Goal: Task Accomplishment & Management: Use online tool/utility

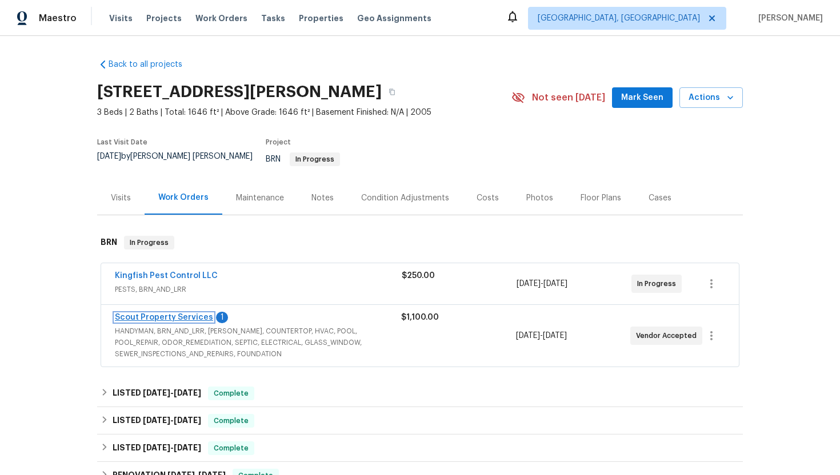
click at [176, 314] on link "Scout Property Services" at bounding box center [164, 318] width 98 height 8
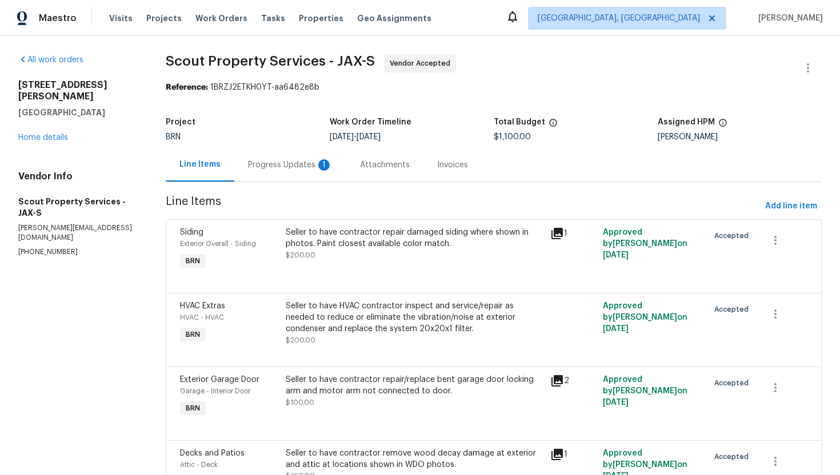
click at [303, 170] on div "Progress Updates 1" at bounding box center [290, 164] width 85 height 11
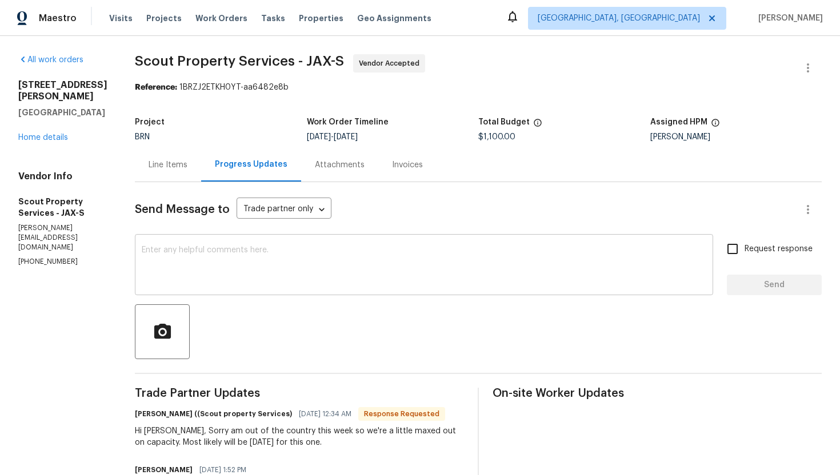
click at [298, 259] on textarea at bounding box center [424, 266] width 565 height 40
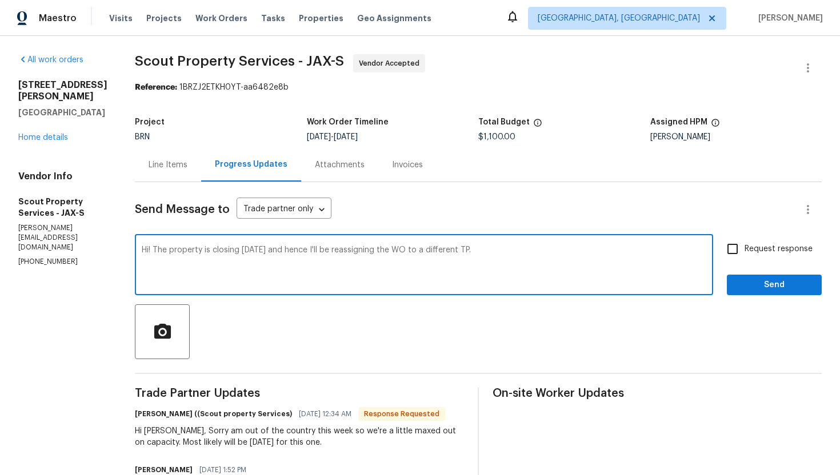
type textarea "Hi! The property is closing [DATE] and hence I'll be reassigning the WO to a di…"
click at [781, 250] on span "Request response" at bounding box center [779, 249] width 68 height 12
click at [745, 250] on input "Request response" at bounding box center [733, 249] width 24 height 24
checkbox input "true"
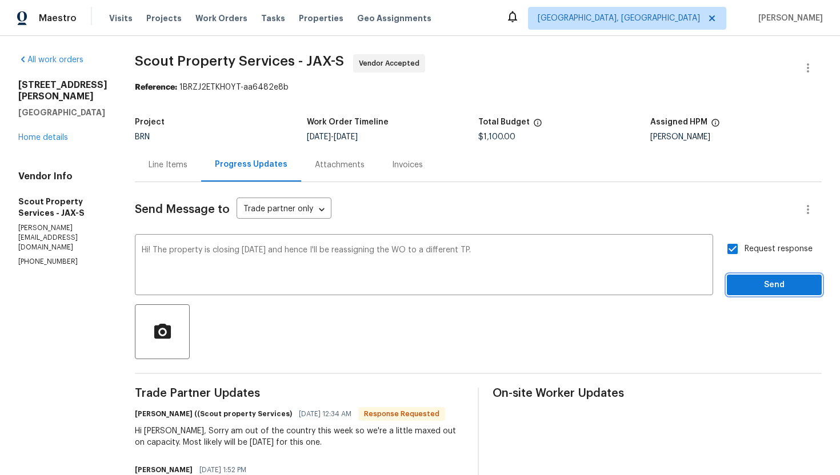
click at [777, 282] on span "Send" at bounding box center [774, 285] width 77 height 14
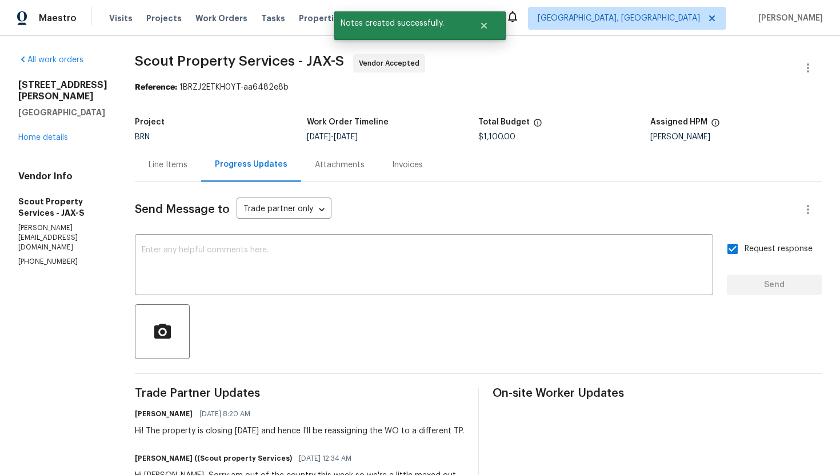
click at [152, 167] on div "Line Items" at bounding box center [168, 164] width 39 height 11
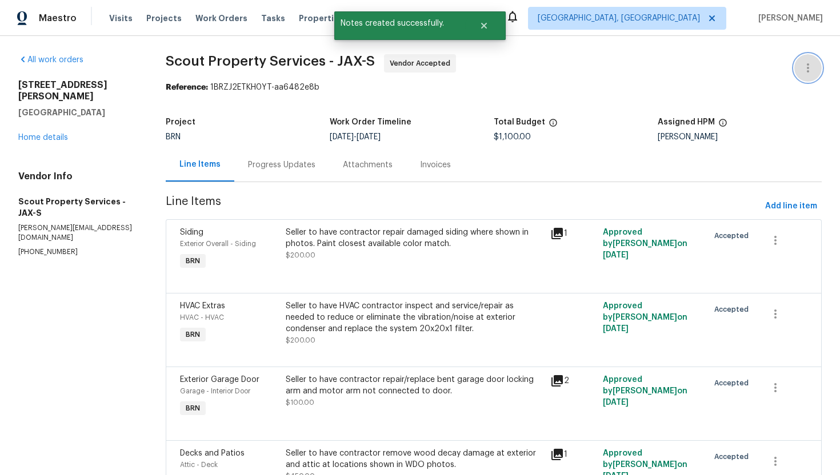
click at [802, 70] on icon "button" at bounding box center [808, 68] width 14 height 14
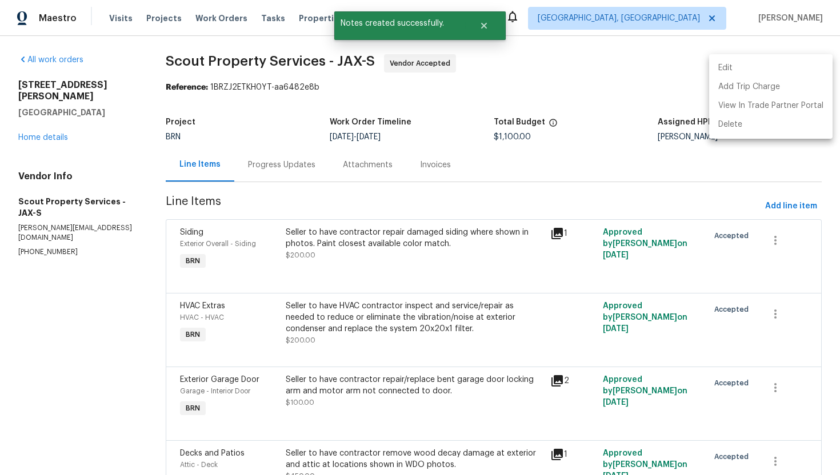
click at [797, 71] on li "Edit" at bounding box center [770, 68] width 123 height 19
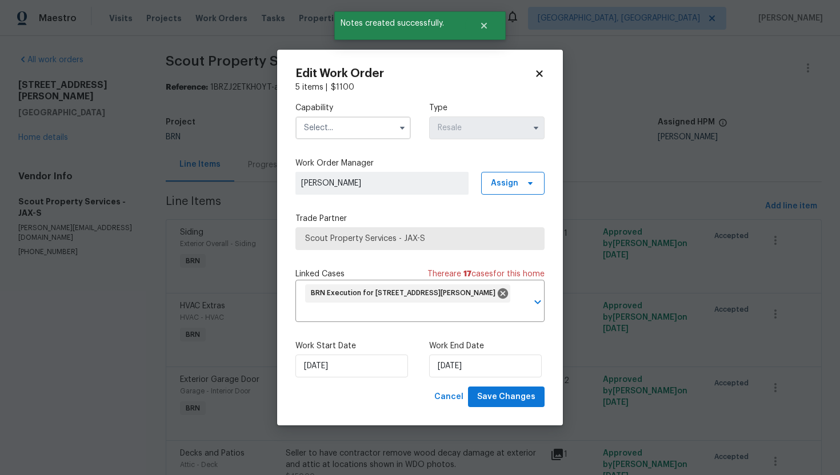
click at [403, 135] on span at bounding box center [402, 127] width 17 height 17
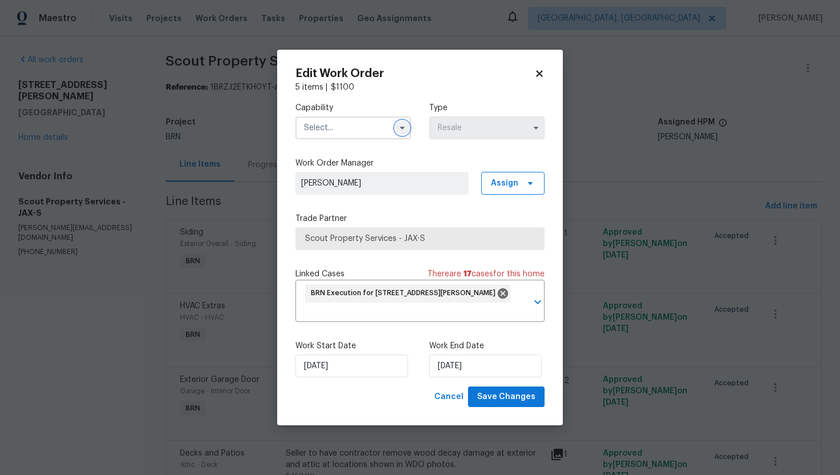
click at [403, 125] on icon "button" at bounding box center [402, 127] width 9 height 9
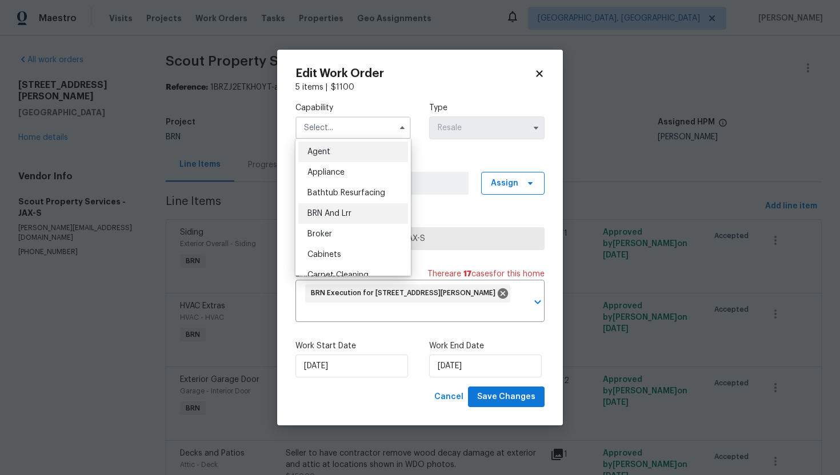
click at [367, 208] on div "BRN And Lrr" at bounding box center [353, 213] width 110 height 21
type input "BRN And Lrr"
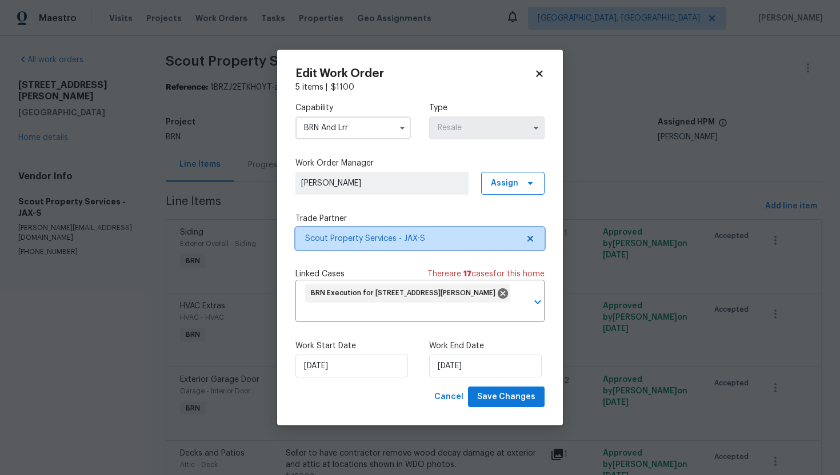
click at [533, 238] on icon at bounding box center [530, 238] width 9 height 9
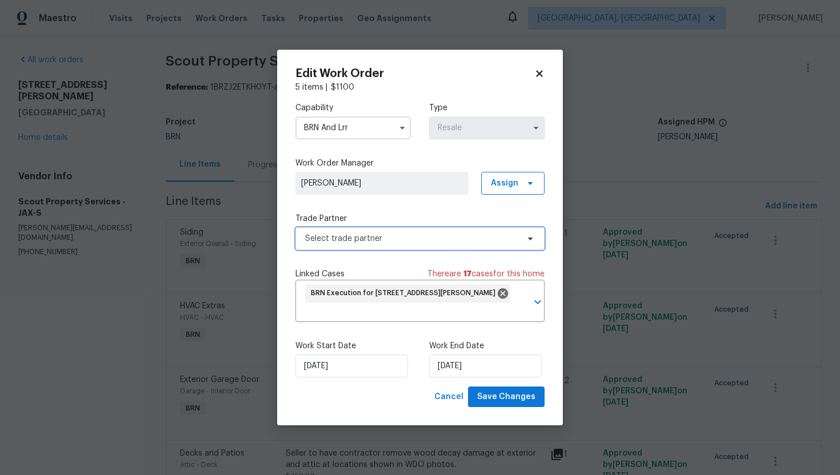
click at [513, 239] on span "Select trade partner" at bounding box center [411, 238] width 213 height 11
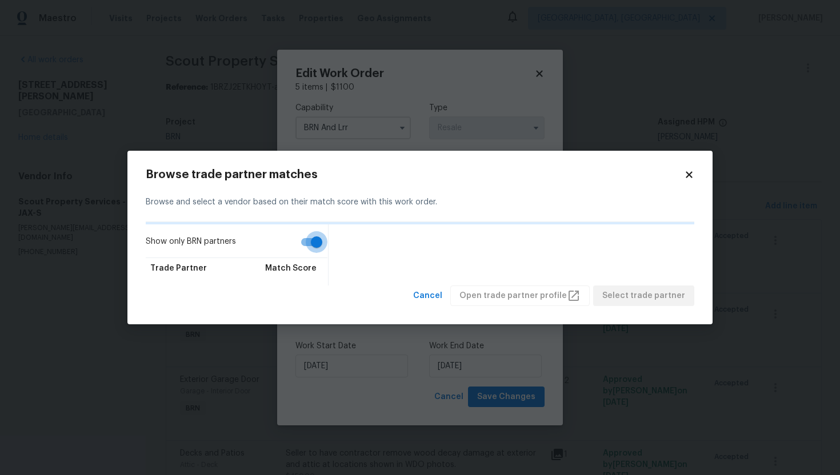
click at [315, 245] on input "Show only BRN partners" at bounding box center [316, 242] width 65 height 22
checkbox input "false"
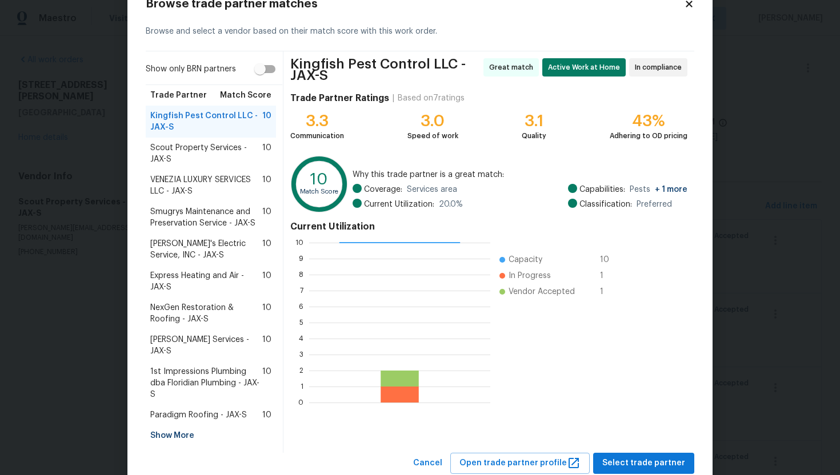
scroll to position [48, 0]
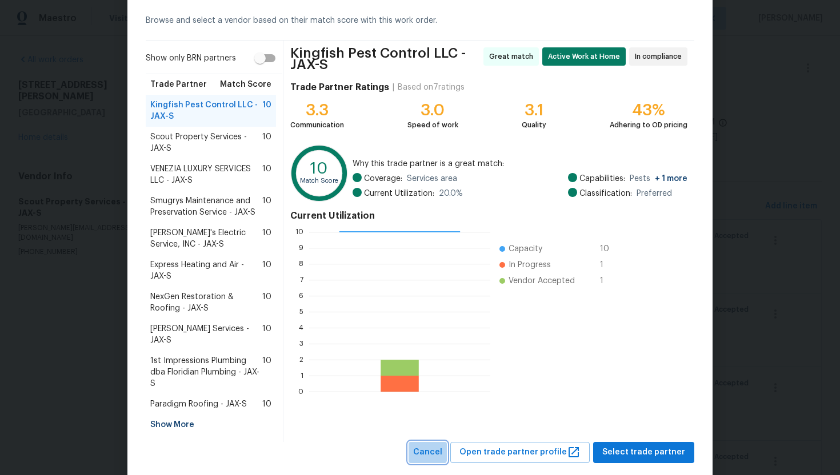
click at [434, 446] on span "Cancel" at bounding box center [427, 453] width 29 height 14
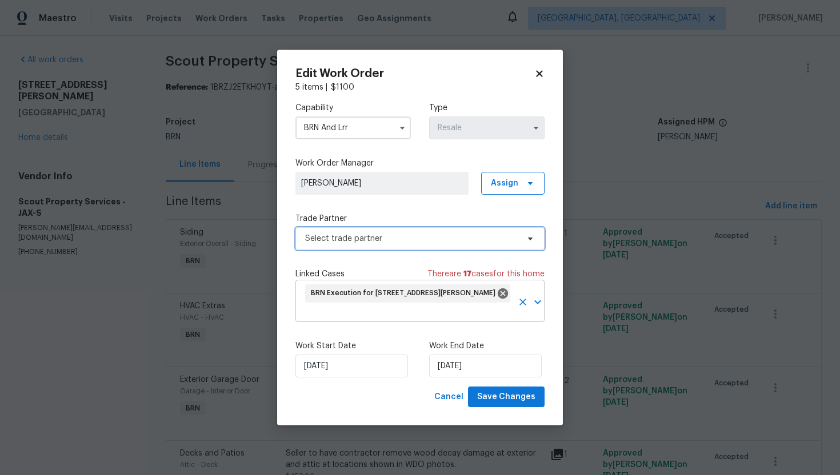
scroll to position [0, 0]
click at [398, 128] on icon "button" at bounding box center [402, 127] width 9 height 9
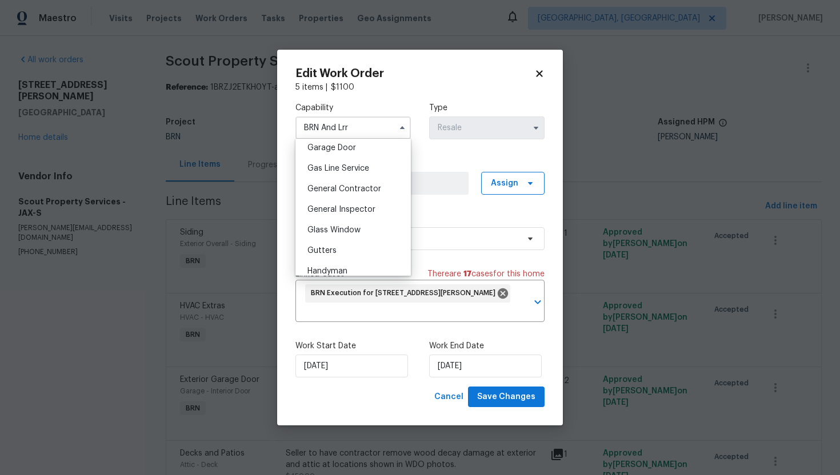
scroll to position [512, 0]
click at [368, 186] on span "General Contractor" at bounding box center [344, 186] width 74 height 8
type input "General Contractor"
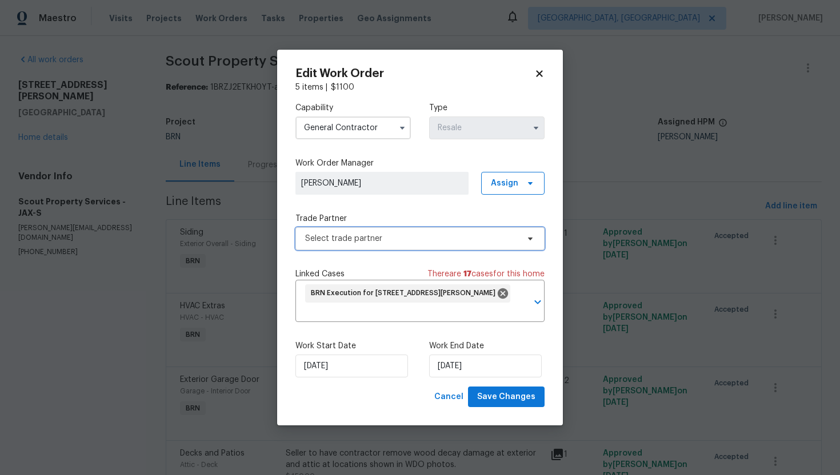
click at [399, 243] on span "Select trade partner" at bounding box center [411, 238] width 213 height 11
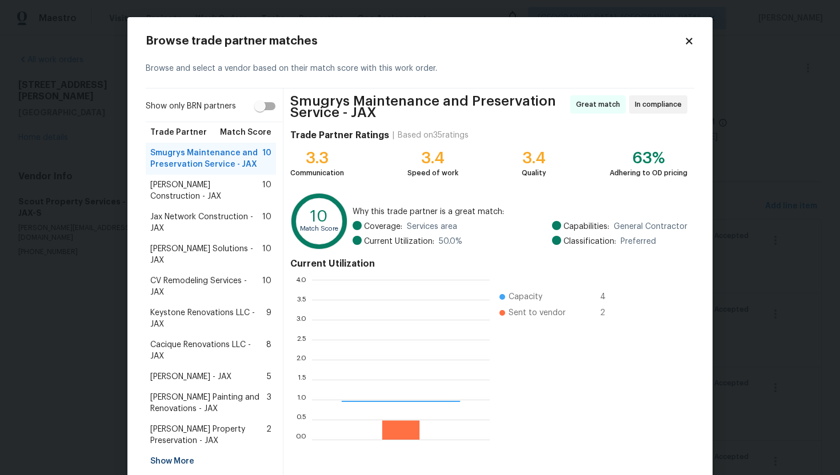
scroll to position [160, 178]
click at [203, 213] on span "Jax Network Construction - JAX" at bounding box center [206, 222] width 112 height 23
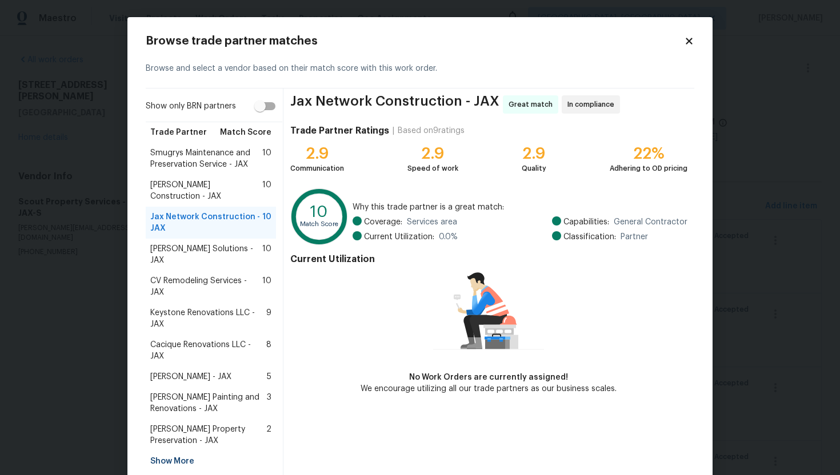
scroll to position [25, 0]
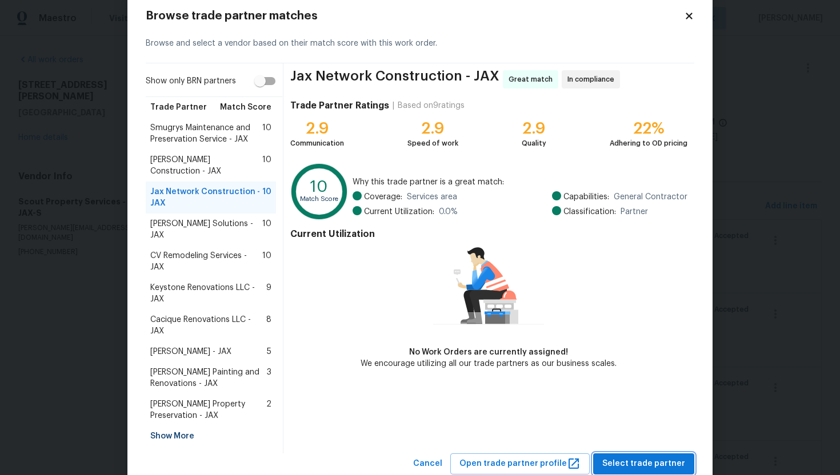
click at [617, 457] on span "Select trade partner" at bounding box center [643, 464] width 83 height 14
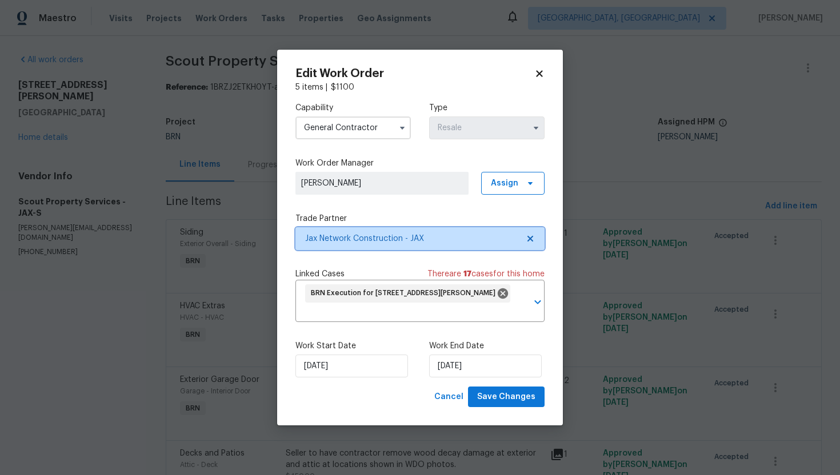
scroll to position [0, 0]
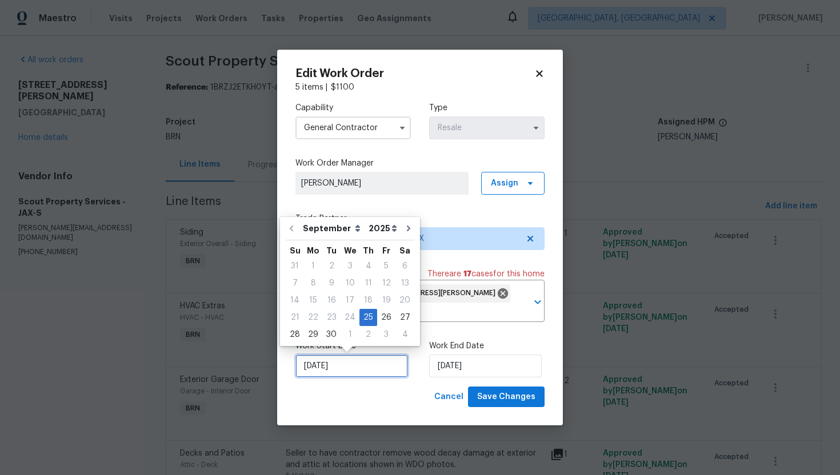
click at [322, 365] on input "[DATE]" at bounding box center [351, 366] width 113 height 23
click at [383, 318] on div "26" at bounding box center [386, 318] width 18 height 16
type input "9/26/2025"
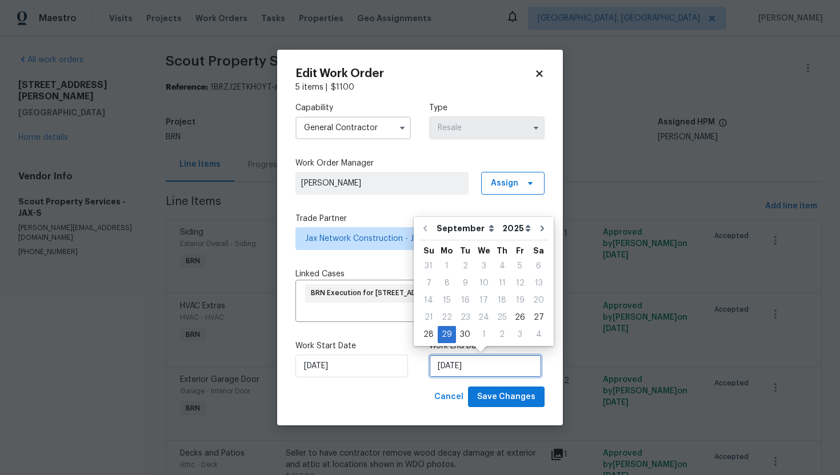
click at [442, 362] on input "9/29/2025" at bounding box center [485, 366] width 113 height 23
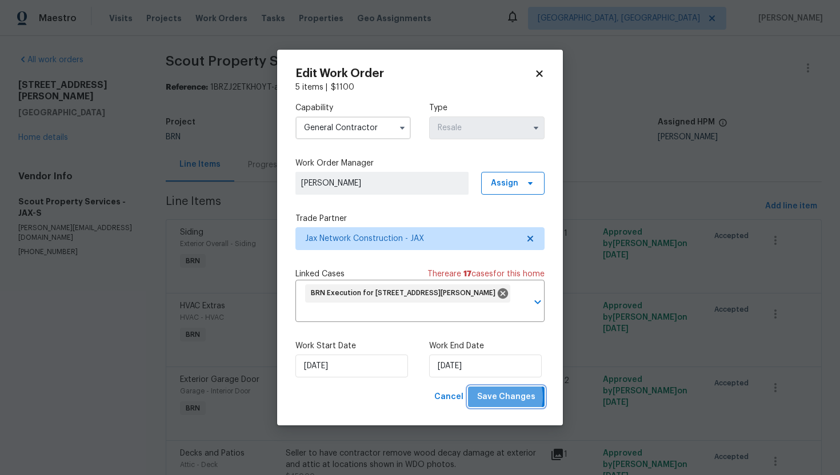
click at [501, 398] on span "Save Changes" at bounding box center [506, 397] width 58 height 14
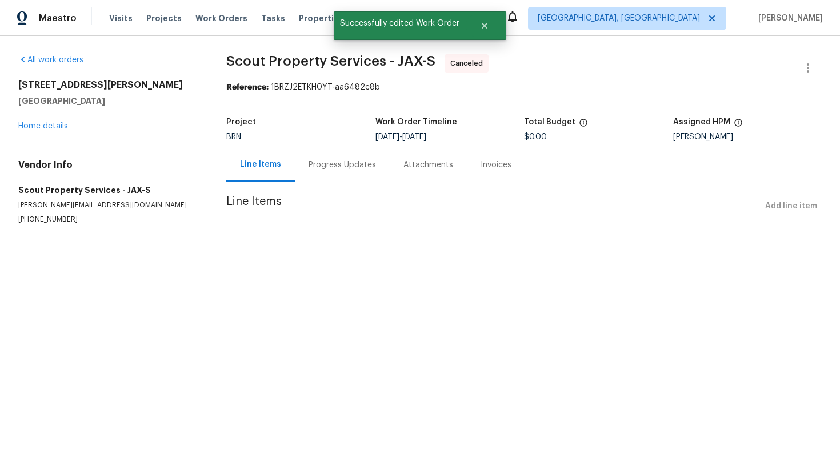
click at [334, 165] on div "Progress Updates" at bounding box center [342, 164] width 67 height 11
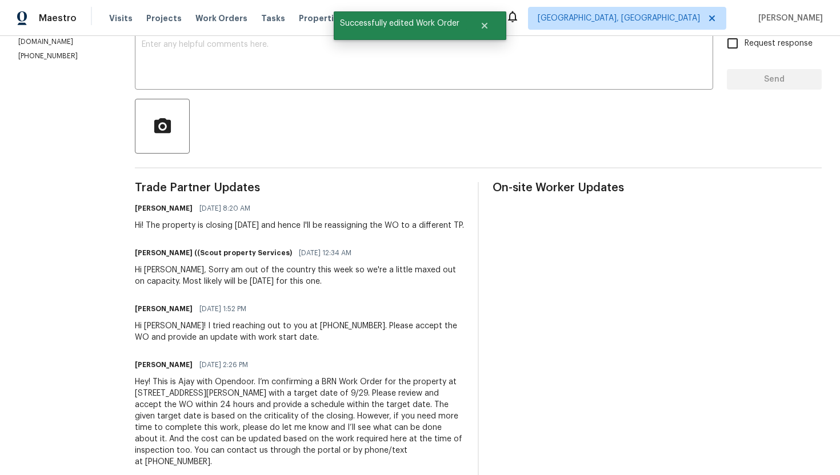
scroll to position [219, 0]
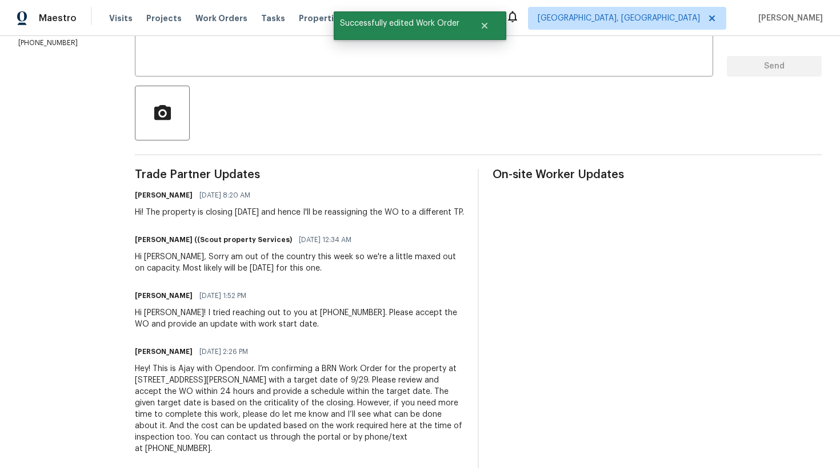
click at [279, 394] on div "Hey! This is Ajay with Opendoor. I’m confirming a BRN Work Order for the proper…" at bounding box center [299, 408] width 329 height 91
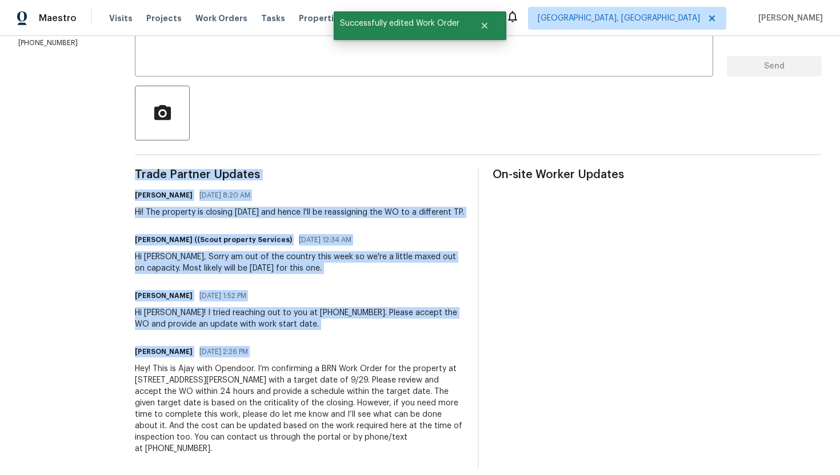
click at [279, 394] on div "Hey! This is Ajay with Opendoor. I’m confirming a BRN Work Order for the proper…" at bounding box center [299, 408] width 329 height 91
copy div "Trade Partner Updates Ajay Godson 09/26/2025 8:20 AM Hi! The property is closin…"
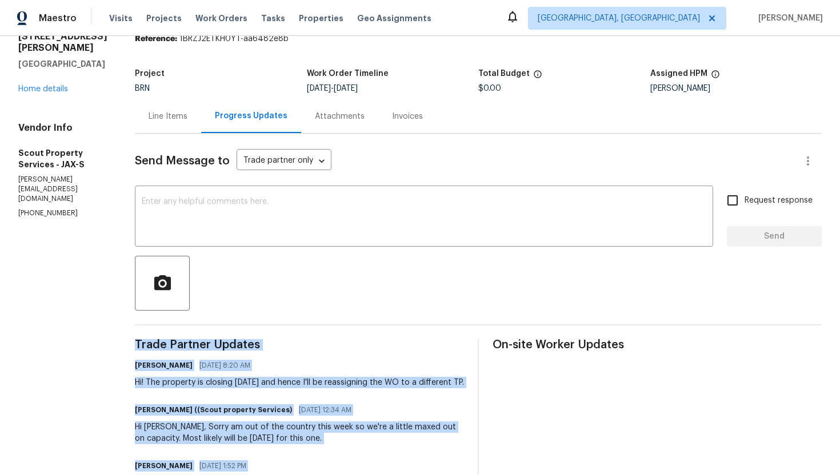
scroll to position [0, 0]
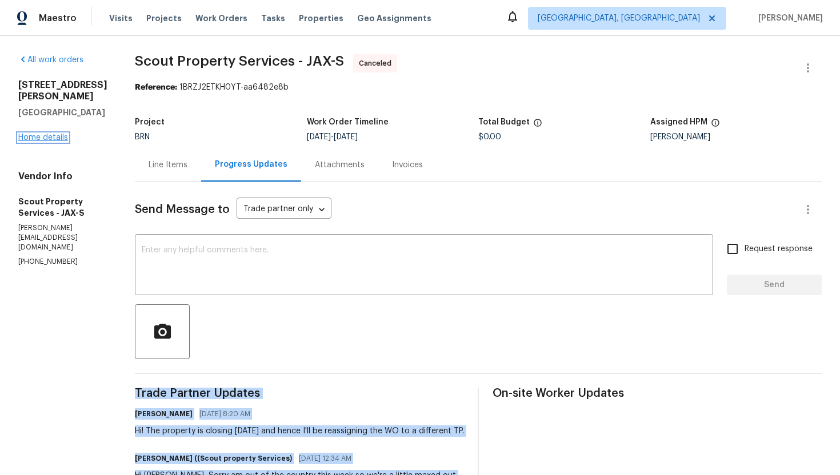
click at [35, 142] on link "Home details" at bounding box center [43, 138] width 50 height 8
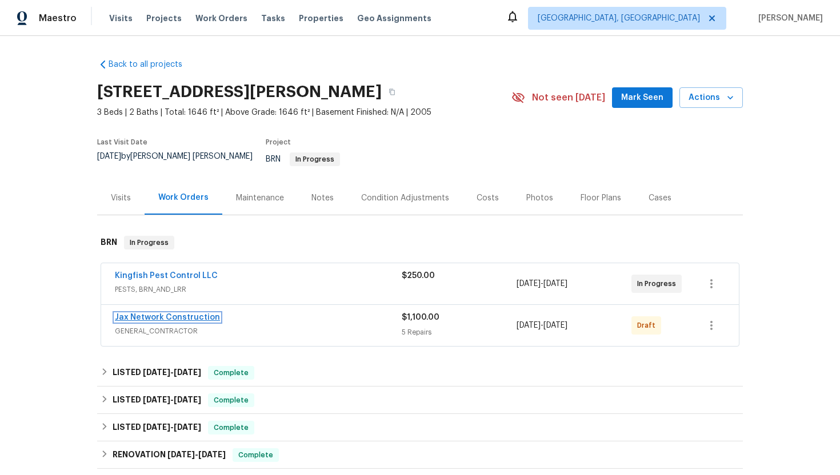
click at [179, 314] on link "Jax Network Construction" at bounding box center [167, 318] width 105 height 8
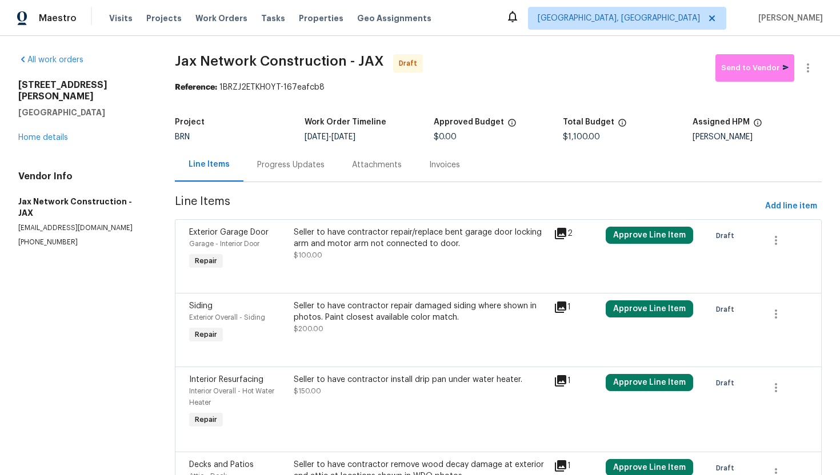
click at [298, 170] on div "Progress Updates" at bounding box center [290, 164] width 67 height 11
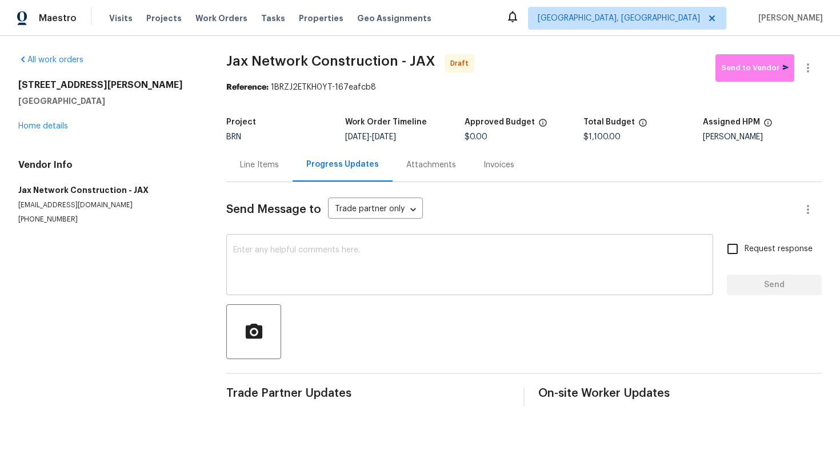
click at [307, 269] on textarea at bounding box center [469, 266] width 473 height 40
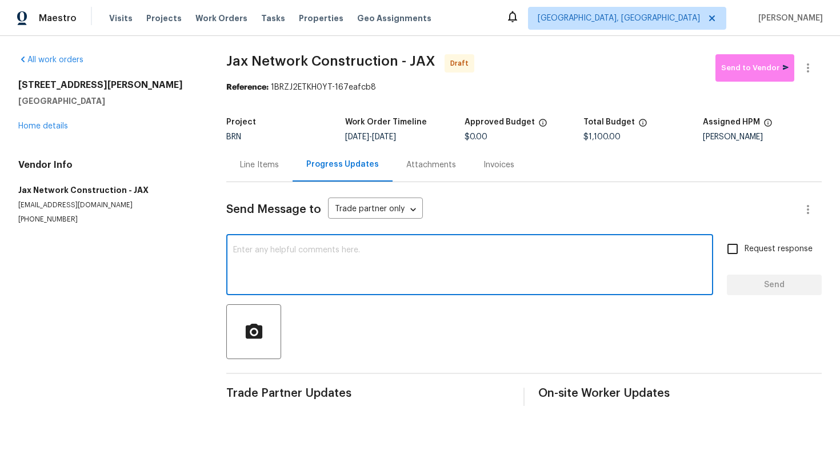
paste textarea "Hey! This is Ajay with Opendoor. I’m confirming a BRN Work Order for the proper…"
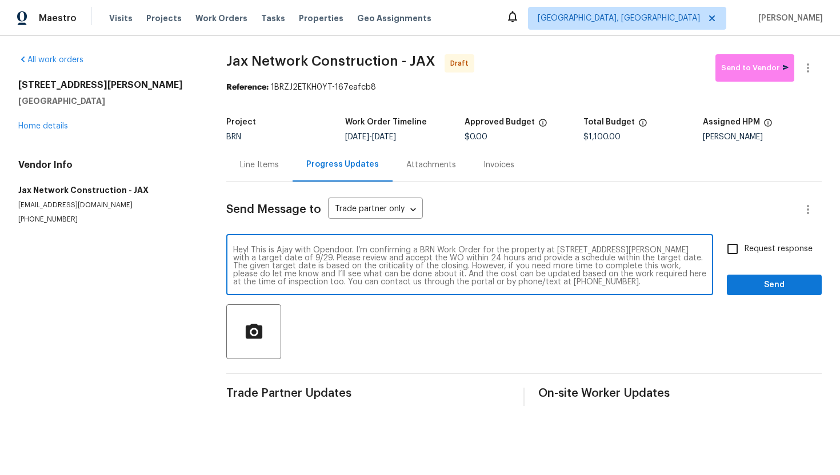
click at [525, 250] on textarea "Hey! This is Ajay with Opendoor. I’m confirming a BRN Work Order for the proper…" at bounding box center [469, 266] width 473 height 40
paste textarea "3738 Maddie Ln, Jacksonville, FL 32210"
type textarea "Hey! This is Ajay with Opendoor. I’m confirming a BRN Work Order for the 3738 M…"
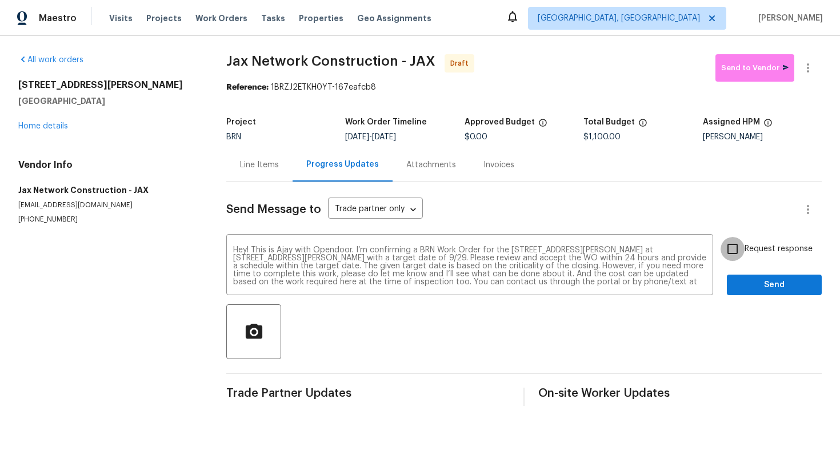
click at [730, 252] on input "Request response" at bounding box center [733, 249] width 24 height 24
checkbox input "true"
click at [767, 290] on span "Send" at bounding box center [774, 285] width 77 height 14
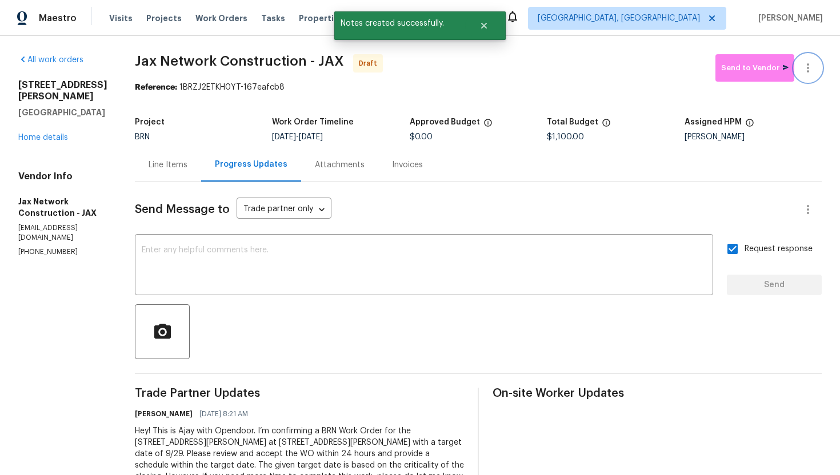
click at [811, 74] on icon "button" at bounding box center [808, 68] width 14 height 14
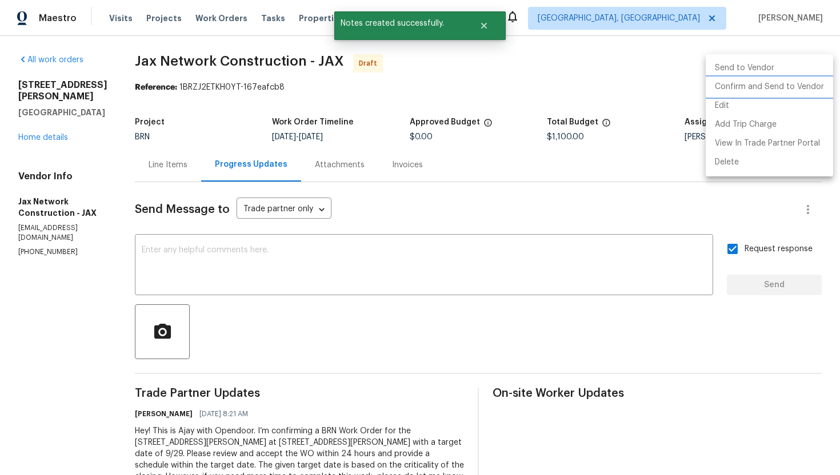
click at [806, 86] on li "Confirm and Send to Vendor" at bounding box center [769, 87] width 127 height 19
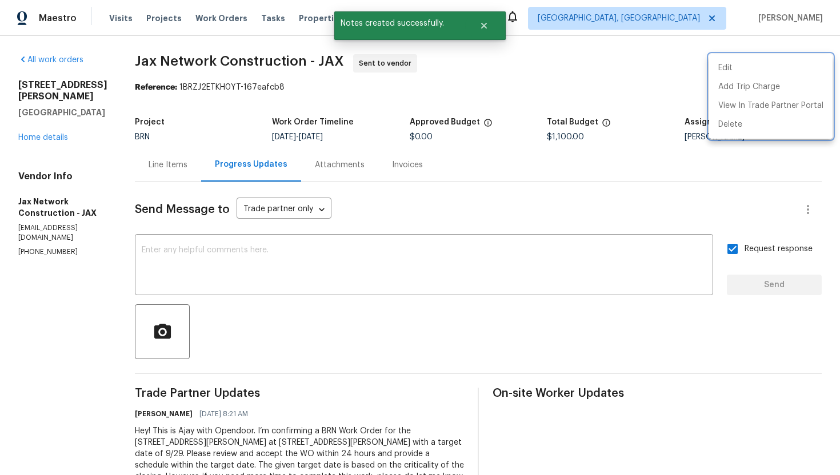
click at [555, 179] on div at bounding box center [420, 237] width 840 height 475
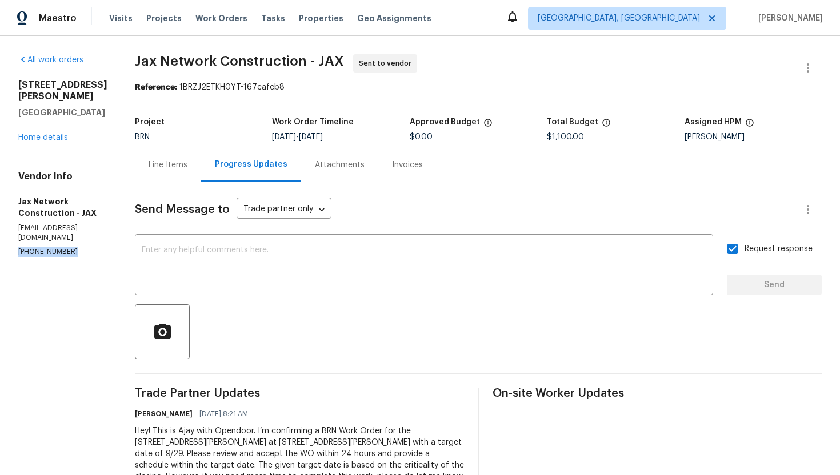
drag, startPoint x: 13, startPoint y: 231, endPoint x: 83, endPoint y: 235, distance: 69.8
click at [83, 235] on div "All work orders 3738 Maddie Ln Jacksonville, FL 32210 Home details Vendor Info …" at bounding box center [420, 292] width 840 height 513
copy p "(423) 557-9995"
click at [191, 171] on div "Line Items" at bounding box center [168, 165] width 66 height 34
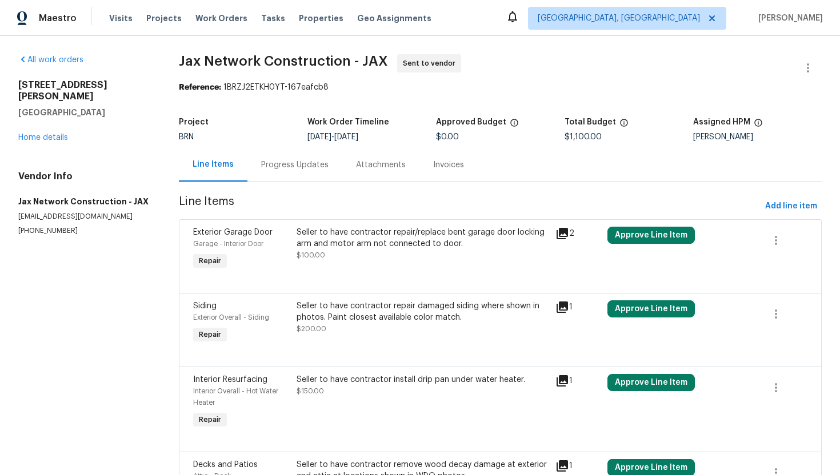
click at [275, 166] on div "Progress Updates" at bounding box center [294, 164] width 67 height 11
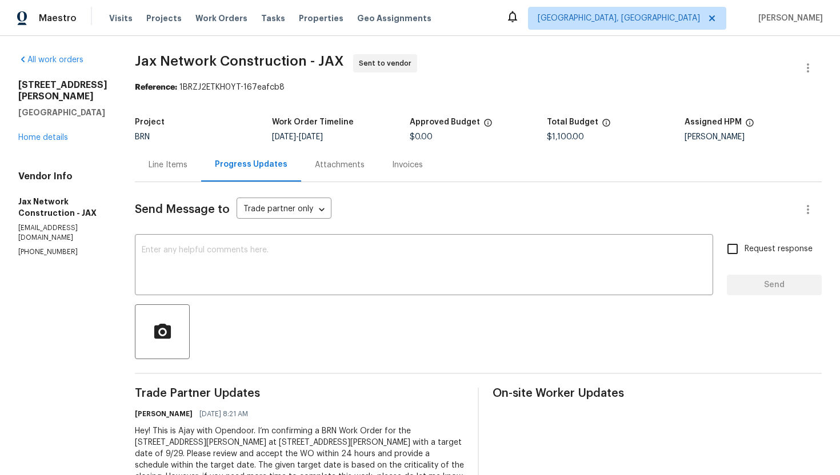
click at [197, 171] on div "Line Items" at bounding box center [168, 165] width 66 height 34
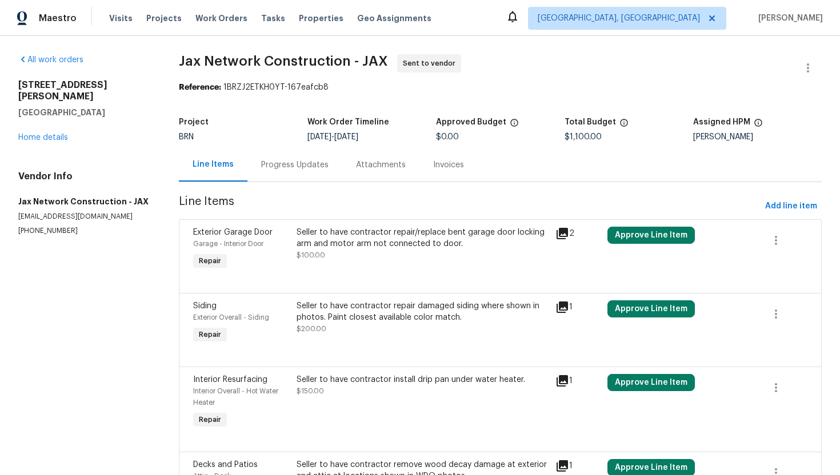
click at [307, 175] on div "Progress Updates" at bounding box center [294, 165] width 95 height 34
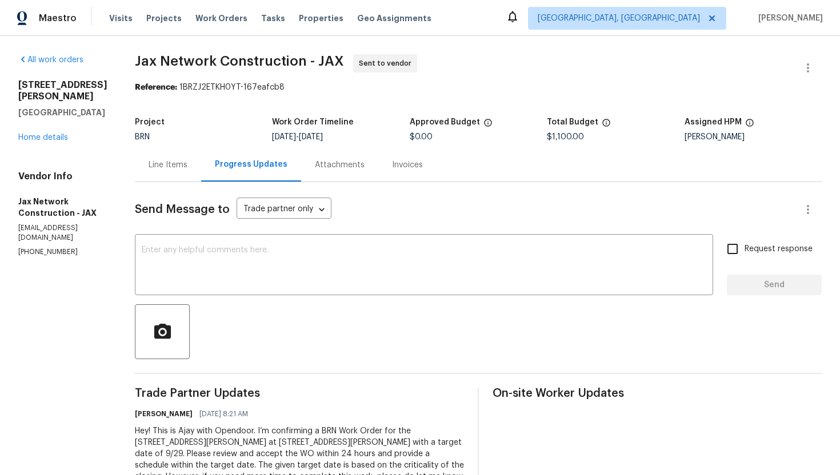
click at [201, 176] on div "Line Items" at bounding box center [168, 165] width 66 height 34
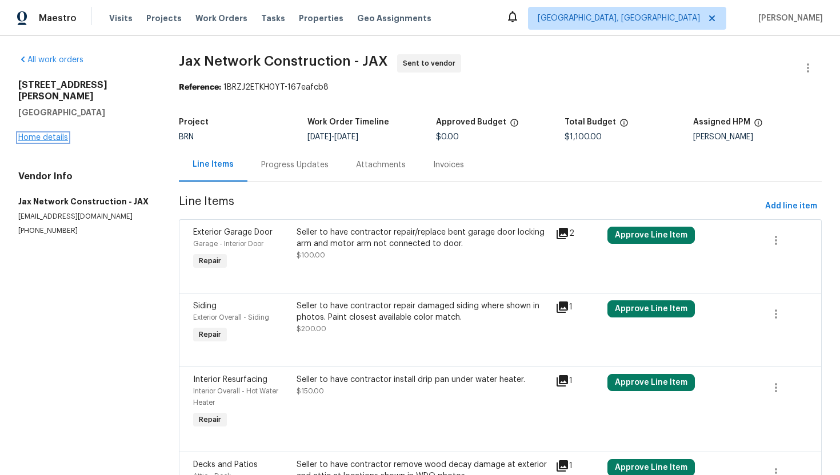
click at [42, 134] on link "Home details" at bounding box center [43, 138] width 50 height 8
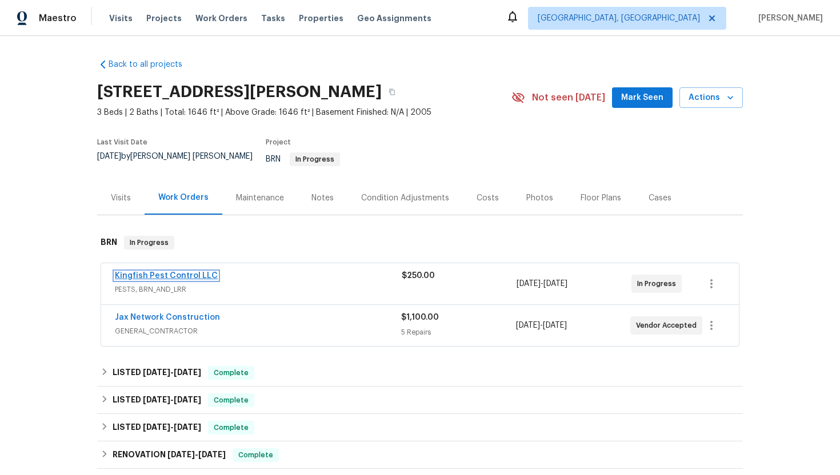
click at [152, 272] on link "Kingfish Pest Control LLC" at bounding box center [166, 276] width 103 height 8
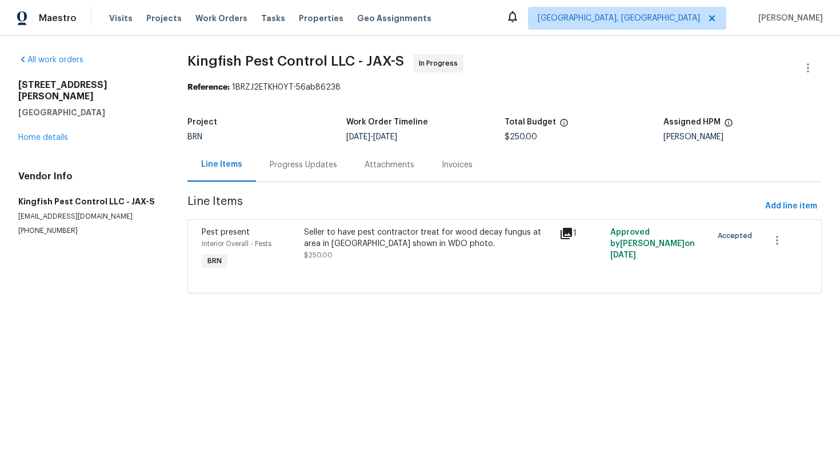
click at [310, 172] on div "Progress Updates" at bounding box center [303, 165] width 95 height 34
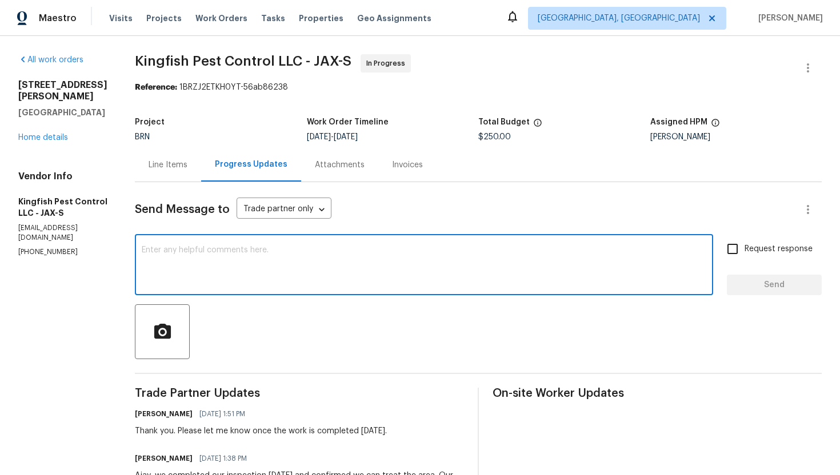
click at [287, 266] on textarea at bounding box center [424, 266] width 565 height 40
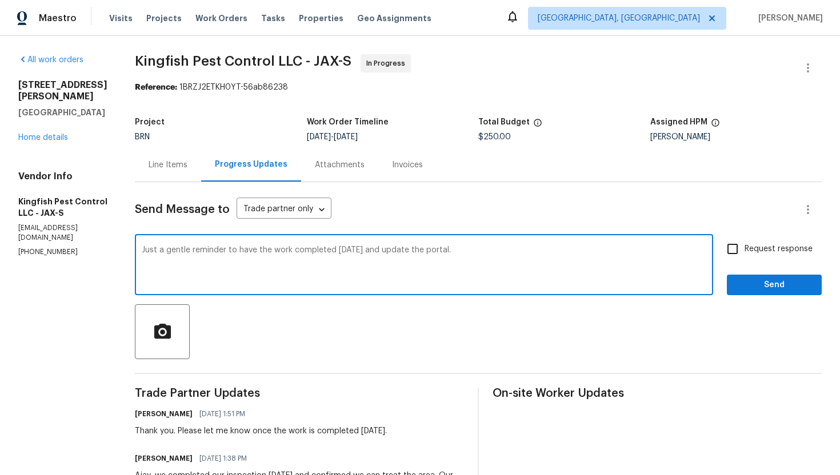
type textarea "Just a gentle reminder to have the work completed today and update the portal."
click at [735, 251] on input "Request response" at bounding box center [733, 249] width 24 height 24
checkbox input "true"
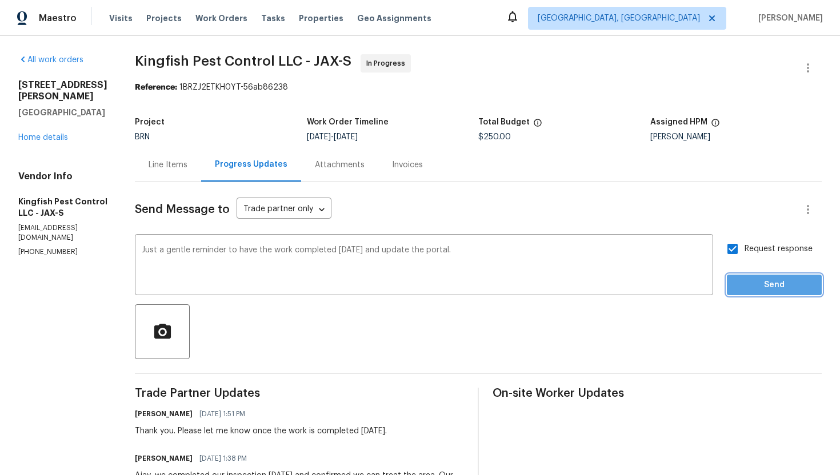
click at [746, 280] on span "Send" at bounding box center [774, 285] width 77 height 14
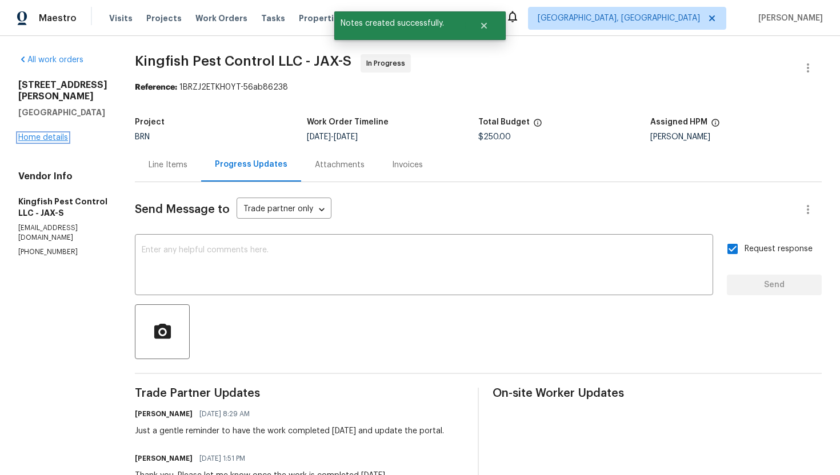
click at [50, 134] on link "Home details" at bounding box center [43, 138] width 50 height 8
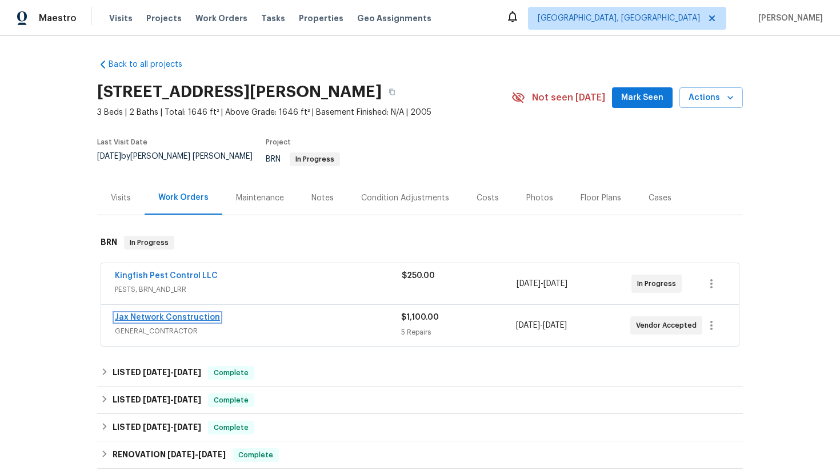
click at [166, 314] on link "Jax Network Construction" at bounding box center [167, 318] width 105 height 8
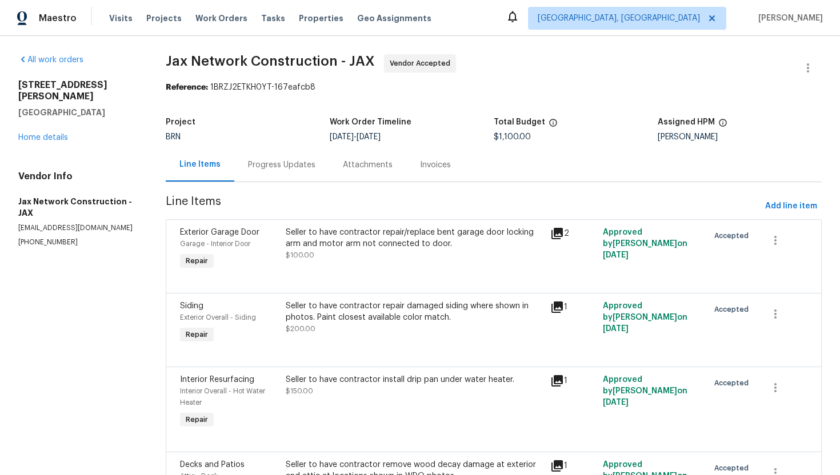
click at [280, 177] on div "Progress Updates" at bounding box center [281, 165] width 95 height 34
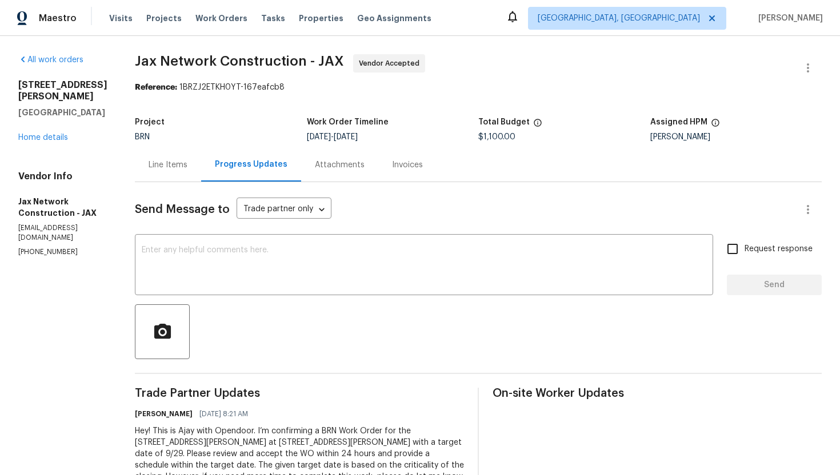
click at [179, 163] on div "Line Items" at bounding box center [168, 164] width 39 height 11
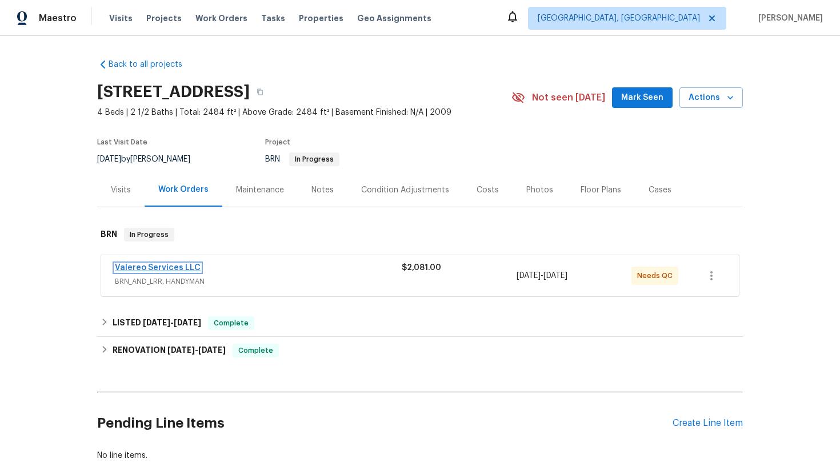
click at [170, 265] on link "Valereo Services LLC" at bounding box center [158, 268] width 86 height 8
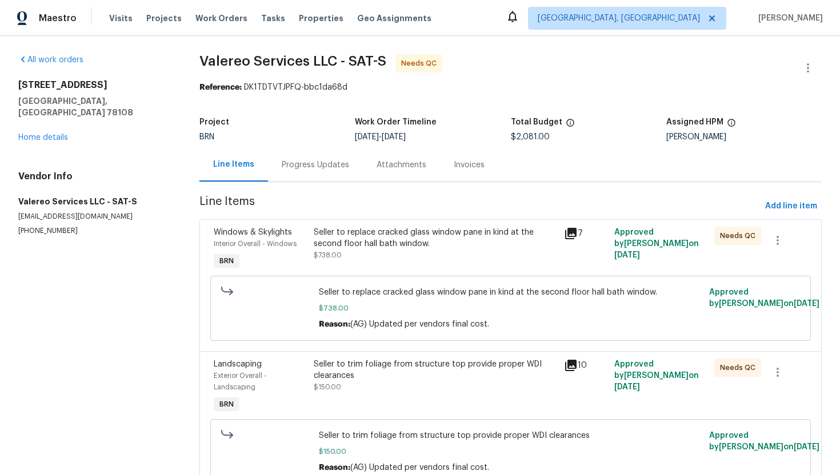
click at [455, 255] on div "Seller to replace cracked glass window pane in kind at the second floor hall ba…" at bounding box center [435, 244] width 243 height 34
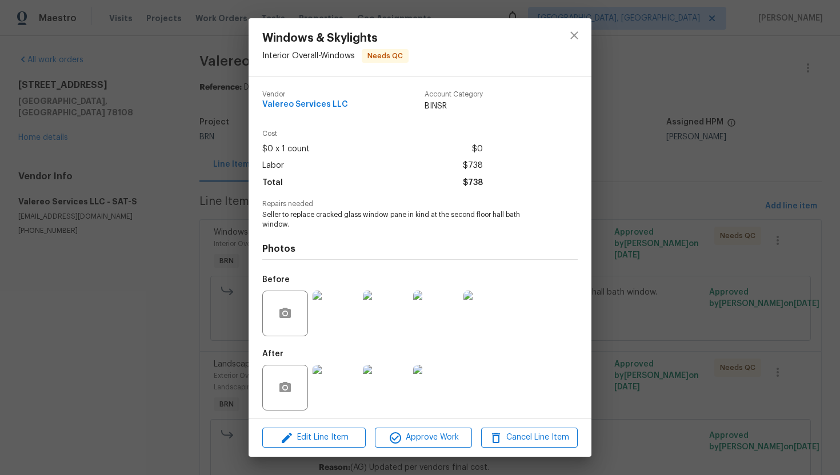
scroll to position [3, 0]
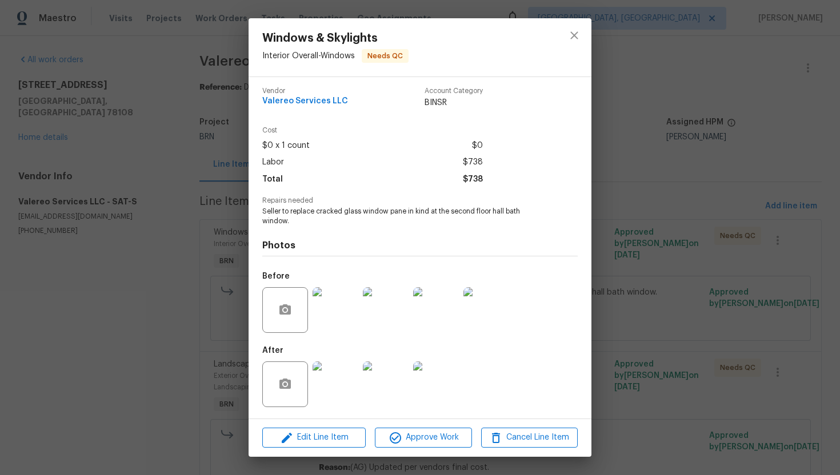
click at [326, 318] on img at bounding box center [336, 310] width 46 height 46
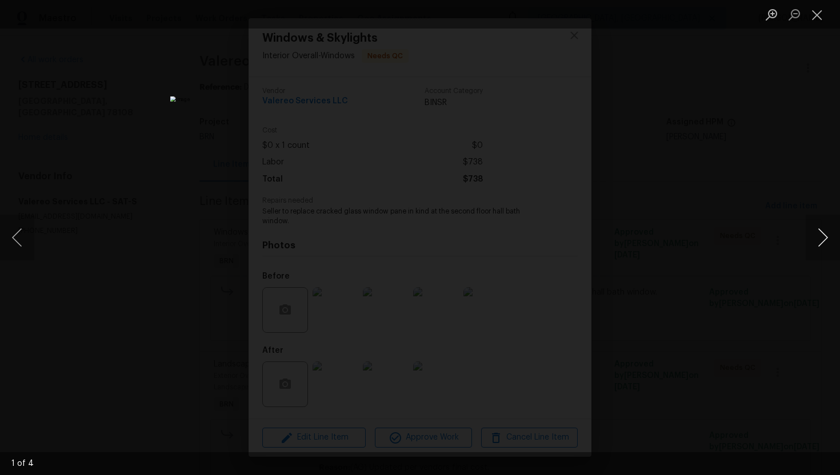
click at [817, 231] on button "Next image" at bounding box center [823, 238] width 34 height 46
click at [819, 20] on button "Close lightbox" at bounding box center [817, 15] width 23 height 20
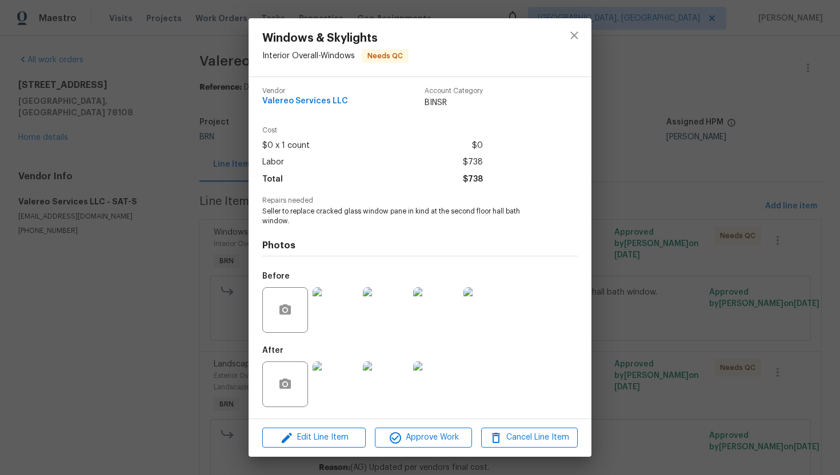
click at [326, 374] on img at bounding box center [336, 385] width 46 height 46
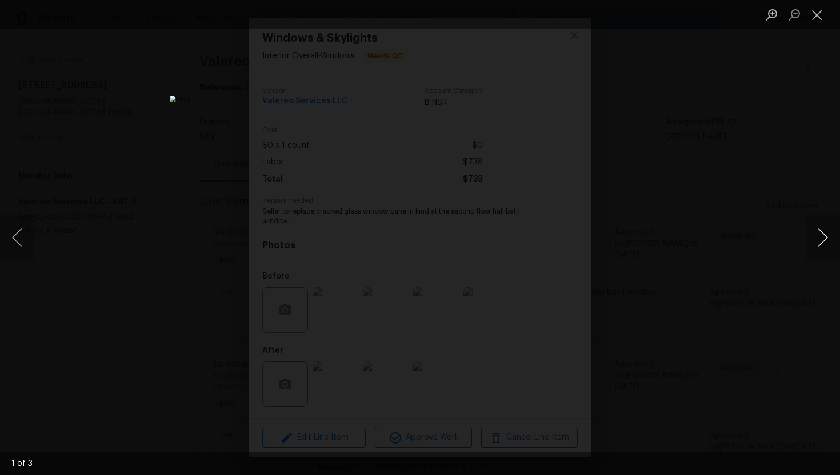
click at [810, 245] on button "Next image" at bounding box center [823, 238] width 34 height 46
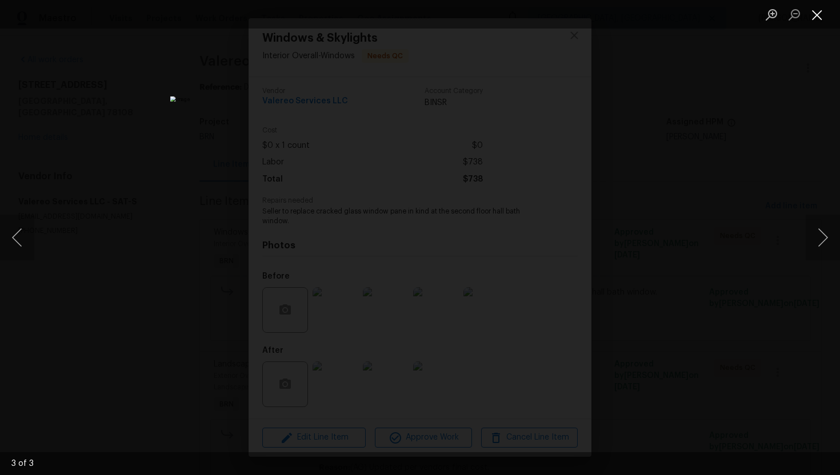
click at [819, 24] on button "Close lightbox" at bounding box center [817, 15] width 23 height 20
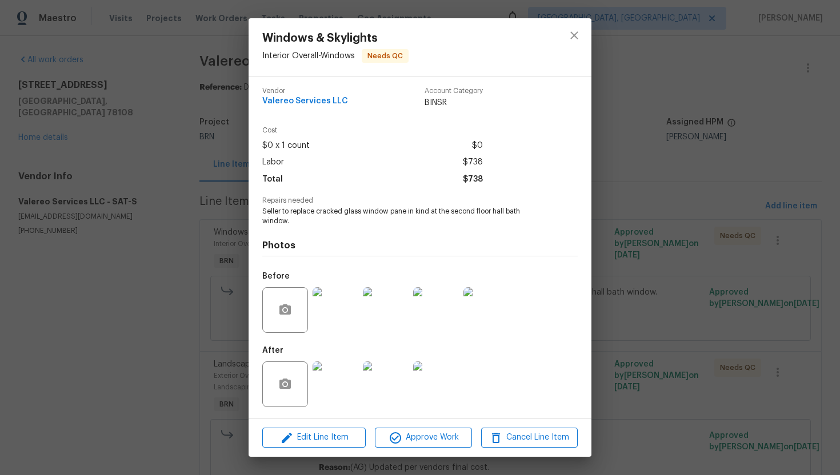
click at [686, 154] on div "Windows & Skylights Interior Overall - Windows Needs QC Vendor Valereo Services…" at bounding box center [420, 237] width 840 height 475
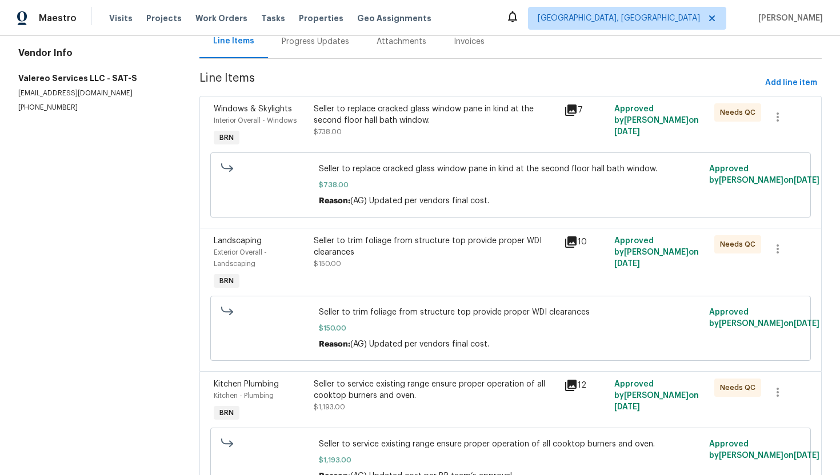
scroll to position [127, 0]
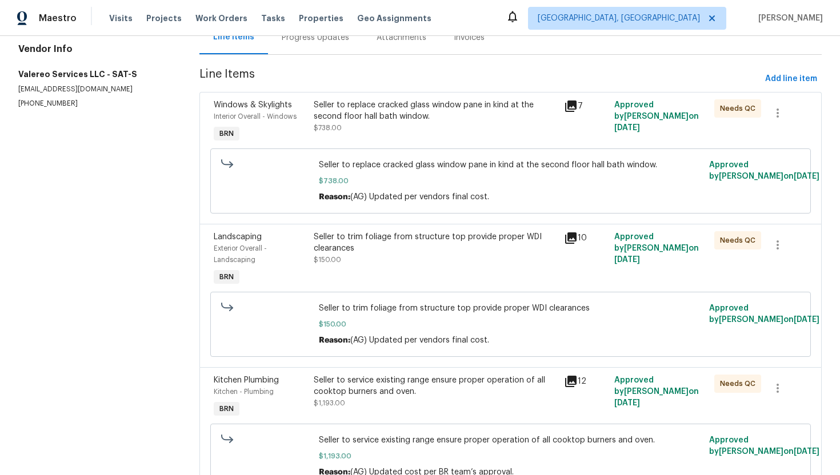
click at [467, 248] on div "Seller to trim foliage from structure top provide proper WDI clearances" at bounding box center [435, 242] width 243 height 23
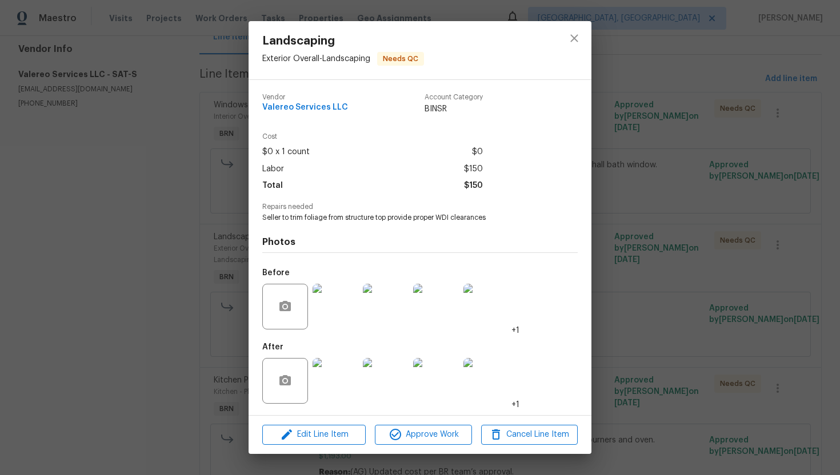
click at [337, 365] on img at bounding box center [336, 381] width 46 height 46
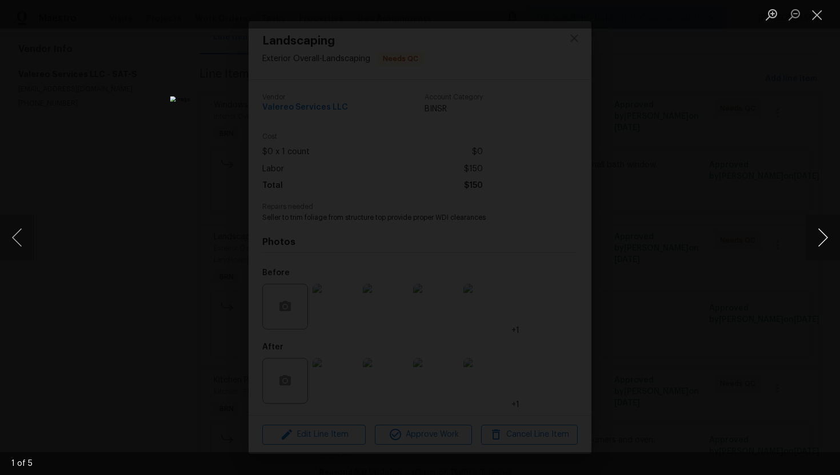
click at [823, 242] on button "Next image" at bounding box center [823, 238] width 34 height 46
click at [823, 14] on button "Close lightbox" at bounding box center [817, 15] width 23 height 20
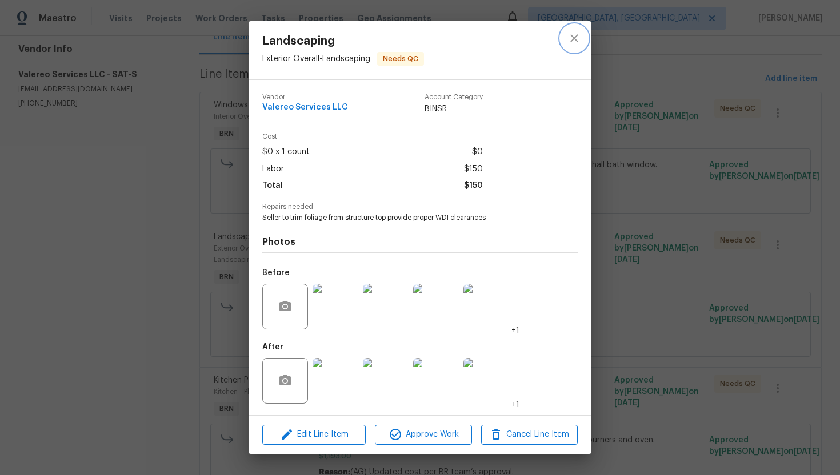
click at [584, 39] on button "close" at bounding box center [574, 38] width 27 height 27
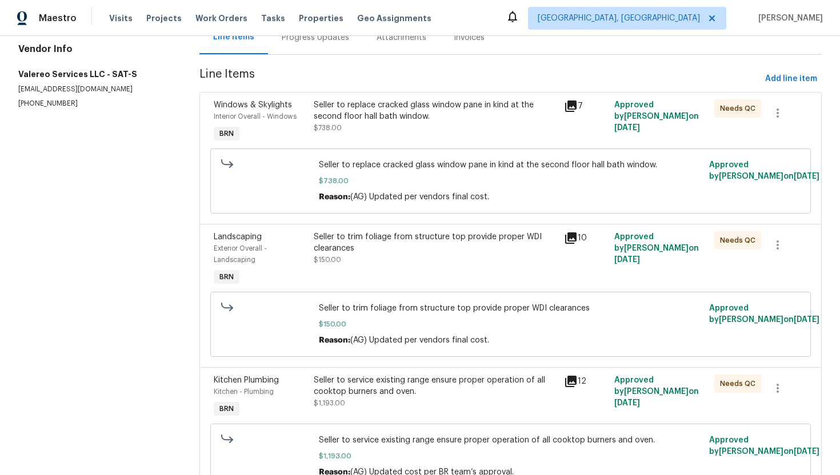
scroll to position [186, 0]
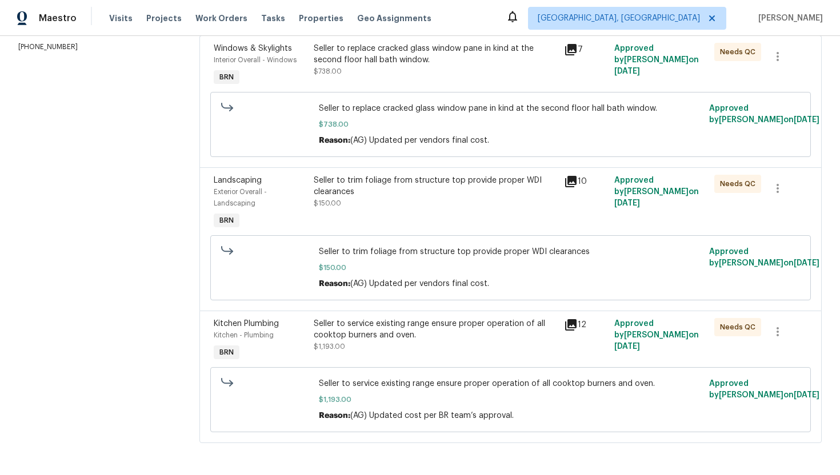
click at [403, 316] on div "Seller to service existing range ensure proper operation of all cooktop burners…" at bounding box center [435, 341] width 250 height 53
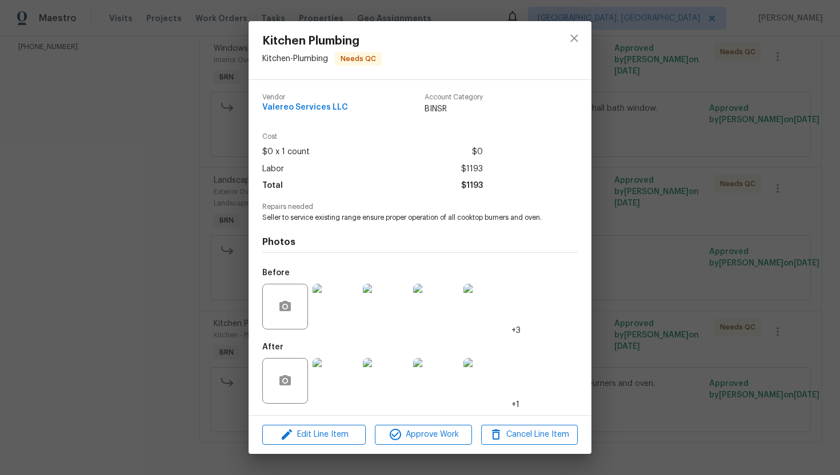
click at [619, 130] on div "Kitchen Plumbing Kitchen - Plumbing Needs QC Vendor Valereo Services LLC Accoun…" at bounding box center [420, 237] width 840 height 475
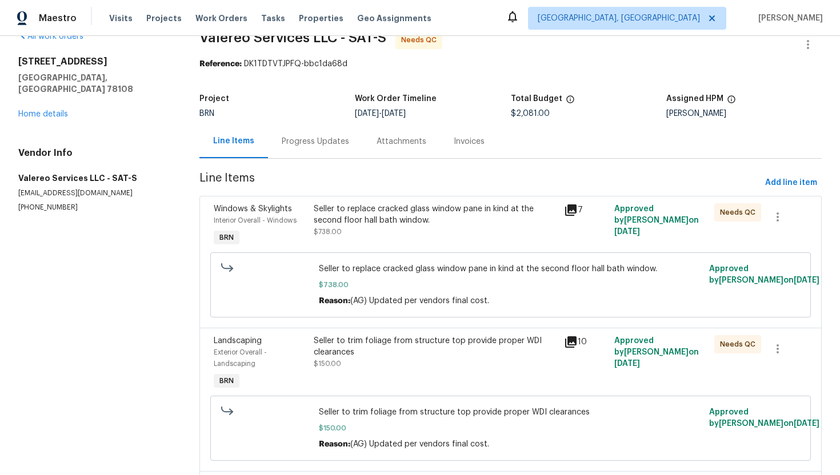
scroll to position [0, 0]
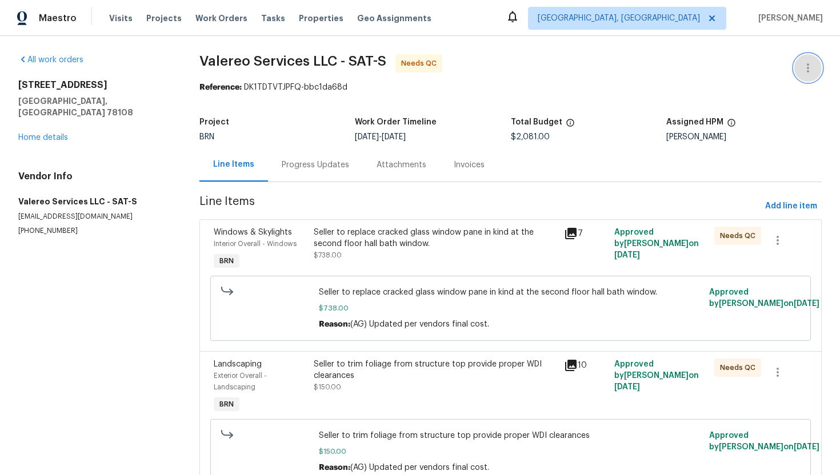
click at [811, 64] on icon "button" at bounding box center [808, 68] width 14 height 14
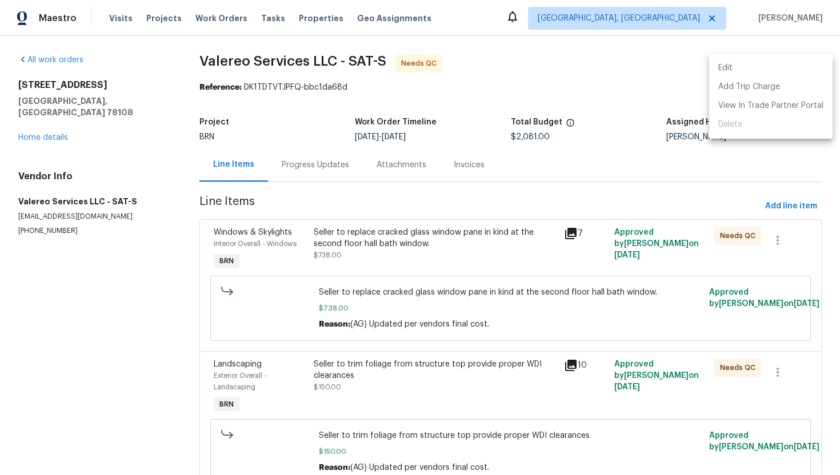
click at [806, 66] on li "Edit" at bounding box center [770, 68] width 123 height 19
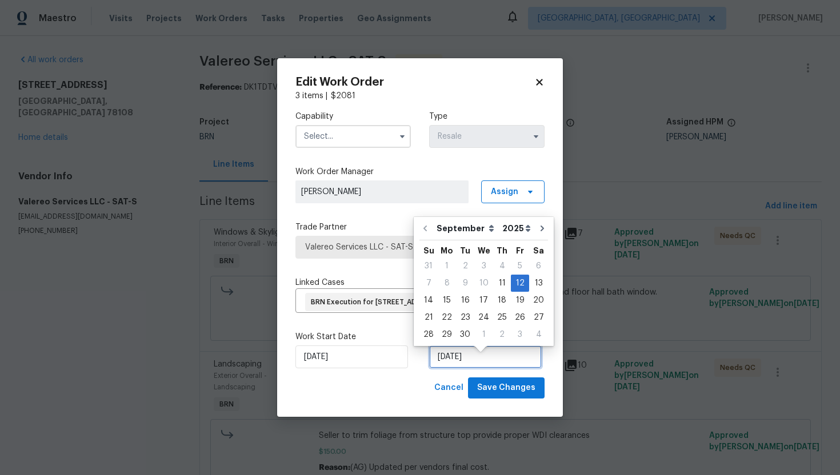
click at [456, 369] on input "9/12/2025" at bounding box center [485, 357] width 113 height 23
click at [511, 315] on div "26" at bounding box center [520, 318] width 18 height 16
type input "9/26/2025"
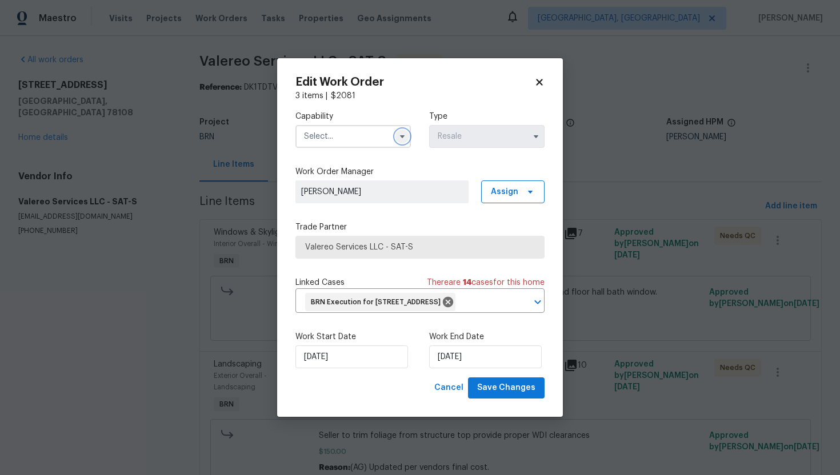
click at [399, 132] on icon "button" at bounding box center [402, 136] width 9 height 9
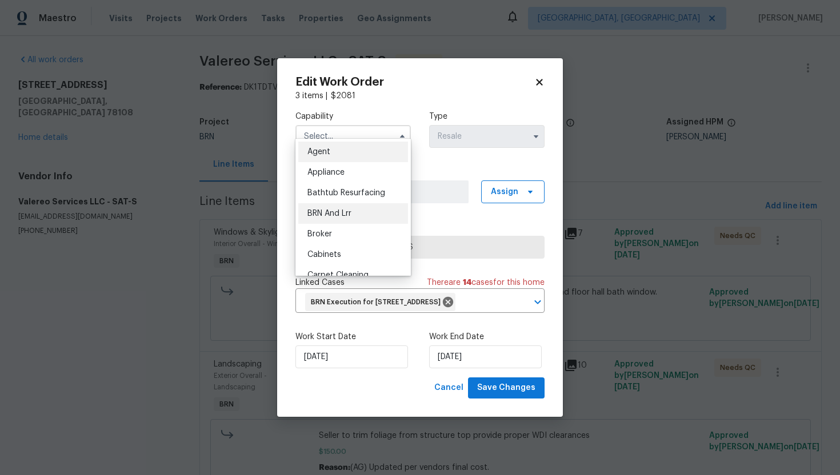
click at [378, 208] on div "BRN And Lrr" at bounding box center [353, 213] width 110 height 21
type input "BRN And Lrr"
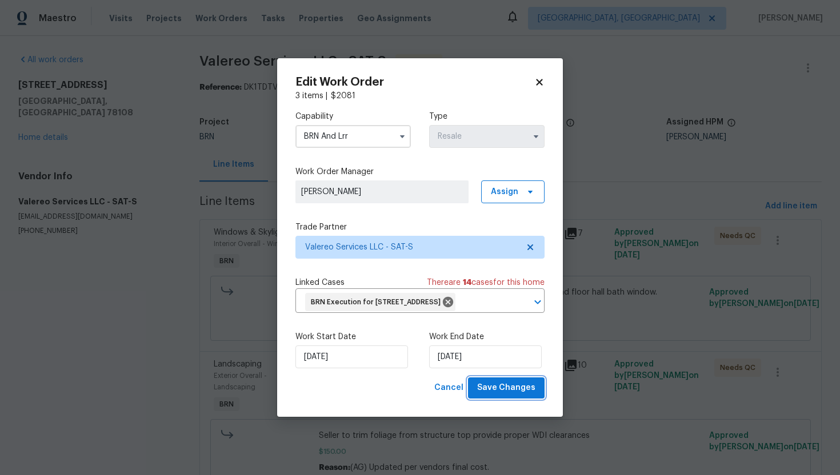
click at [503, 395] on span "Save Changes" at bounding box center [506, 388] width 58 height 14
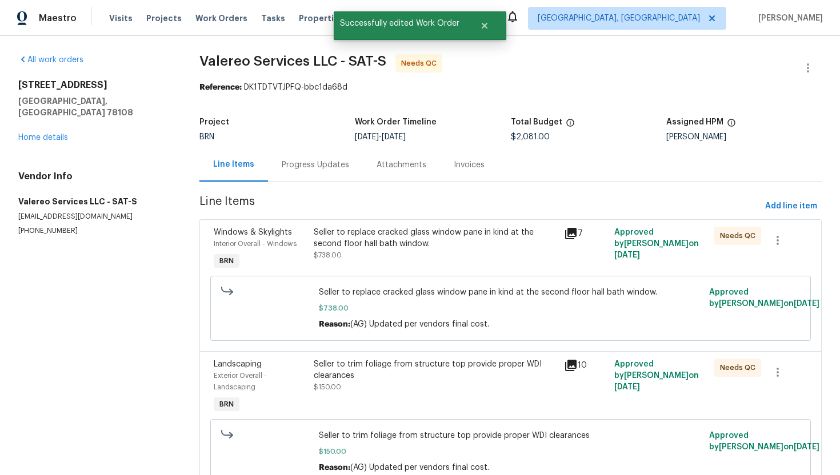
click at [433, 245] on div "Seller to replace cracked glass window pane in kind at the second floor hall ba…" at bounding box center [435, 238] width 243 height 23
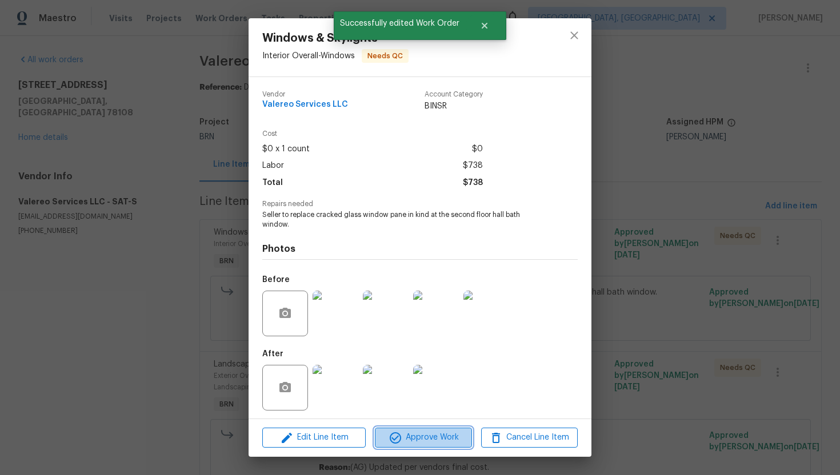
click at [422, 445] on span "Approve Work" at bounding box center [423, 438] width 90 height 14
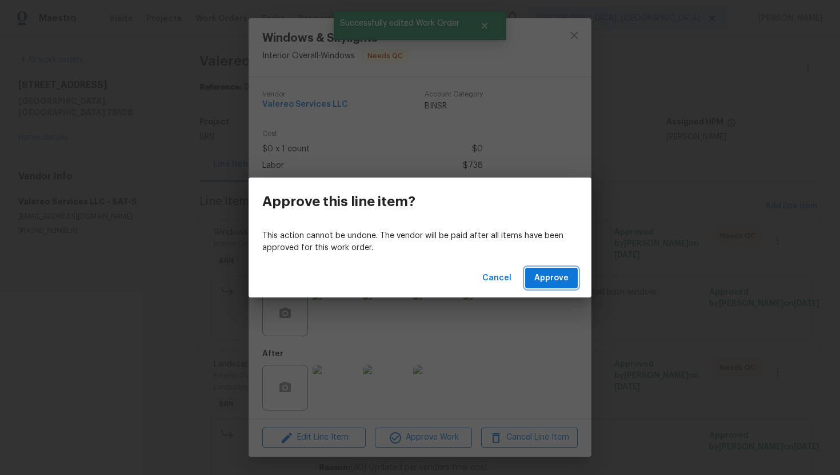
click at [547, 288] on button "Approve" at bounding box center [551, 278] width 53 height 21
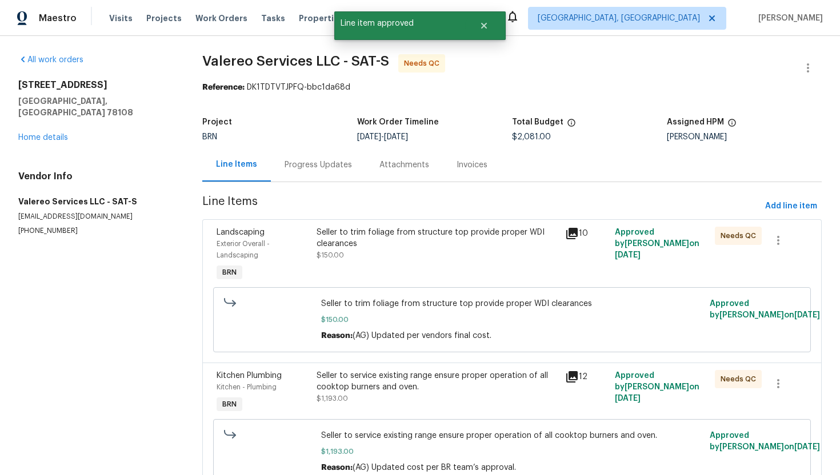
click at [474, 271] on div "Seller to trim foliage from structure top provide proper WDI clearances $150.00" at bounding box center [437, 255] width 249 height 64
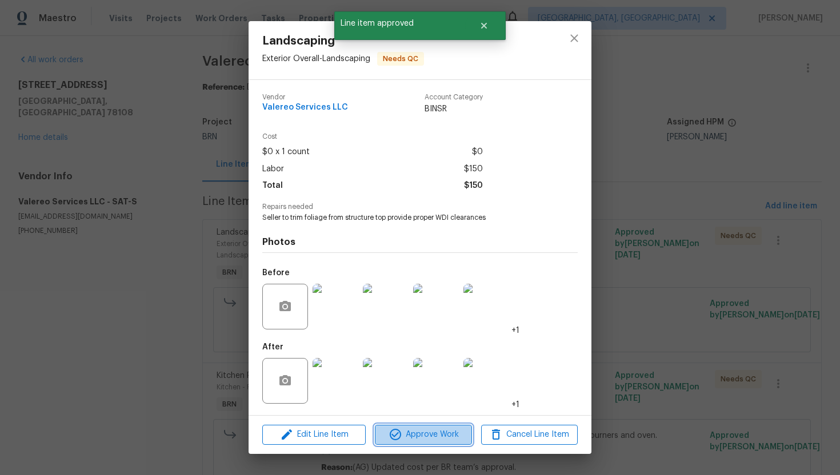
click at [446, 441] on span "Approve Work" at bounding box center [423, 435] width 90 height 14
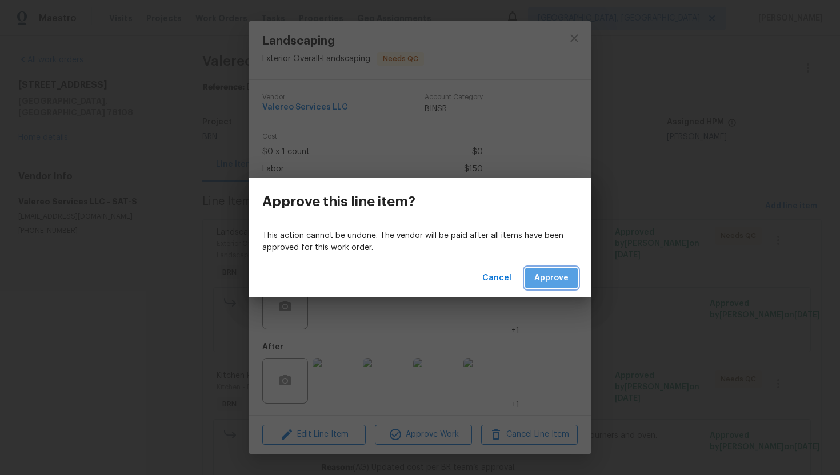
click at [555, 287] on button "Approve" at bounding box center [551, 278] width 53 height 21
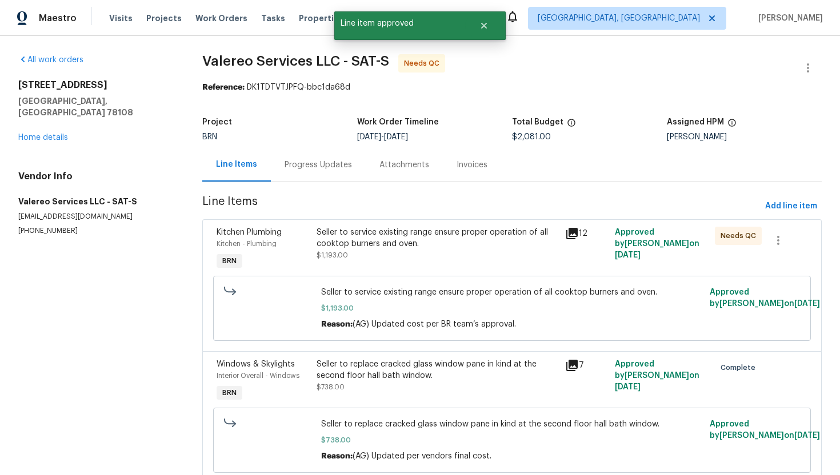
click at [422, 241] on div "Seller to service existing range ensure proper operation of all cooktop burners…" at bounding box center [438, 238] width 242 height 23
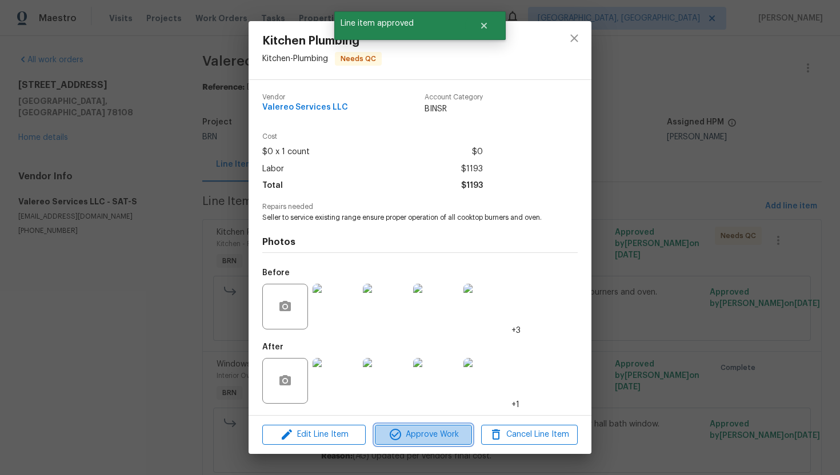
click at [428, 433] on span "Approve Work" at bounding box center [423, 435] width 90 height 14
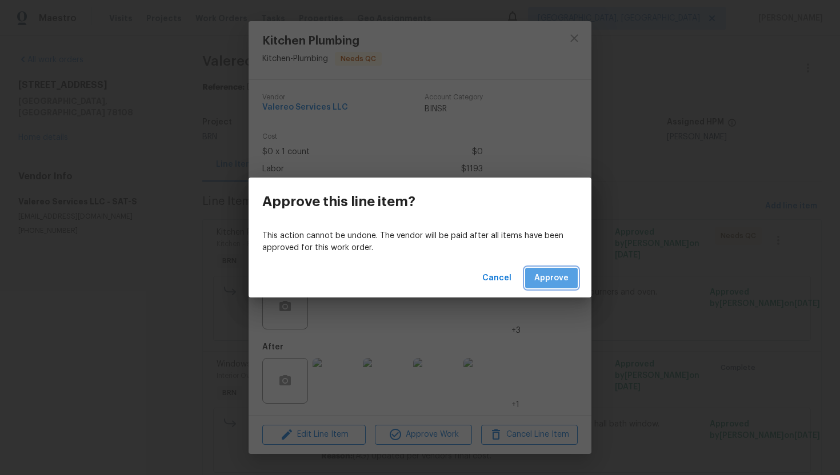
click at [551, 284] on span "Approve" at bounding box center [551, 278] width 34 height 14
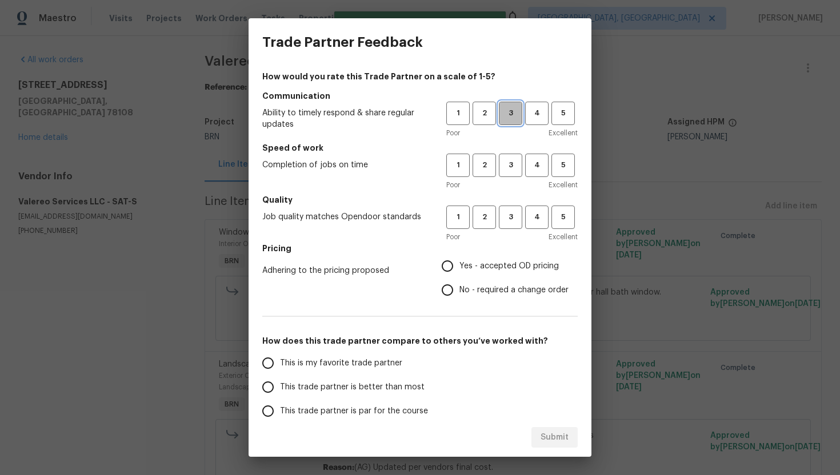
click at [521, 106] on button "3" at bounding box center [510, 113] width 23 height 23
click at [514, 155] on button "3" at bounding box center [510, 165] width 23 height 23
click at [505, 215] on span "3" at bounding box center [510, 217] width 21 height 13
click at [465, 282] on label "No - required a change order" at bounding box center [501, 290] width 133 height 24
click at [459, 282] on input "No - required a change order" at bounding box center [447, 290] width 24 height 24
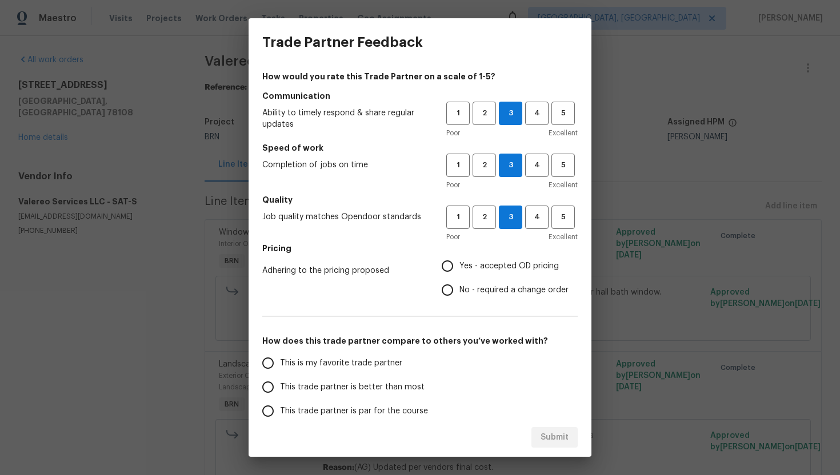
radio input "true"
click at [371, 406] on span "This trade partner is par for the course" at bounding box center [354, 412] width 148 height 12
click at [280, 405] on input "This trade partner is par for the course" at bounding box center [268, 411] width 24 height 24
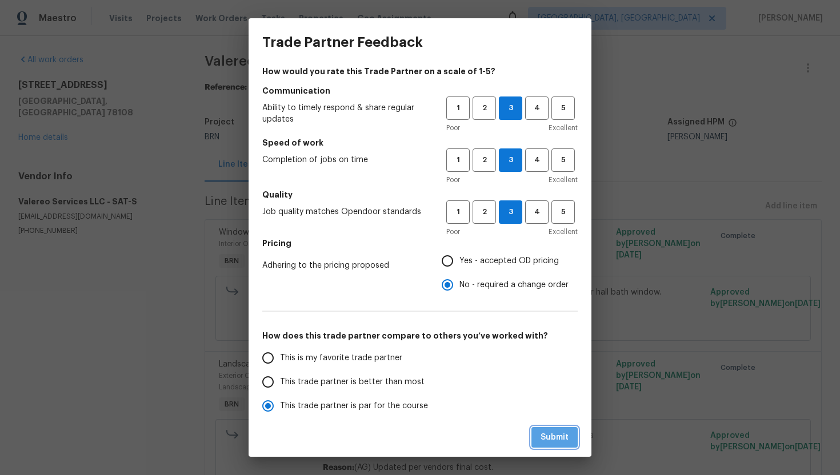
click at [546, 432] on span "Submit" at bounding box center [555, 438] width 28 height 14
radio input "true"
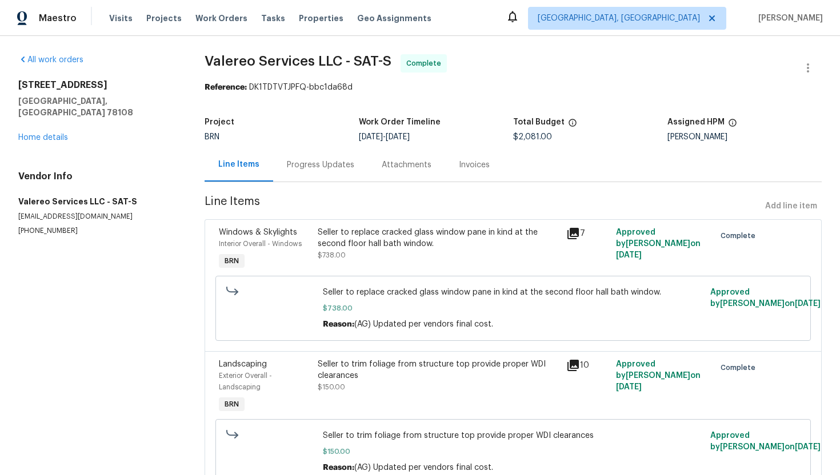
click at [328, 173] on div "Progress Updates" at bounding box center [320, 165] width 95 height 34
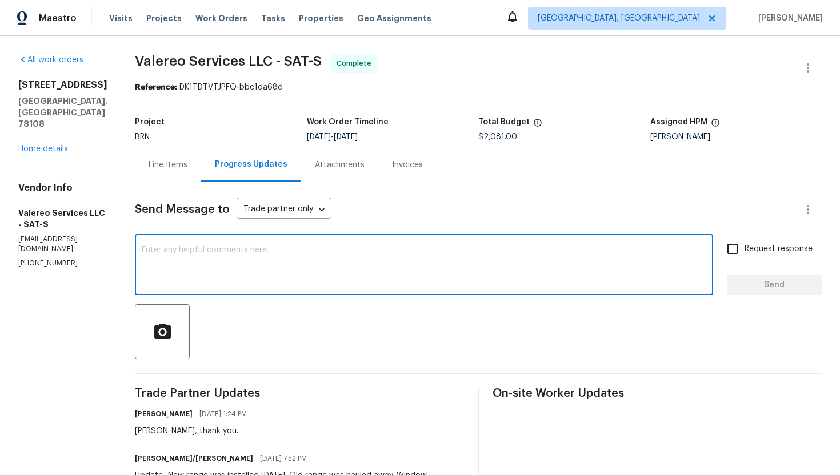
click at [329, 254] on textarea at bounding box center [424, 266] width 565 height 40
paste textarea "WO is approved. Please upload the invoice under invoice section. Thanks!"
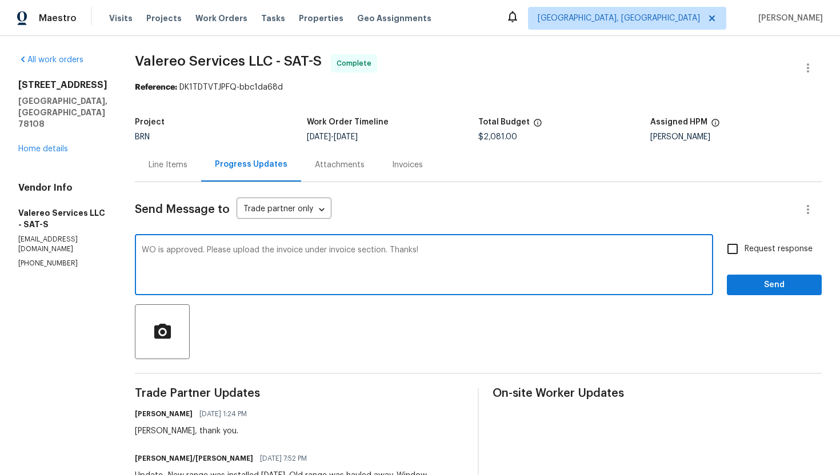
type textarea "WO is approved. Please upload the invoice under invoice section. Thanks!"
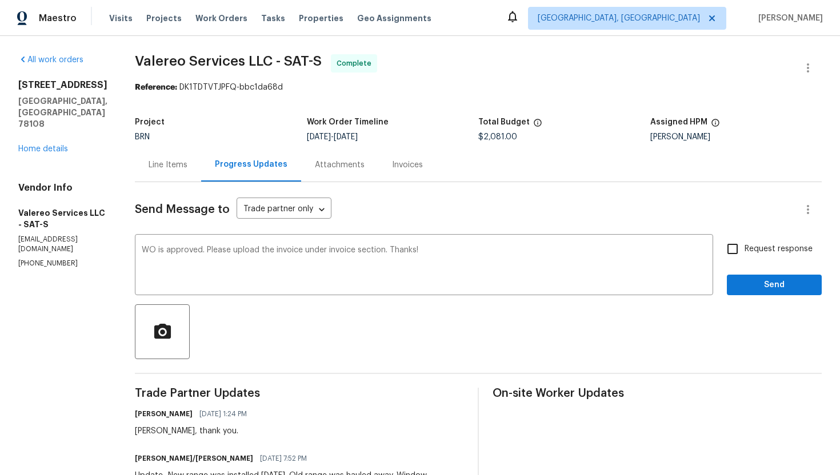
click at [750, 246] on span "Request response" at bounding box center [779, 249] width 68 height 12
click at [745, 246] on input "Request response" at bounding box center [733, 249] width 24 height 24
checkbox input "true"
click at [763, 284] on span "Send" at bounding box center [774, 285] width 77 height 14
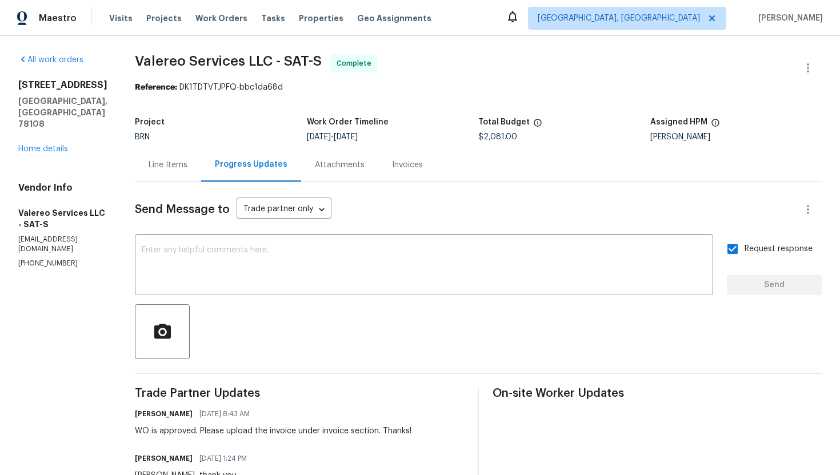
click at [166, 163] on div "Line Items" at bounding box center [168, 164] width 39 height 11
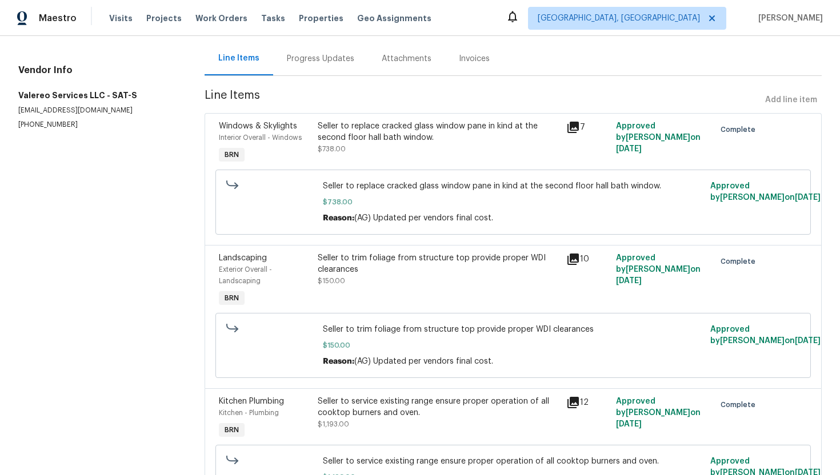
scroll to position [42, 0]
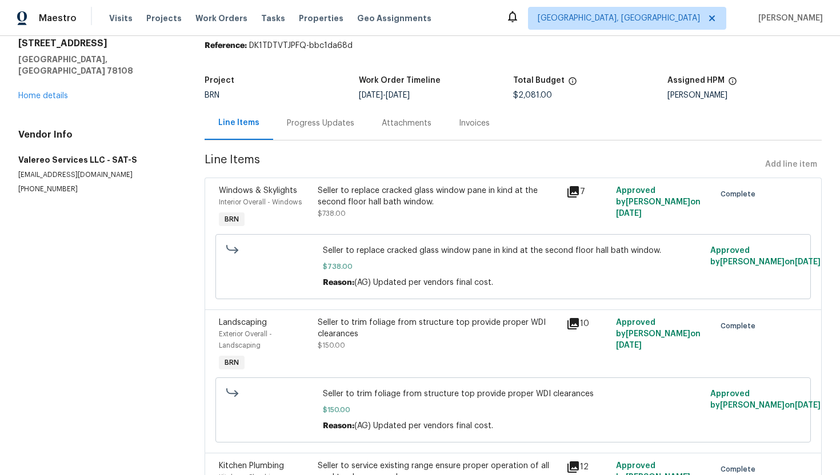
click at [361, 204] on div "Seller to replace cracked glass window pane in kind at the second floor hall ba…" at bounding box center [438, 196] width 241 height 23
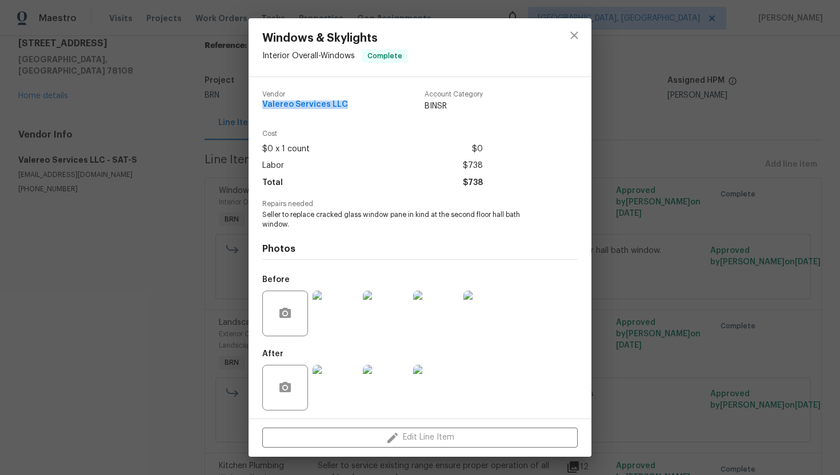
drag, startPoint x: 261, startPoint y: 106, endPoint x: 376, endPoint y: 110, distance: 115.5
click at [377, 110] on div "Vendor Valereo Services LLC Account Category BINSR Cost $0 x 1 count $0 Labor $…" at bounding box center [420, 248] width 343 height 342
copy span "Valereo Services LLC"
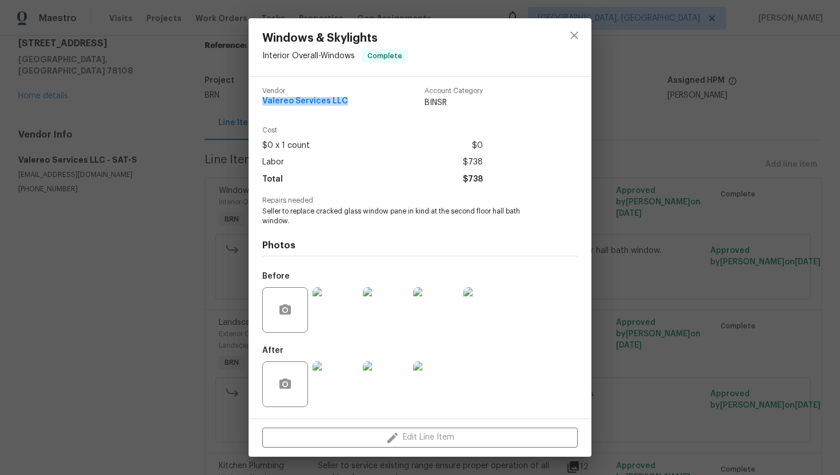
click at [398, 210] on span "Seller to replace cracked glass window pane in kind at the second floor hall ba…" at bounding box center [404, 216] width 284 height 19
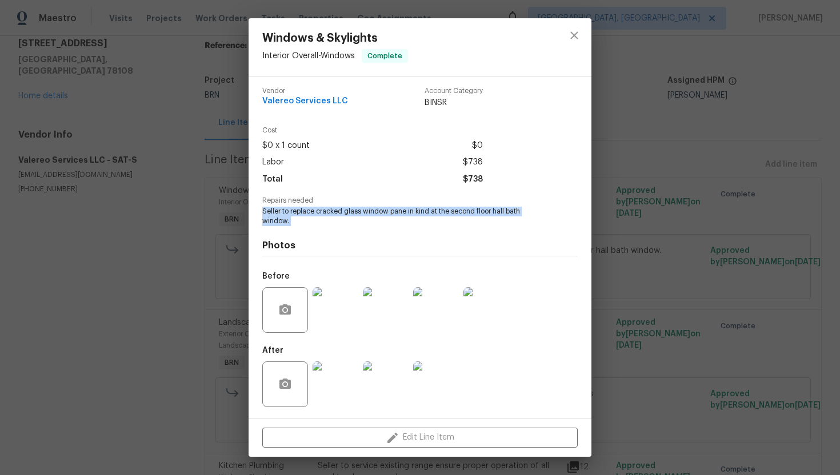
click at [398, 210] on span "Seller to replace cracked glass window pane in kind at the second floor hall ba…" at bounding box center [404, 216] width 284 height 19
copy span "Seller to replace cracked glass window pane in kind at the second floor hall ba…"
click at [494, 311] on img at bounding box center [486, 310] width 46 height 46
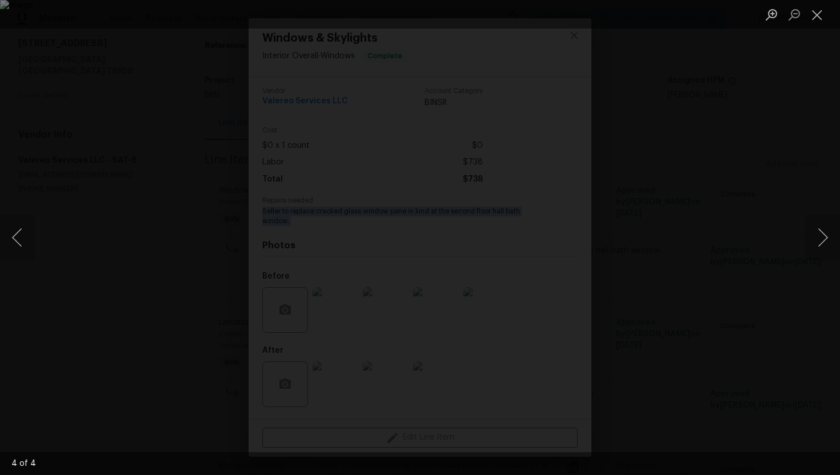
click at [446, 229] on img "Lightbox" at bounding box center [420, 237] width 840 height 475
click at [18, 246] on button "Previous image" at bounding box center [17, 238] width 34 height 46
click at [17, 240] on button "Previous image" at bounding box center [17, 238] width 34 height 46
click at [14, 239] on button "Previous image" at bounding box center [17, 238] width 34 height 46
click at [817, 21] on button "Close lightbox" at bounding box center [817, 15] width 23 height 20
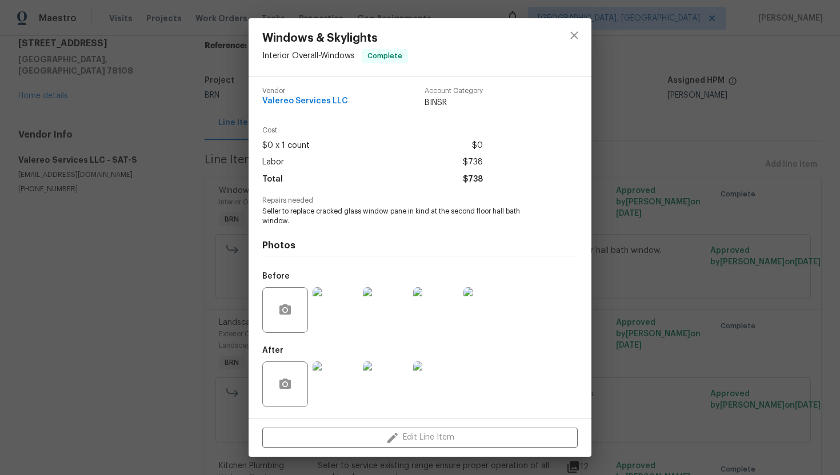
click at [446, 357] on div at bounding box center [436, 384] width 50 height 59
click at [438, 406] on img at bounding box center [436, 385] width 46 height 46
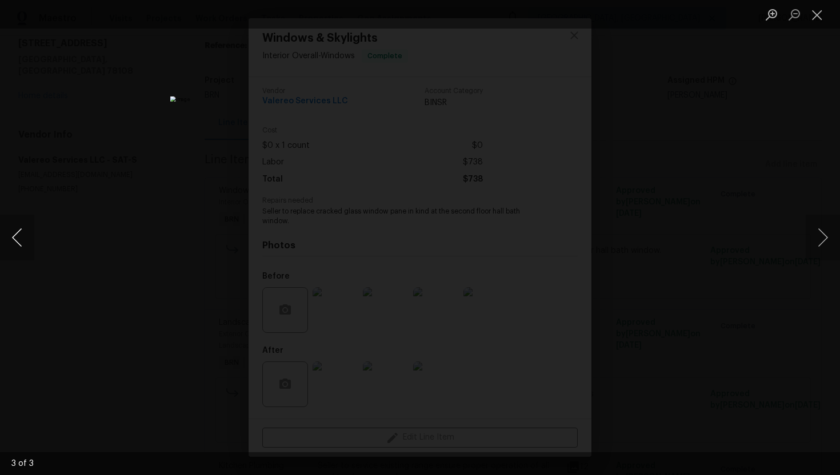
click at [22, 231] on button "Previous image" at bounding box center [17, 238] width 34 height 46
click at [18, 235] on button "Previous image" at bounding box center [17, 238] width 34 height 46
click at [822, 18] on button "Close lightbox" at bounding box center [817, 15] width 23 height 20
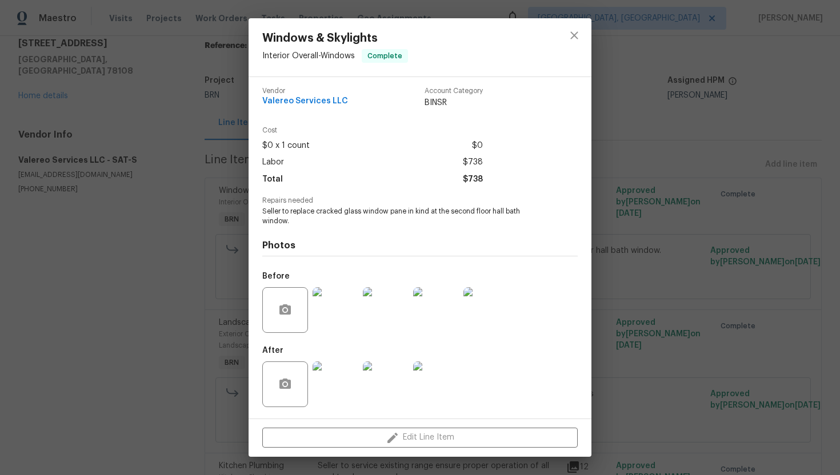
click at [691, 179] on div "Windows & Skylights Interior Overall - Windows Complete Vendor Valereo Services…" at bounding box center [420, 237] width 840 height 475
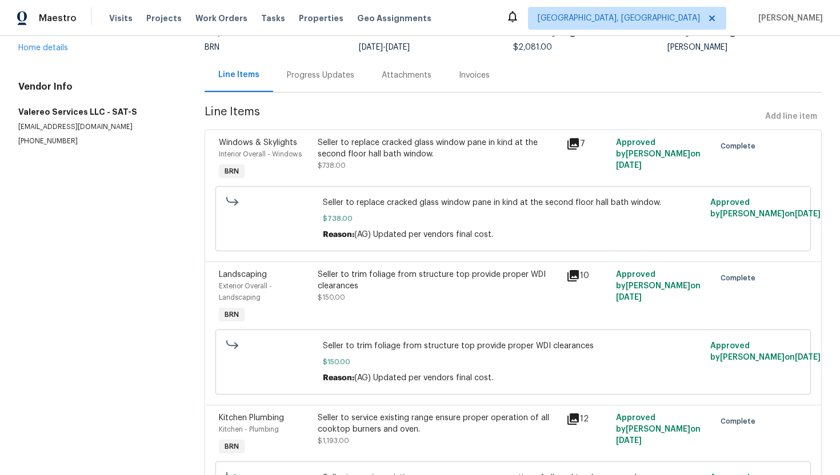
scroll to position [114, 0]
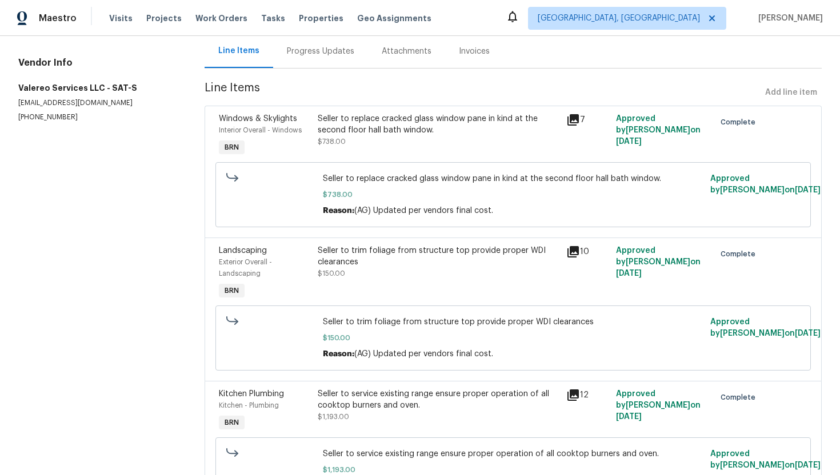
click at [440, 273] on div "Seller to trim foliage from structure top provide proper WDI clearances $150.00" at bounding box center [438, 262] width 241 height 34
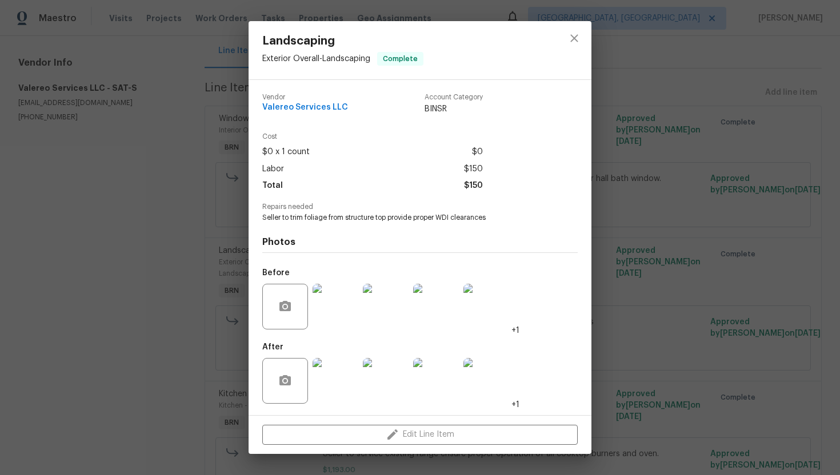
click at [369, 218] on span "Seller to trim foliage from structure top provide proper WDI clearances" at bounding box center [404, 218] width 284 height 10
copy span "Seller to trim foliage from structure top provide proper WDI clearances"
click at [496, 218] on span "Seller to trim foliage from structure top provide proper WDI clearances" at bounding box center [404, 218] width 284 height 10
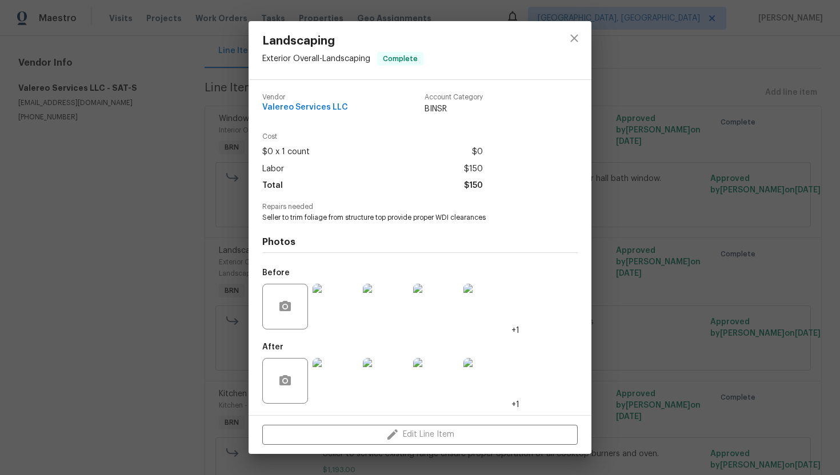
click at [495, 301] on img at bounding box center [486, 307] width 46 height 46
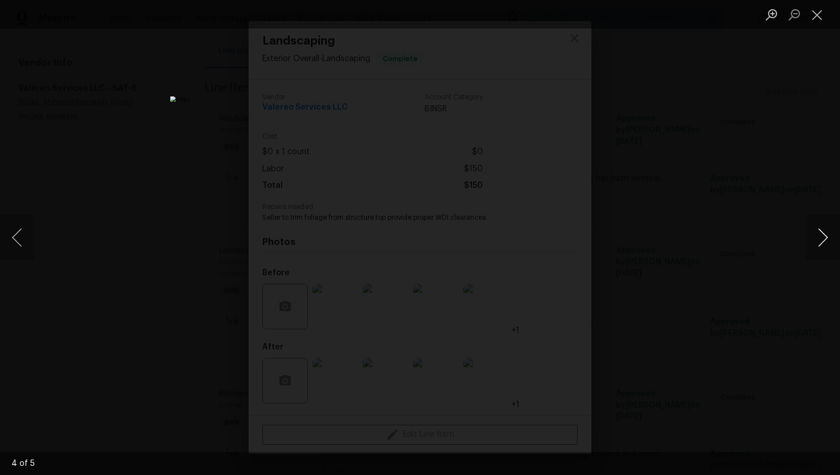
click at [820, 243] on button "Next image" at bounding box center [823, 238] width 34 height 46
click at [19, 231] on button "Previous image" at bounding box center [17, 238] width 34 height 46
click at [25, 230] on button "Previous image" at bounding box center [17, 238] width 34 height 46
click at [14, 237] on button "Previous image" at bounding box center [17, 238] width 34 height 46
click at [25, 239] on button "Previous image" at bounding box center [17, 238] width 34 height 46
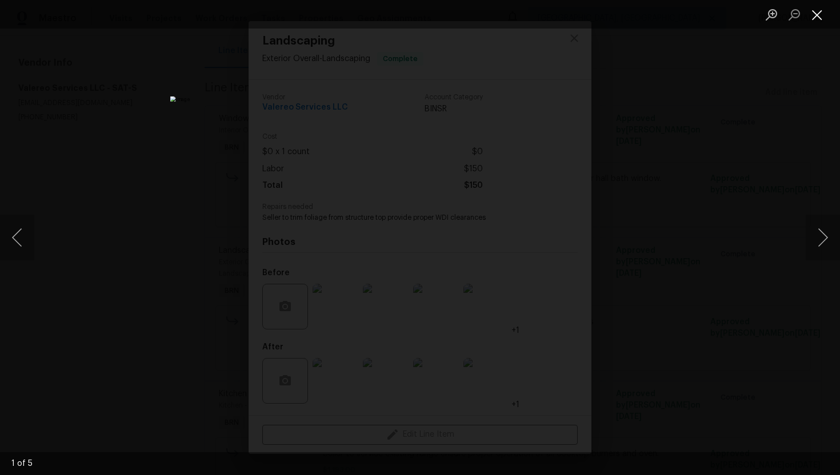
click at [811, 13] on button "Close lightbox" at bounding box center [817, 15] width 23 height 20
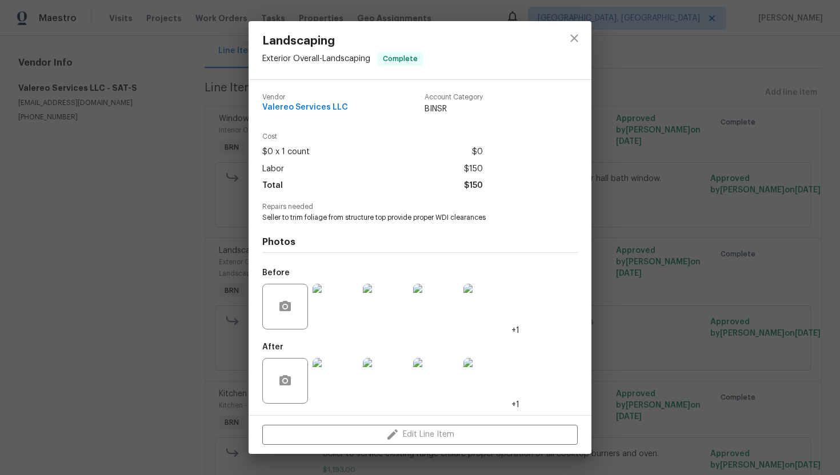
click at [482, 382] on img at bounding box center [486, 381] width 46 height 46
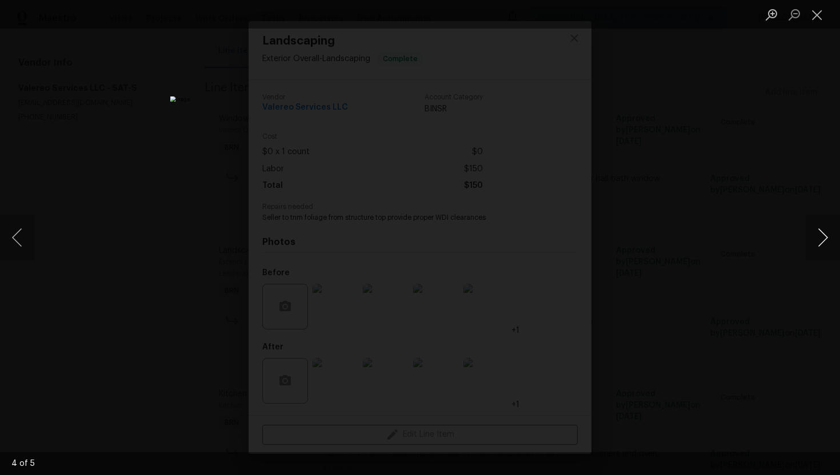
click at [822, 243] on button "Next image" at bounding box center [823, 238] width 34 height 46
click at [12, 233] on button "Previous image" at bounding box center [17, 238] width 34 height 46
click at [25, 246] on button "Previous image" at bounding box center [17, 238] width 34 height 46
click at [24, 230] on button "Previous image" at bounding box center [17, 238] width 34 height 46
click at [24, 237] on button "Previous image" at bounding box center [17, 238] width 34 height 46
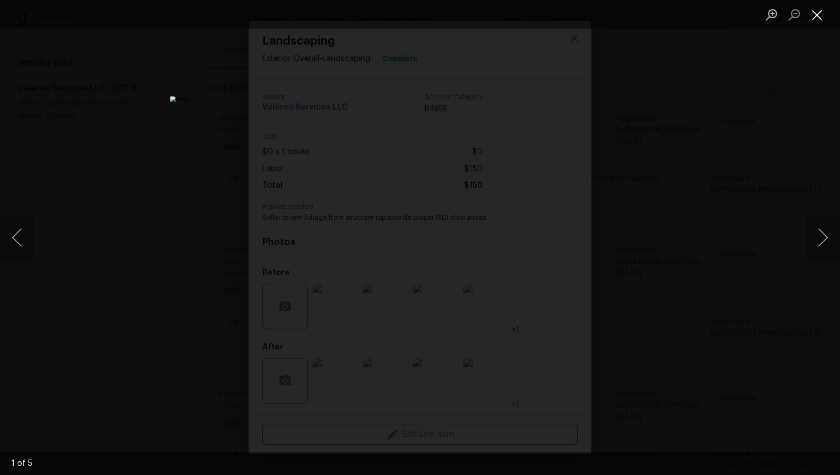
click at [810, 15] on button "Close lightbox" at bounding box center [817, 15] width 23 height 20
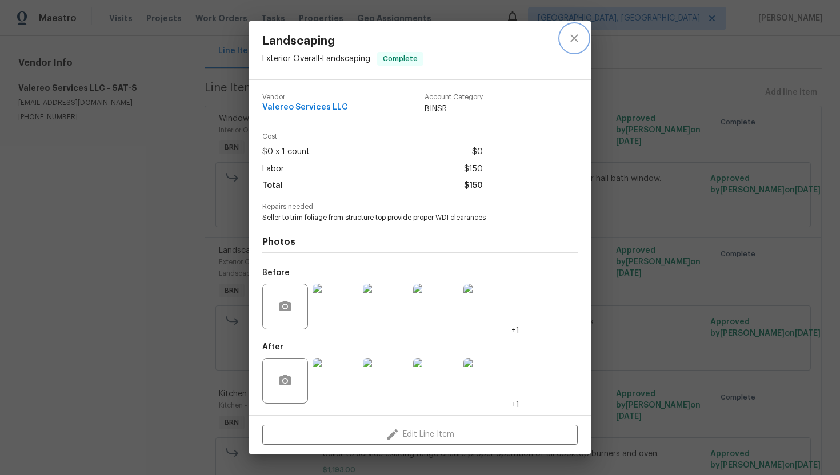
click at [578, 36] on icon "close" at bounding box center [574, 38] width 14 height 14
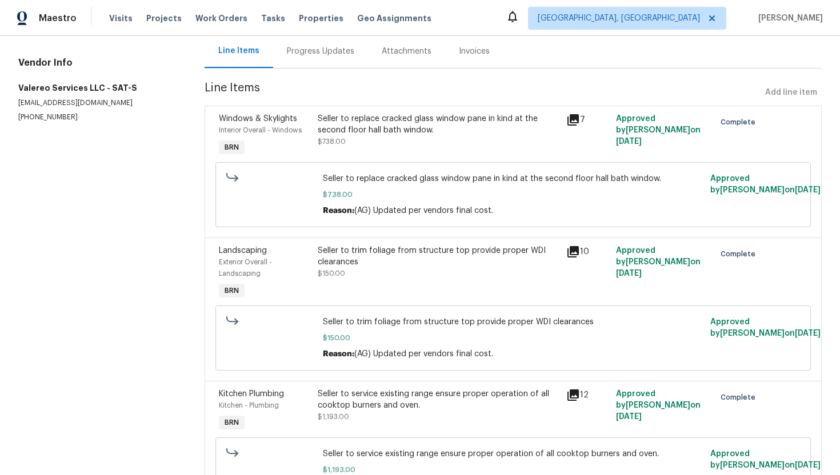
scroll to position [186, 0]
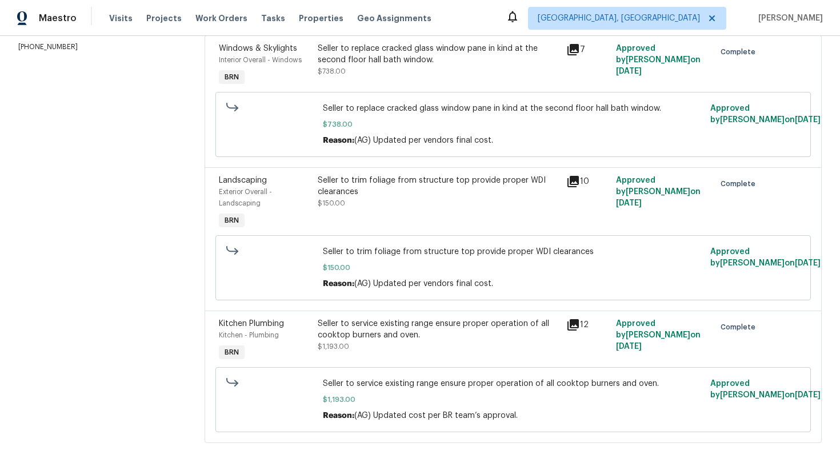
click at [409, 333] on div "Seller to service existing range ensure proper operation of all cooktop burners…" at bounding box center [438, 329] width 241 height 23
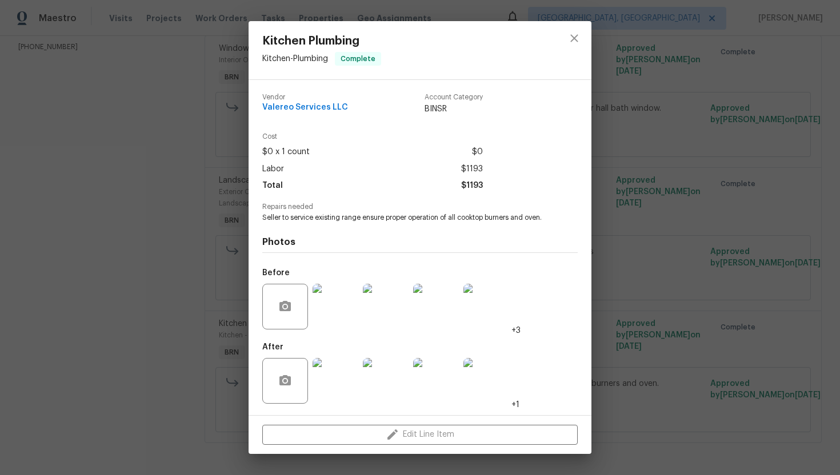
click at [345, 214] on span "Seller to service existing range ensure proper operation of all cooktop burners…" at bounding box center [404, 218] width 284 height 10
copy span "Seller to service existing range ensure proper operation of all cooktop burners…"
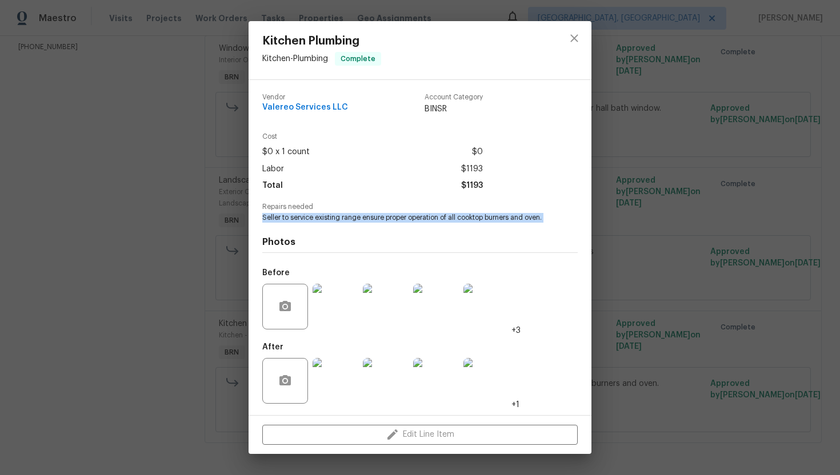
click at [488, 306] on img at bounding box center [486, 307] width 46 height 46
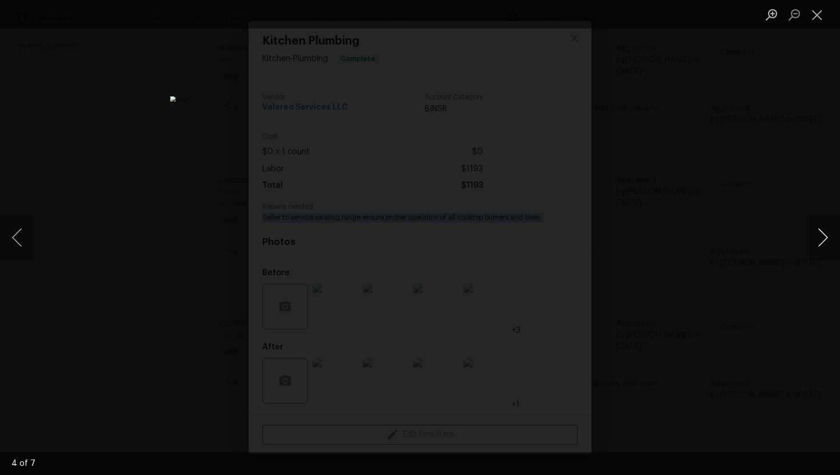
click at [817, 238] on button "Next image" at bounding box center [823, 238] width 34 height 46
click at [21, 234] on button "Previous image" at bounding box center [17, 238] width 34 height 46
click at [17, 233] on button "Previous image" at bounding box center [17, 238] width 34 height 46
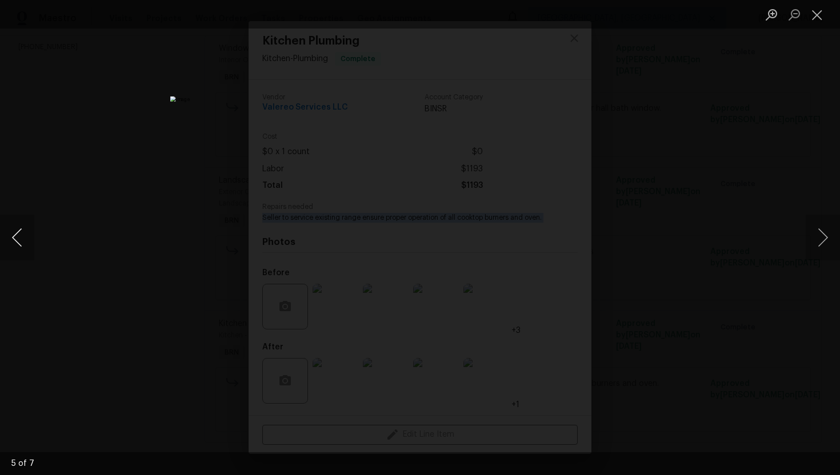
click at [26, 233] on button "Previous image" at bounding box center [17, 238] width 34 height 46
click at [24, 229] on button "Previous image" at bounding box center [17, 238] width 34 height 46
click at [23, 231] on button "Previous image" at bounding box center [17, 238] width 34 height 46
click at [18, 242] on button "Previous image" at bounding box center [17, 238] width 34 height 46
click at [813, 18] on button "Close lightbox" at bounding box center [817, 15] width 23 height 20
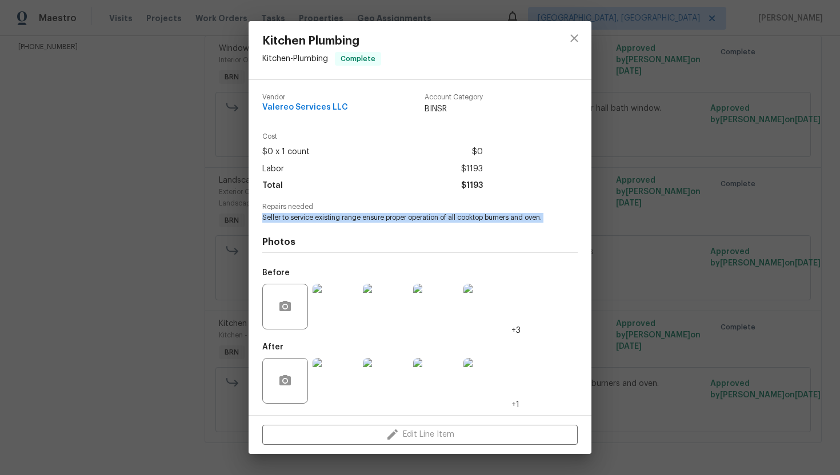
click at [490, 381] on img at bounding box center [486, 381] width 46 height 46
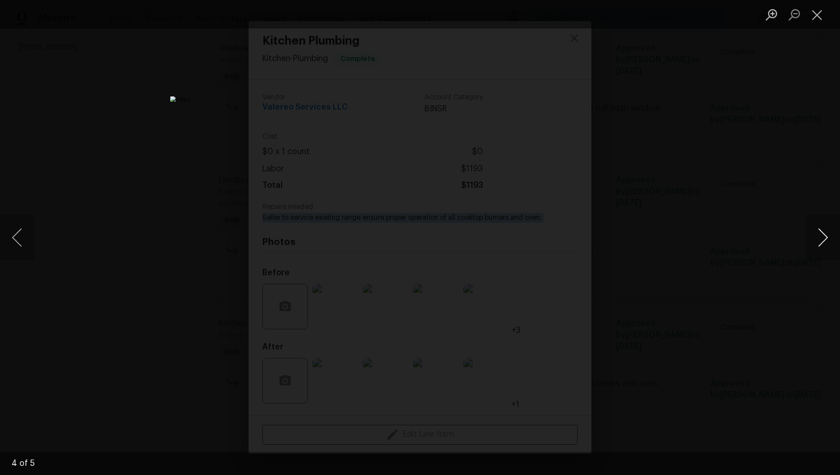
click at [823, 246] on button "Next image" at bounding box center [823, 238] width 34 height 46
click at [9, 232] on button "Previous image" at bounding box center [17, 238] width 34 height 46
click at [27, 233] on button "Previous image" at bounding box center [17, 238] width 34 height 46
click at [24, 230] on button "Previous image" at bounding box center [17, 238] width 34 height 46
click at [18, 229] on button "Previous image" at bounding box center [17, 238] width 34 height 46
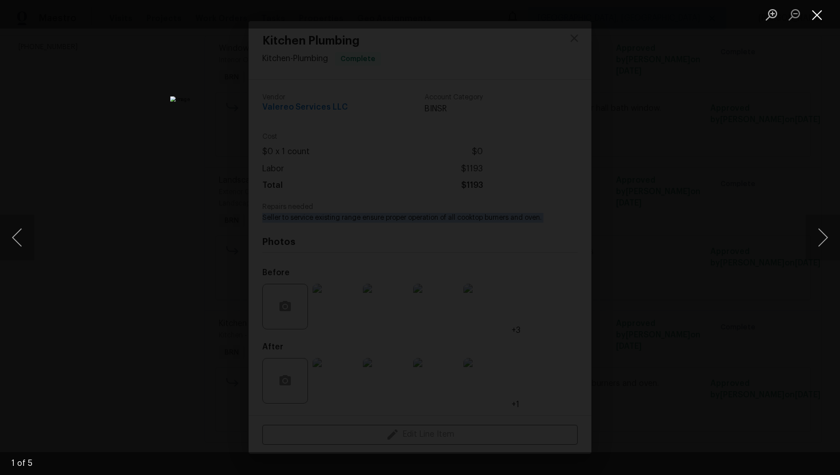
click at [821, 16] on button "Close lightbox" at bounding box center [817, 15] width 23 height 20
click at [812, 17] on button "Close lightbox" at bounding box center [817, 15] width 23 height 20
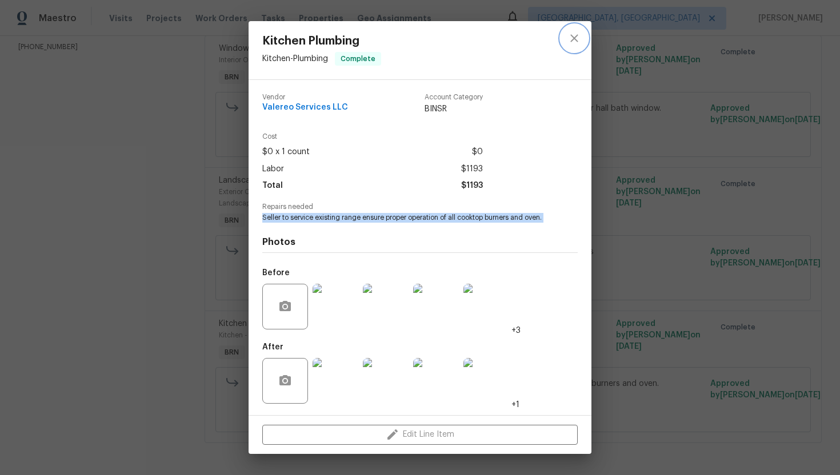
click at [581, 31] on icon "close" at bounding box center [574, 38] width 14 height 14
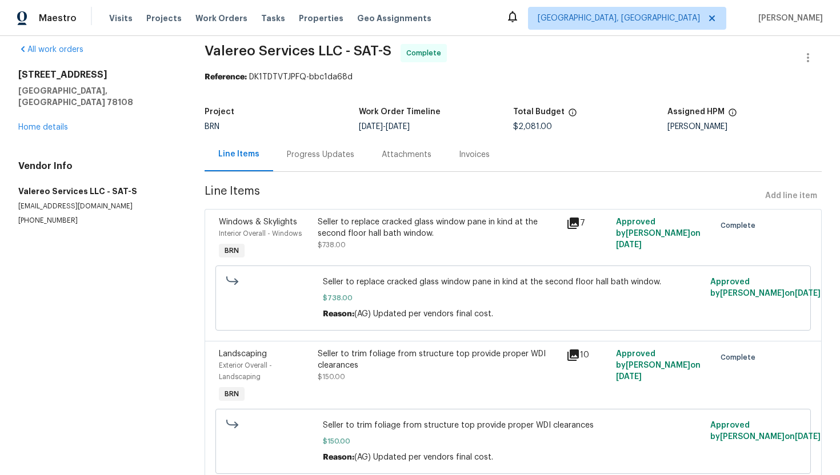
scroll to position [0, 0]
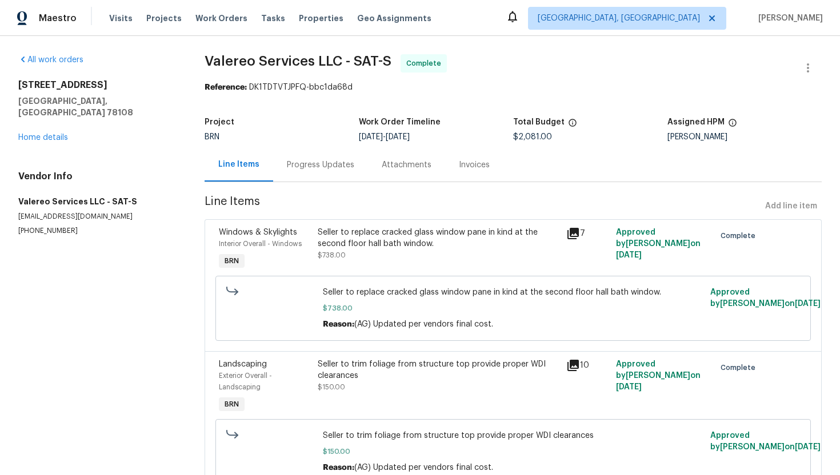
click at [478, 167] on div "Invoices" at bounding box center [474, 164] width 31 height 11
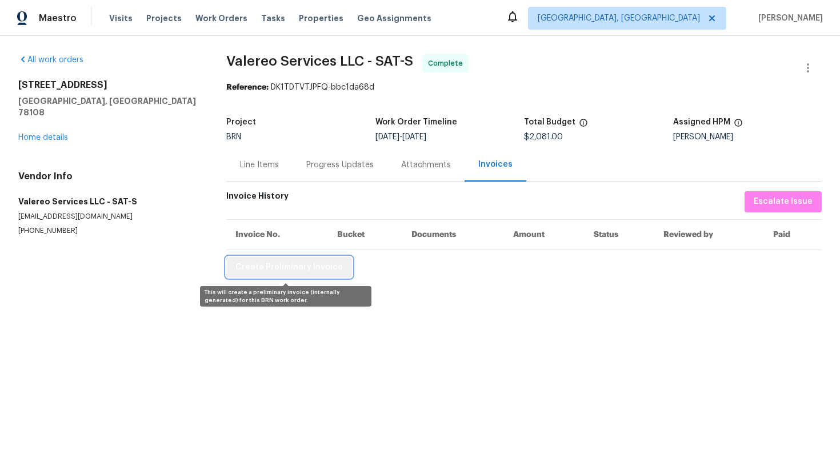
click at [303, 265] on span "Create Preliminary Invoice" at bounding box center [288, 268] width 107 height 14
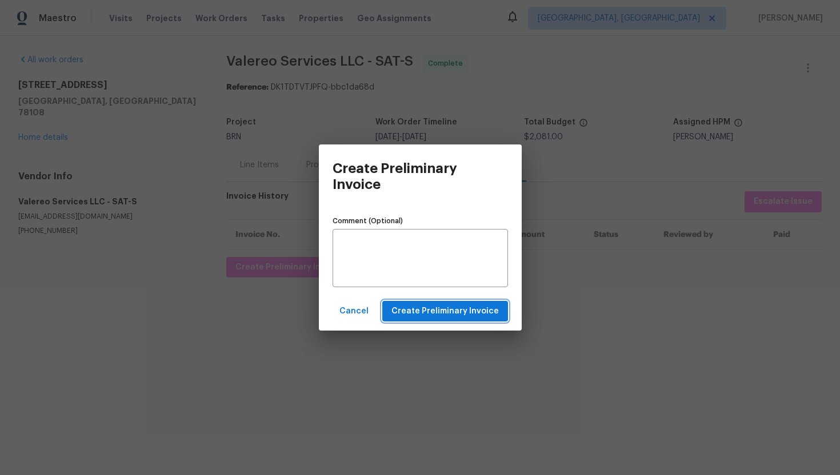
click at [422, 315] on span "Create Preliminary Invoice" at bounding box center [444, 312] width 107 height 14
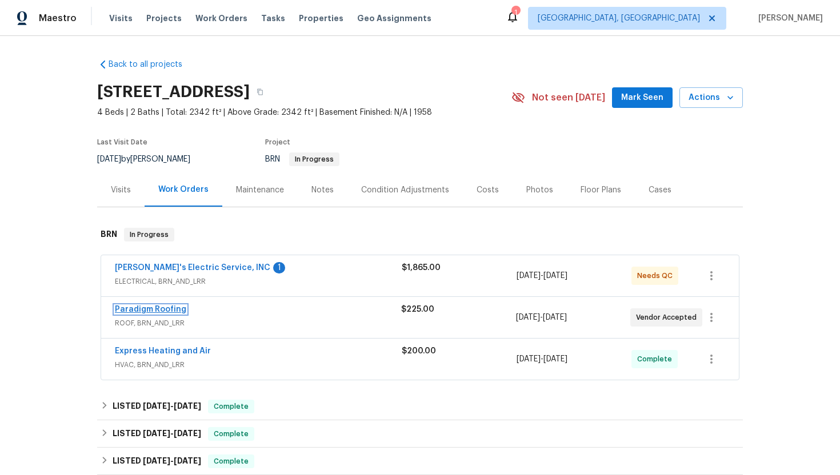
click at [148, 307] on link "Paradigm Roofing" at bounding box center [150, 310] width 71 height 8
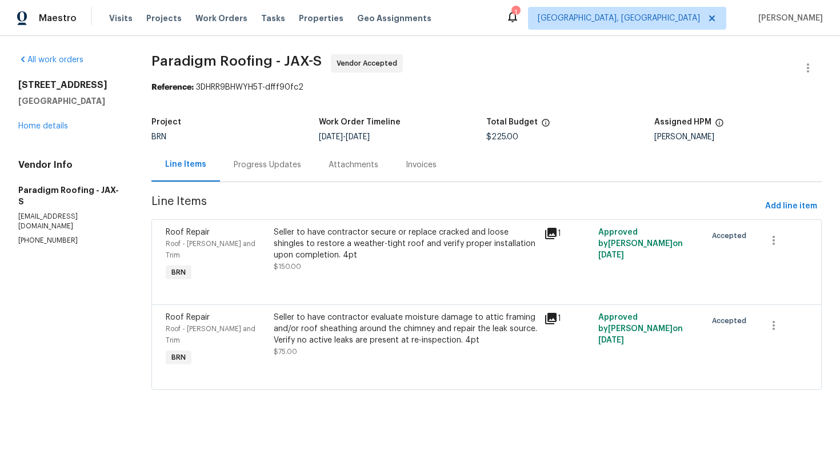
click at [281, 175] on div "Progress Updates" at bounding box center [267, 165] width 95 height 34
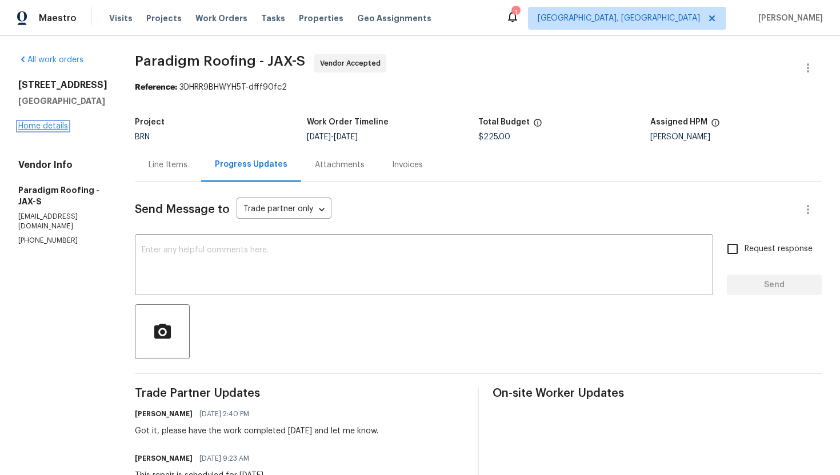
click at [65, 125] on link "Home details" at bounding box center [43, 126] width 50 height 8
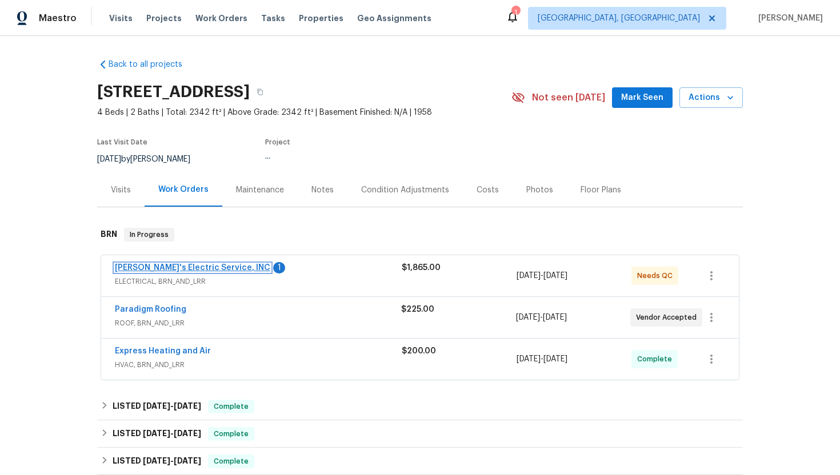
click at [162, 267] on link "Jack's Electric Service, INC" at bounding box center [192, 268] width 155 height 8
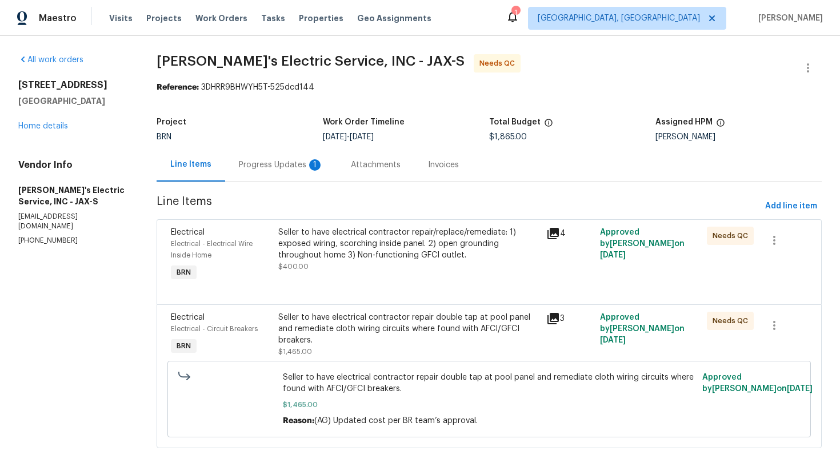
click at [289, 170] on div "Progress Updates 1" at bounding box center [281, 164] width 85 height 11
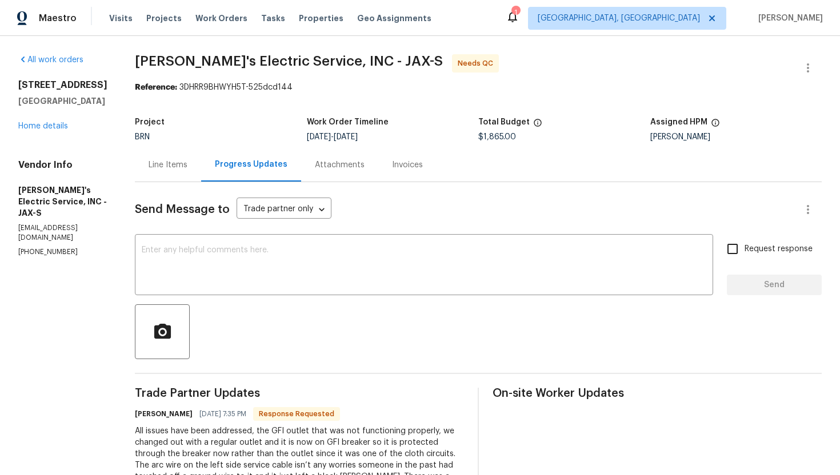
click at [166, 168] on div "Line Items" at bounding box center [168, 164] width 39 height 11
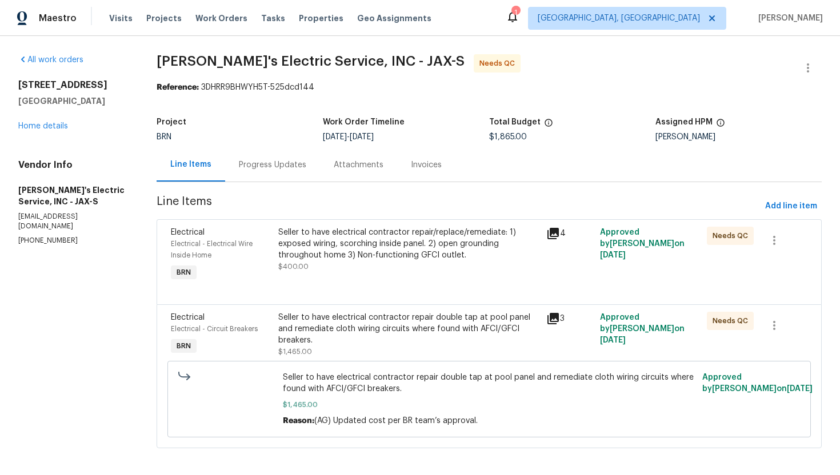
click at [342, 251] on div "Seller to have electrical contractor repair/replace/remediate: 1) exposed wirin…" at bounding box center [408, 244] width 261 height 34
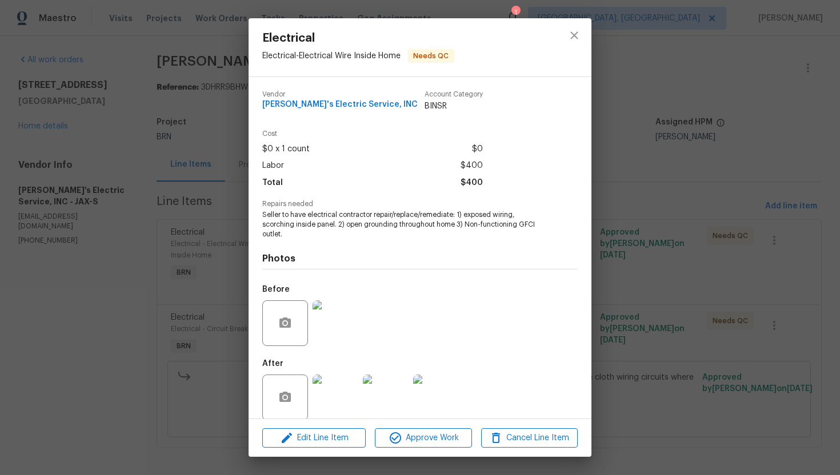
scroll to position [13, 0]
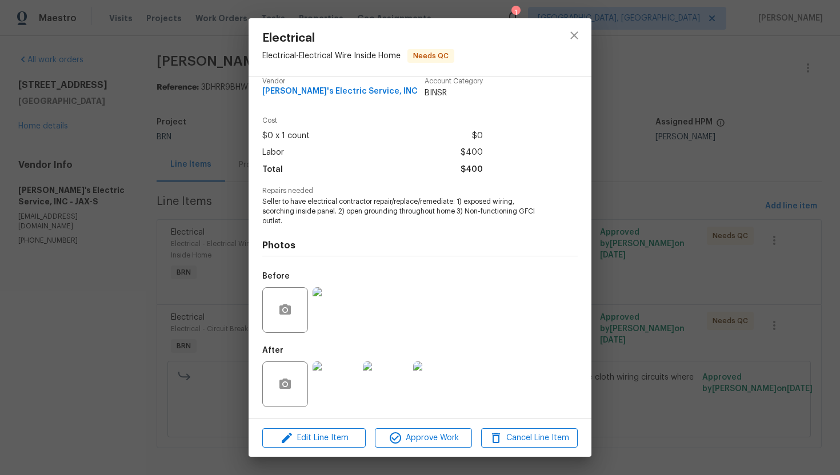
click at [334, 390] on img at bounding box center [336, 385] width 46 height 46
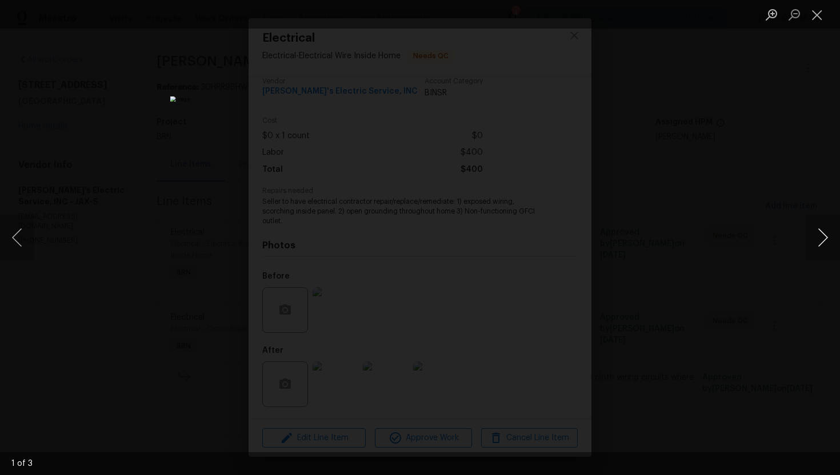
click at [821, 239] on button "Next image" at bounding box center [823, 238] width 34 height 46
click at [814, 17] on button "Close lightbox" at bounding box center [817, 15] width 23 height 20
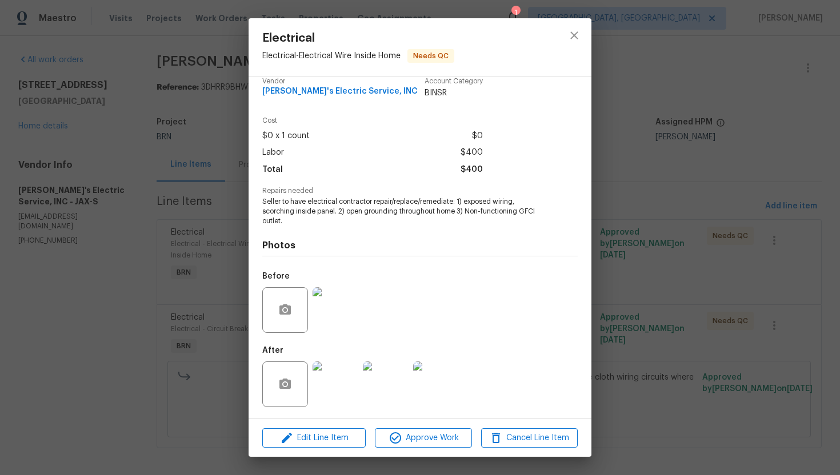
click at [623, 117] on div "Electrical Electrical - Electrical Wire Inside Home Needs QC Vendor Jack's Elec…" at bounding box center [420, 237] width 840 height 475
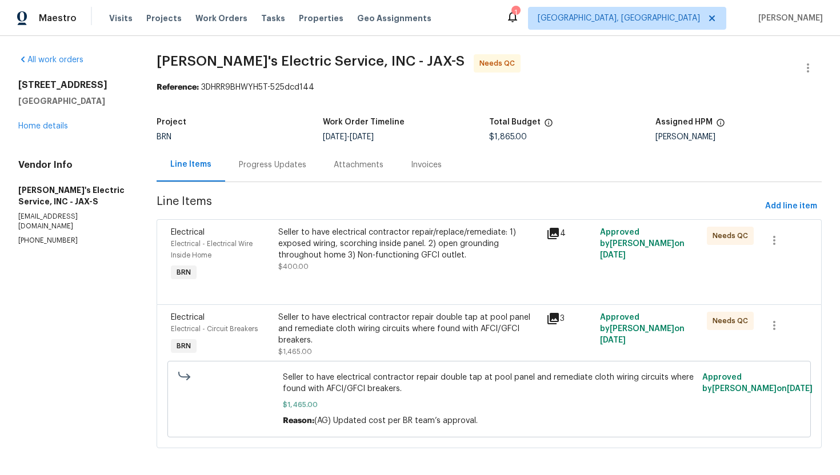
scroll to position [6, 0]
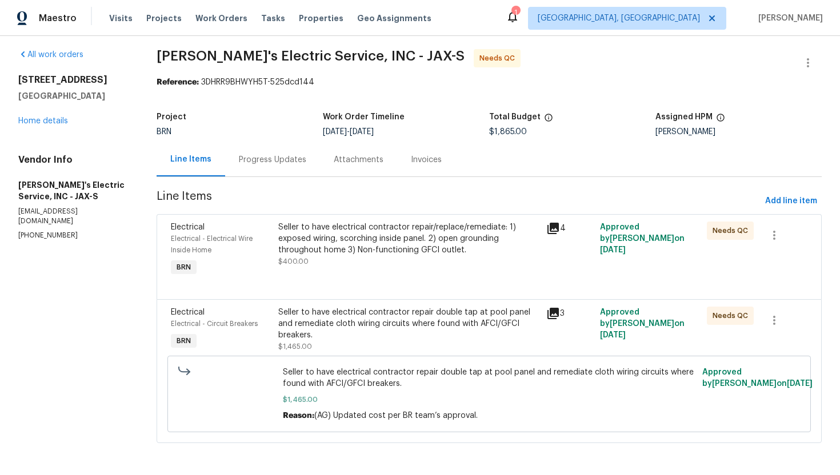
click at [379, 319] on div "Seller to have electrical contractor repair double tap at pool panel and remedi…" at bounding box center [408, 324] width 261 height 34
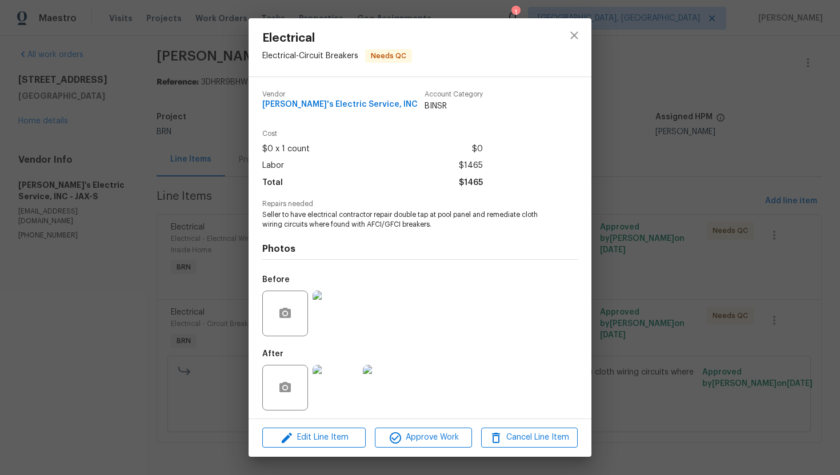
scroll to position [3, 0]
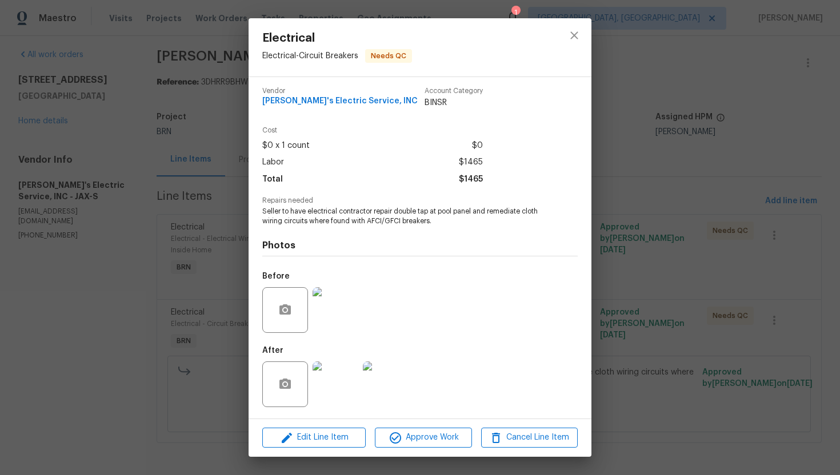
click at [346, 310] on img at bounding box center [336, 310] width 46 height 46
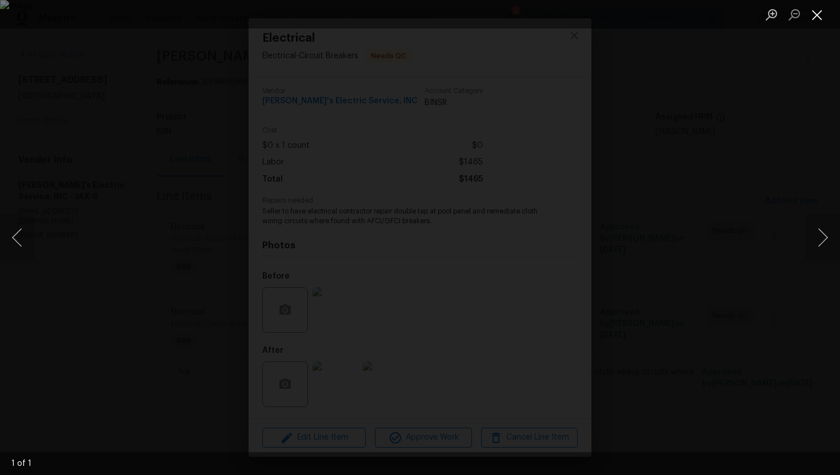
click at [818, 18] on button "Close lightbox" at bounding box center [817, 15] width 23 height 20
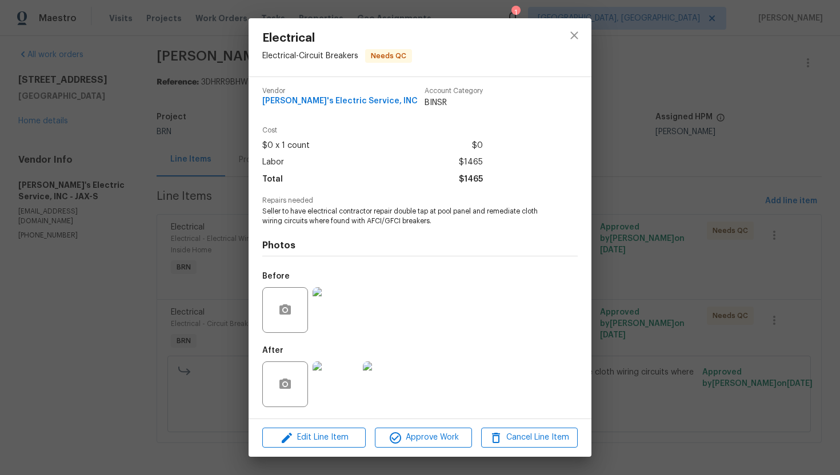
click at [337, 375] on img at bounding box center [336, 385] width 46 height 46
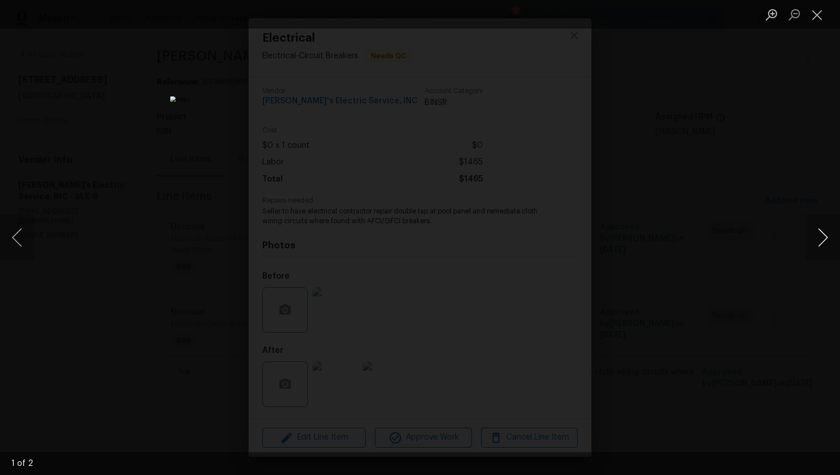
click at [813, 249] on button "Next image" at bounding box center [823, 238] width 34 height 46
click at [815, 22] on button "Close lightbox" at bounding box center [817, 15] width 23 height 20
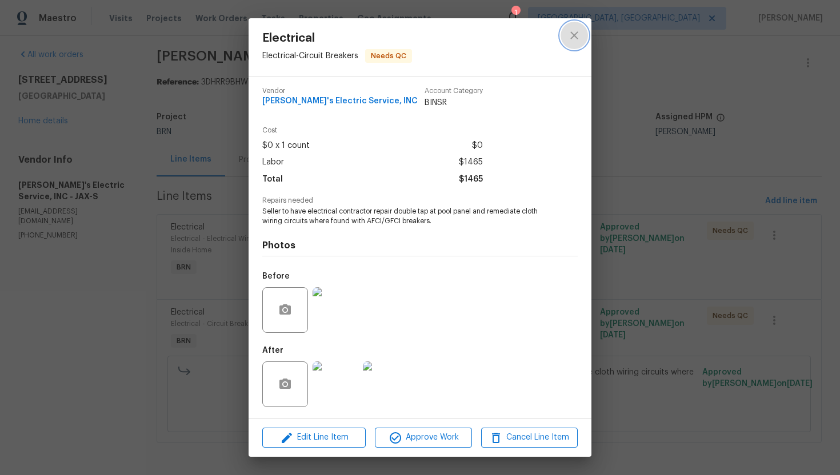
click at [573, 40] on icon "close" at bounding box center [574, 36] width 14 height 14
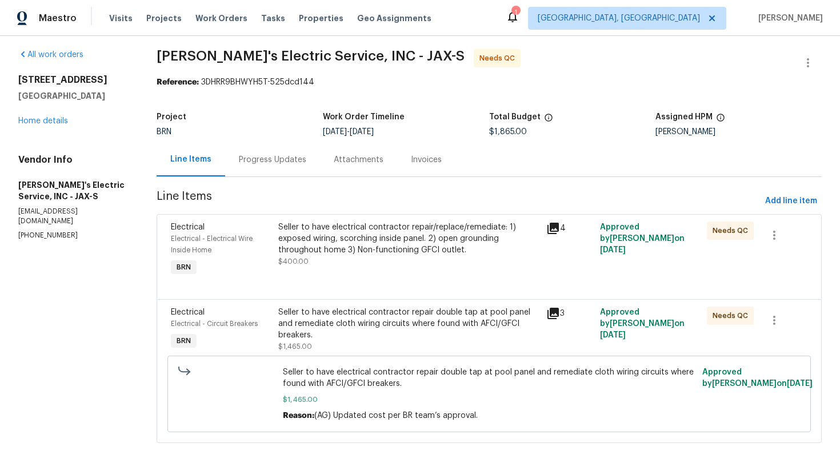
click at [301, 166] on div "Progress Updates" at bounding box center [272, 160] width 95 height 34
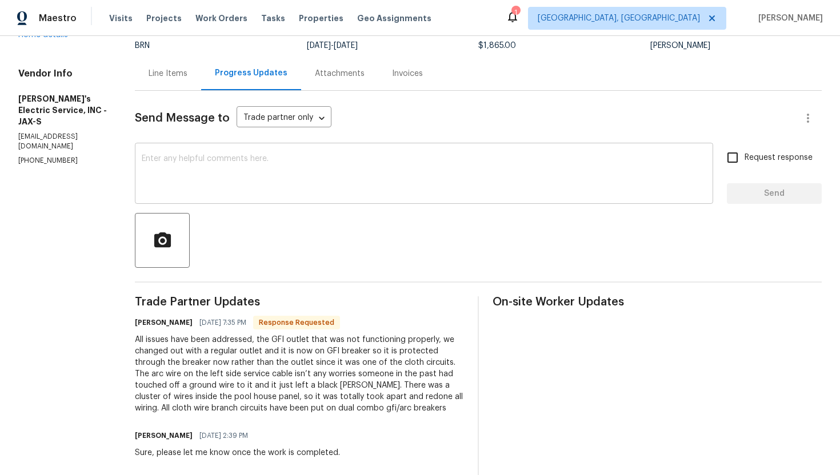
scroll to position [94, 0]
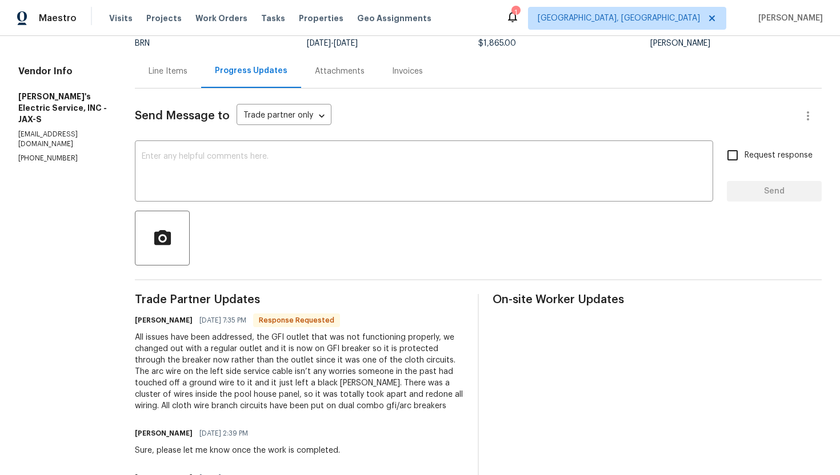
click at [149, 74] on div "Line Items" at bounding box center [168, 71] width 39 height 11
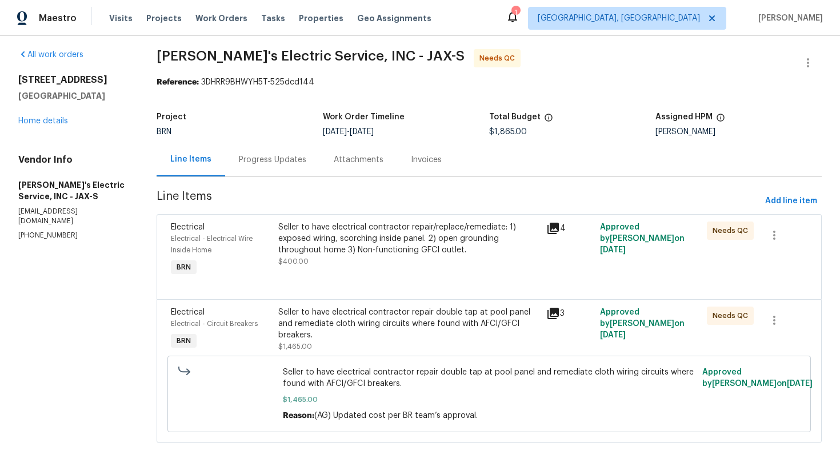
click at [283, 165] on div "Progress Updates" at bounding box center [272, 160] width 95 height 34
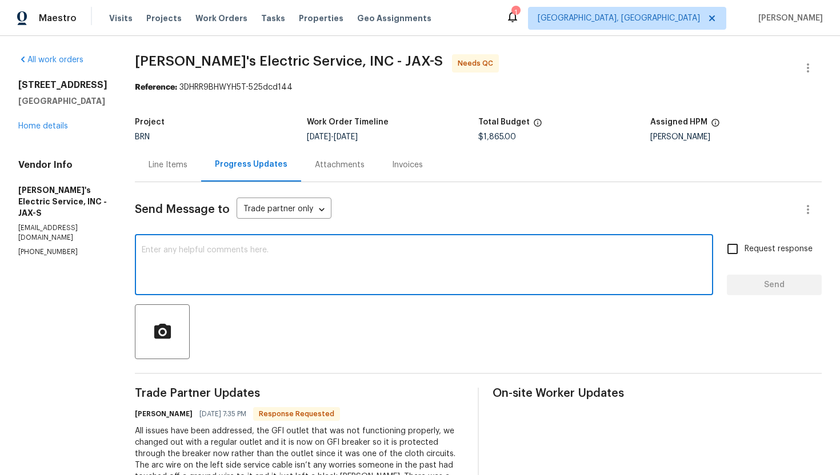
click at [327, 268] on textarea at bounding box center [424, 266] width 565 height 40
paste textarea "WO is approved. Please upload the invoice under invoice section. Thanks!"
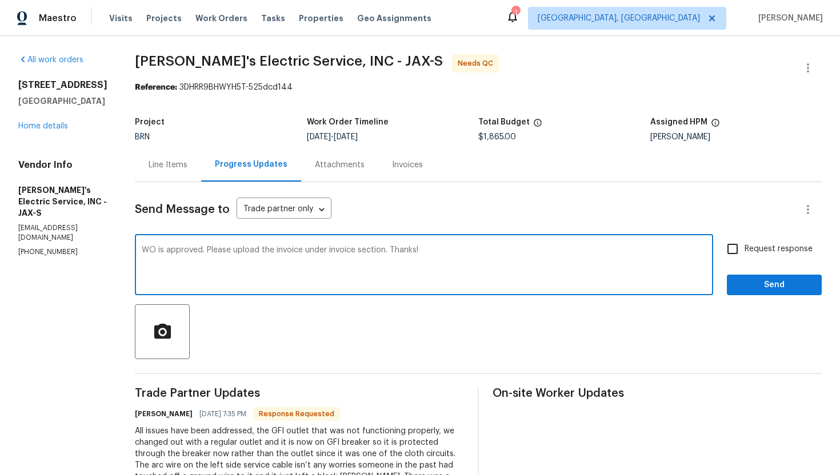
type textarea "WO is approved. Please upload the invoice under invoice section. Thanks!"
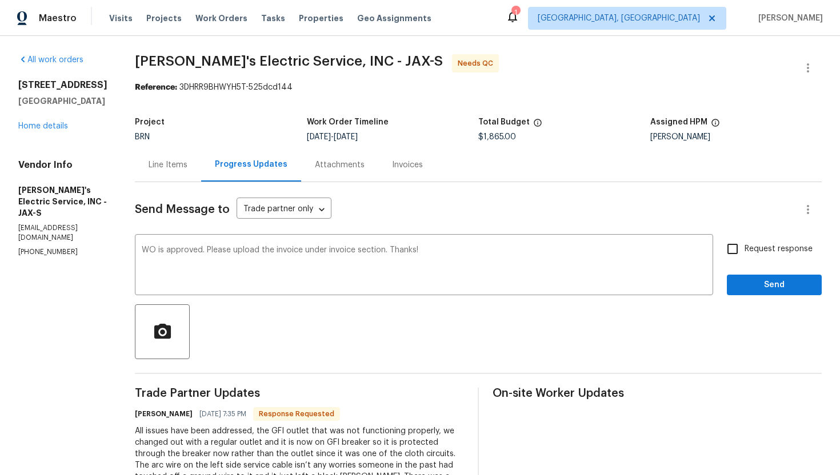
click at [753, 248] on span "Request response" at bounding box center [779, 249] width 68 height 12
click at [745, 248] on input "Request response" at bounding box center [733, 249] width 24 height 24
checkbox input "true"
click at [757, 282] on span "Send" at bounding box center [774, 285] width 77 height 14
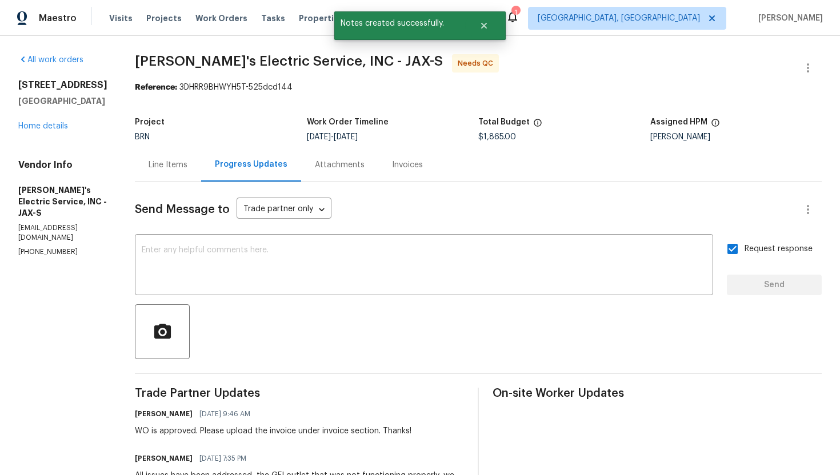
click at [157, 158] on div "Line Items" at bounding box center [168, 165] width 66 height 34
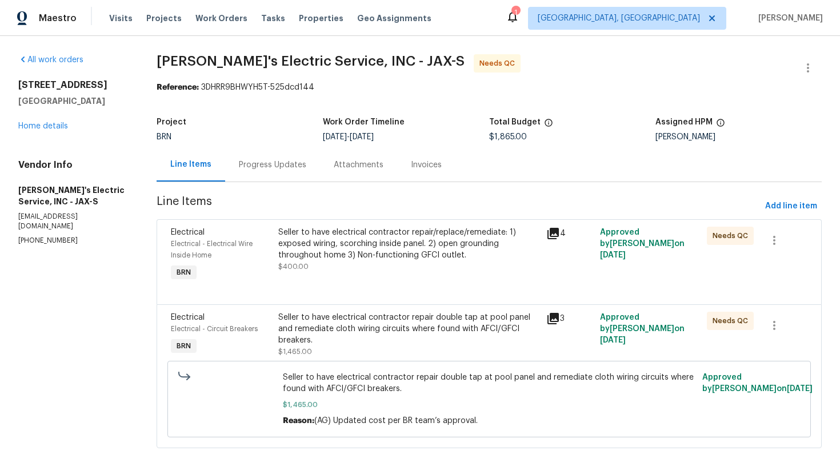
click at [269, 167] on div "Progress Updates" at bounding box center [272, 164] width 67 height 11
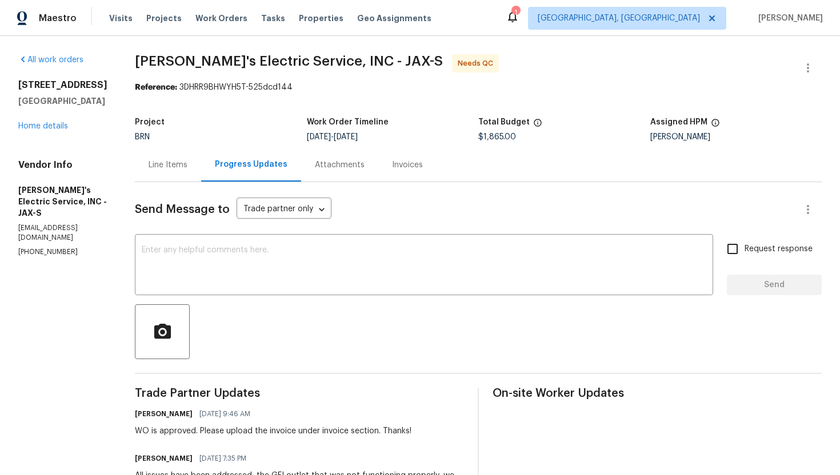
click at [155, 169] on div "Line Items" at bounding box center [168, 164] width 39 height 11
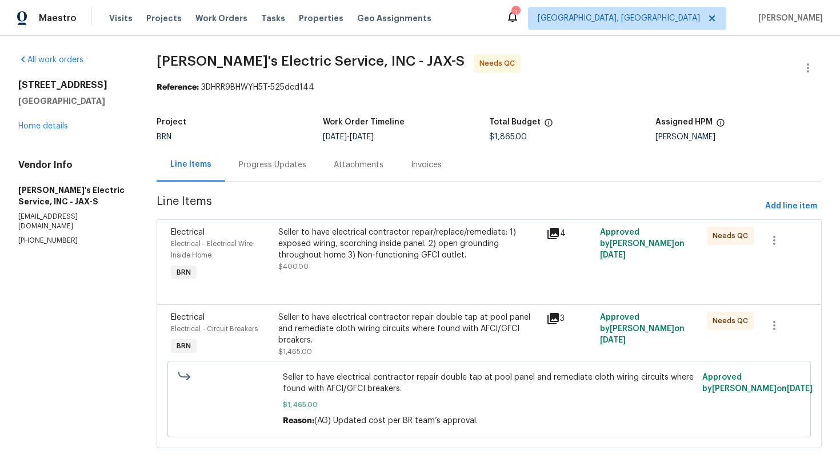
click at [280, 170] on div "Progress Updates" at bounding box center [272, 164] width 67 height 11
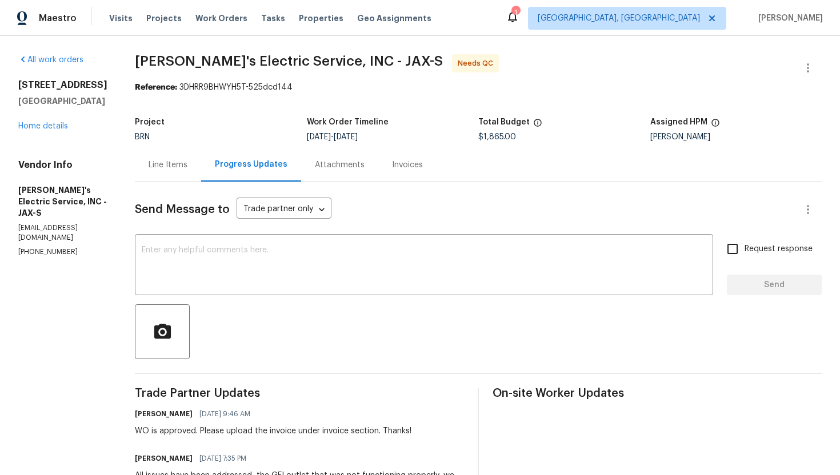
click at [149, 163] on div "Line Items" at bounding box center [168, 164] width 39 height 11
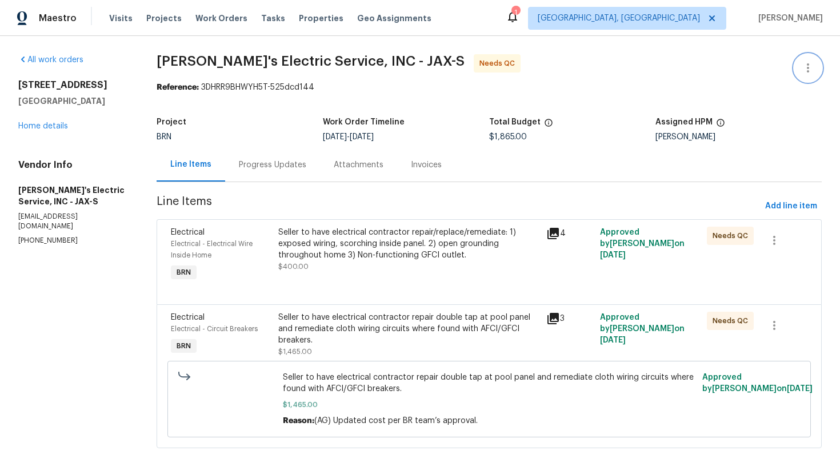
click at [801, 61] on button "button" at bounding box center [807, 67] width 27 height 27
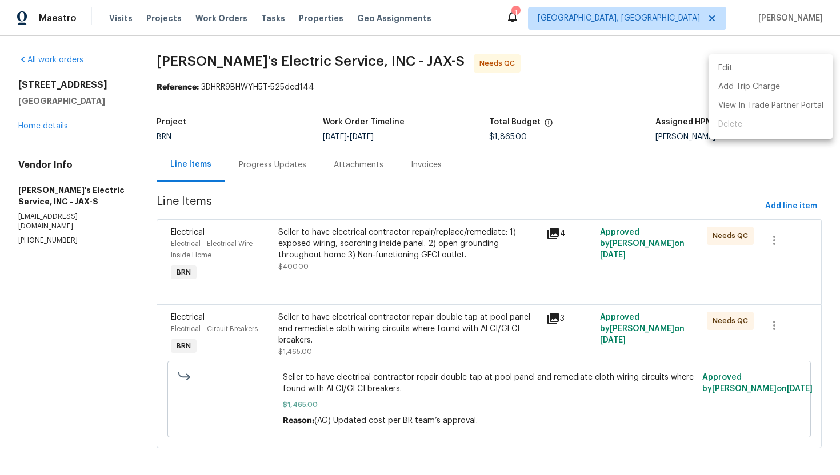
click at [786, 66] on li "Edit" at bounding box center [770, 68] width 123 height 19
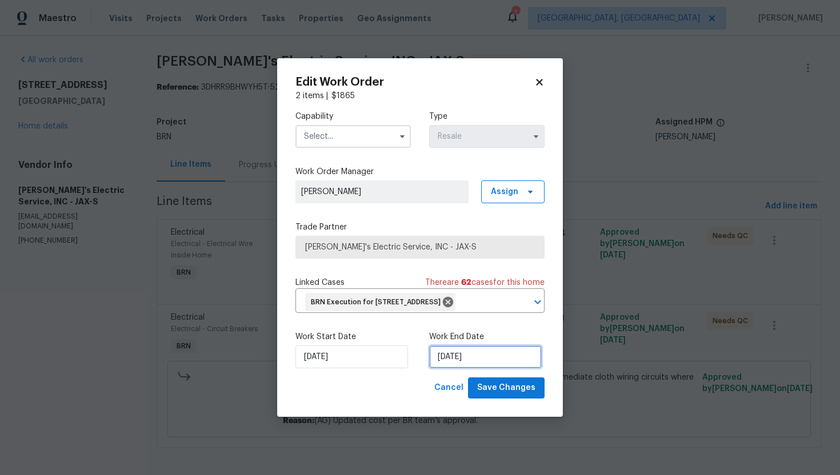
click at [453, 369] on input "9/26/2025" at bounding box center [485, 357] width 113 height 23
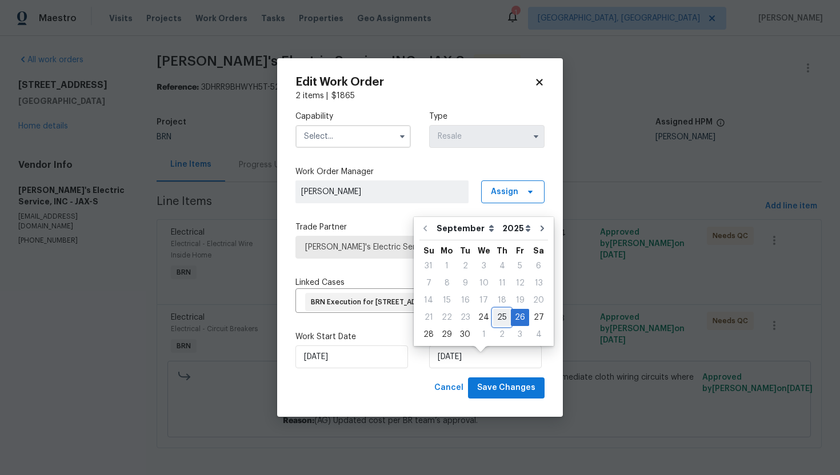
click at [496, 323] on div "25" at bounding box center [502, 318] width 18 height 16
type input "[DATE]"
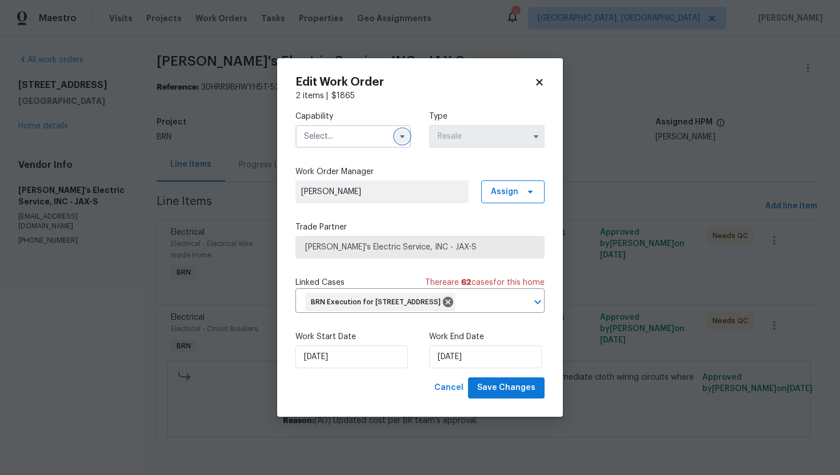
click at [403, 132] on icon "button" at bounding box center [402, 136] width 9 height 9
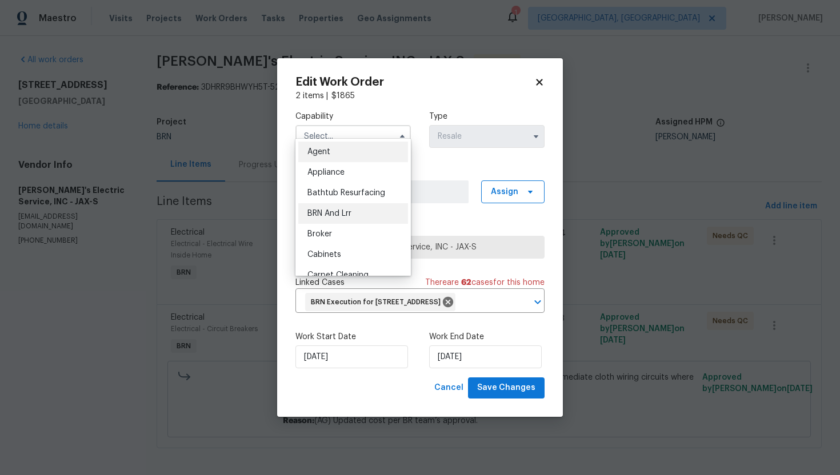
click at [363, 208] on div "BRN And Lrr" at bounding box center [353, 213] width 110 height 21
type input "BRN And Lrr"
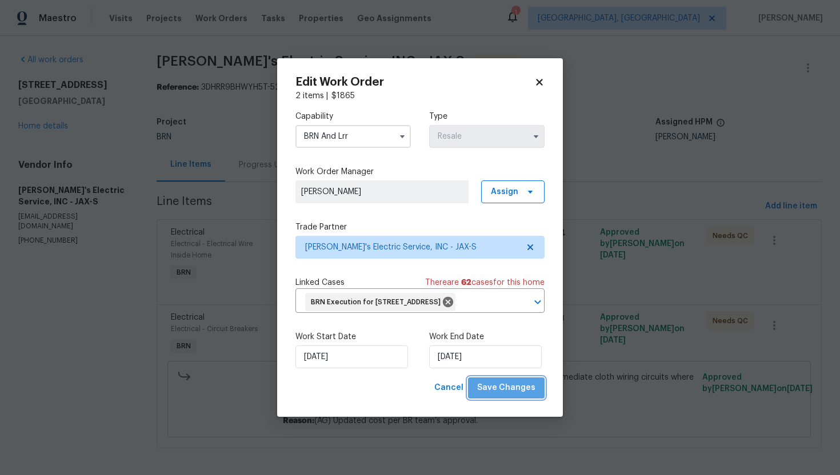
click at [510, 399] on button "Save Changes" at bounding box center [506, 388] width 77 height 21
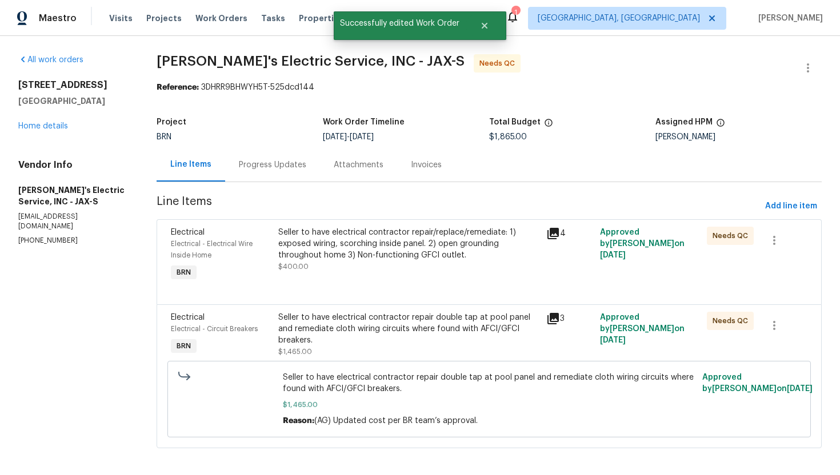
click at [365, 246] on div "Seller to have electrical contractor repair/replace/remediate: 1) exposed wirin…" at bounding box center [408, 244] width 261 height 34
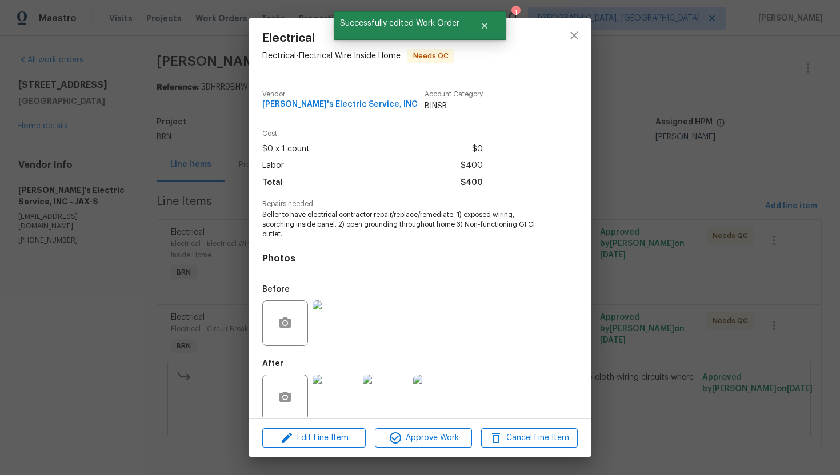
scroll to position [13, 0]
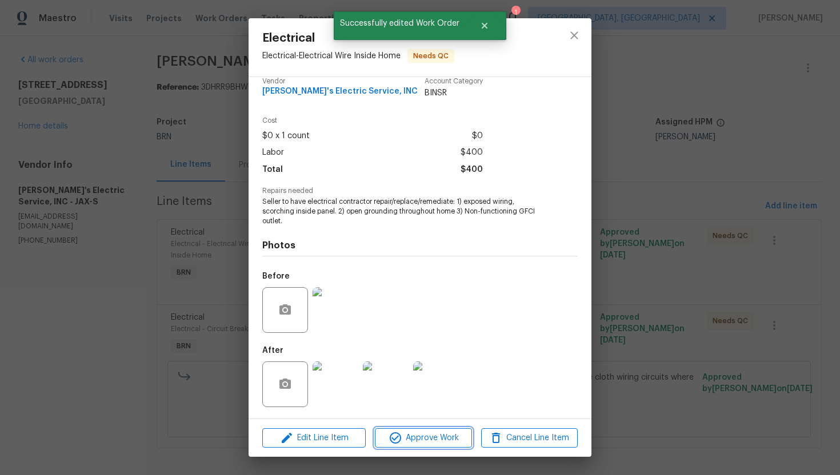
click at [425, 431] on span "Approve Work" at bounding box center [423, 438] width 90 height 14
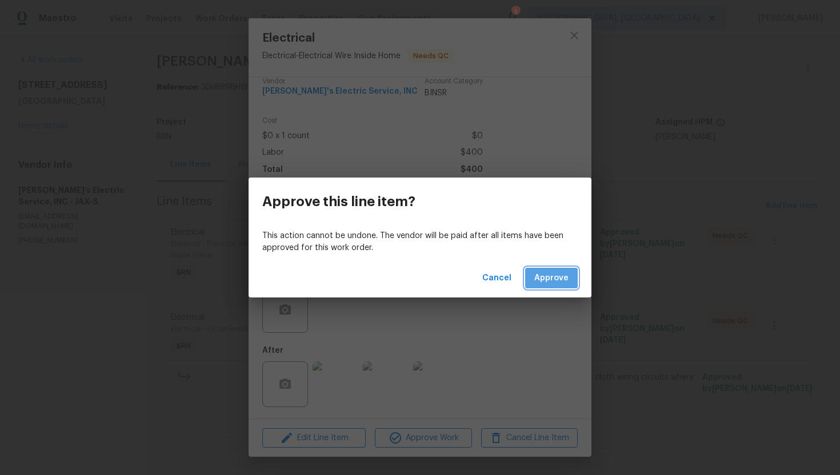
click at [548, 274] on span "Approve" at bounding box center [551, 278] width 34 height 14
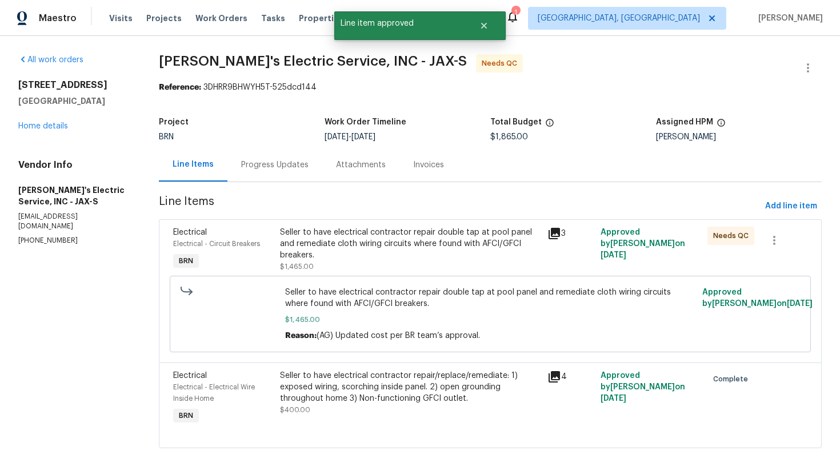
click at [447, 261] on div "Seller to have electrical contractor repair double tap at pool panel and remedi…" at bounding box center [410, 250] width 260 height 46
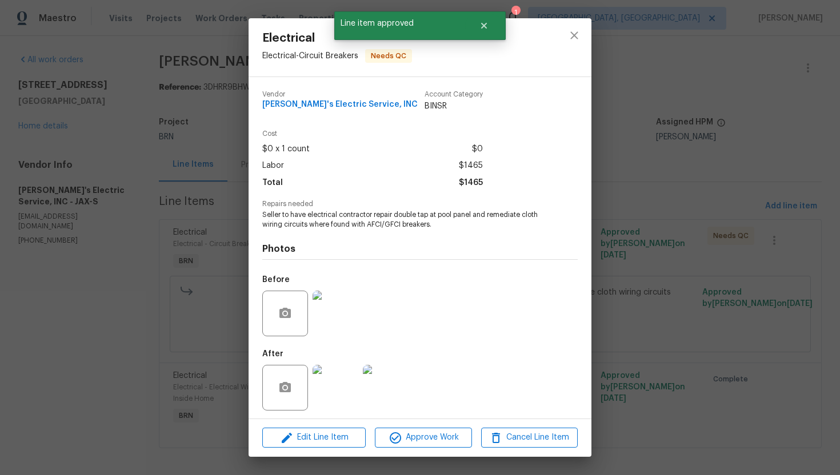
scroll to position [3, 0]
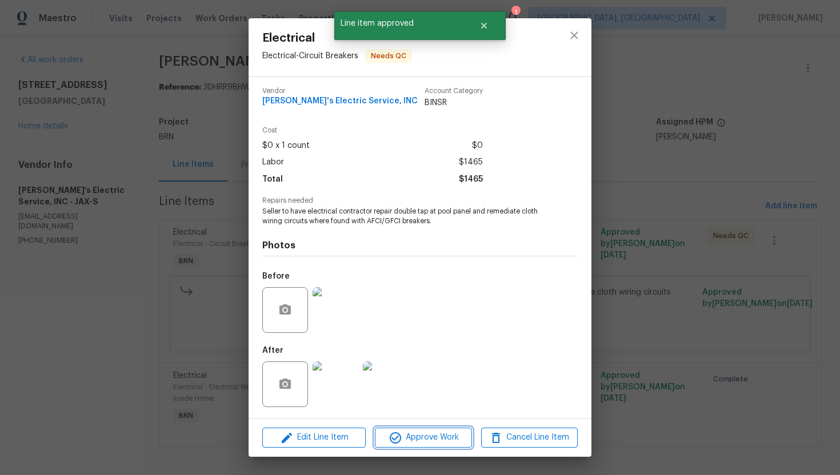
click at [451, 444] on span "Approve Work" at bounding box center [423, 438] width 90 height 14
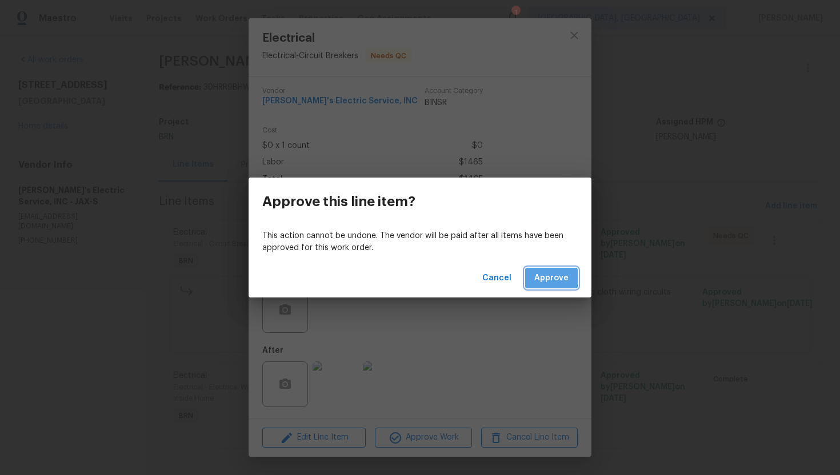
click at [541, 278] on span "Approve" at bounding box center [551, 278] width 34 height 14
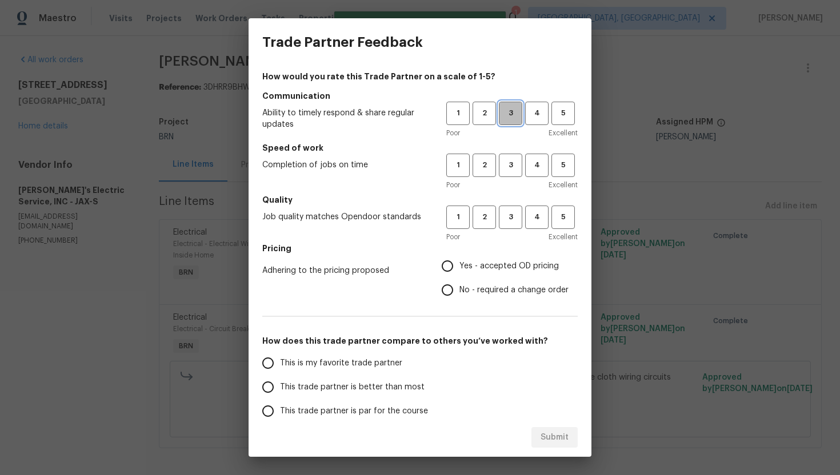
click at [507, 114] on span "3" at bounding box center [510, 113] width 21 height 13
click at [506, 171] on span "3" at bounding box center [510, 165] width 21 height 13
click at [504, 211] on span "3" at bounding box center [510, 217] width 21 height 13
click at [474, 293] on span "No - required a change order" at bounding box center [513, 291] width 109 height 12
click at [459, 293] on input "No - required a change order" at bounding box center [447, 290] width 24 height 24
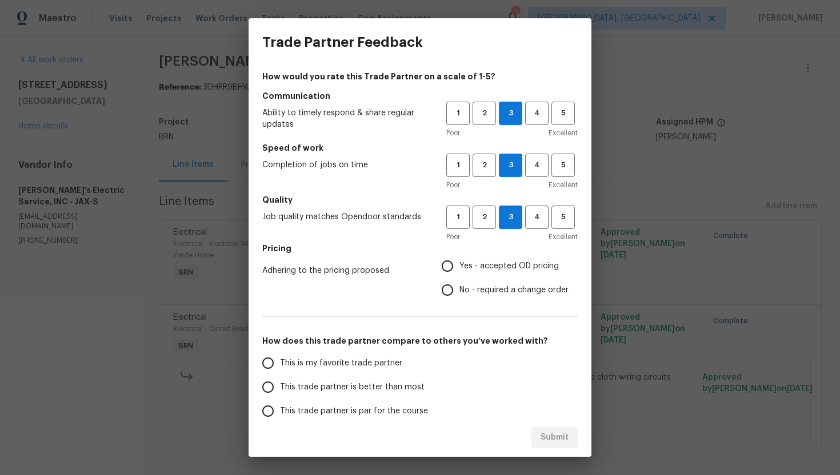
radio input "true"
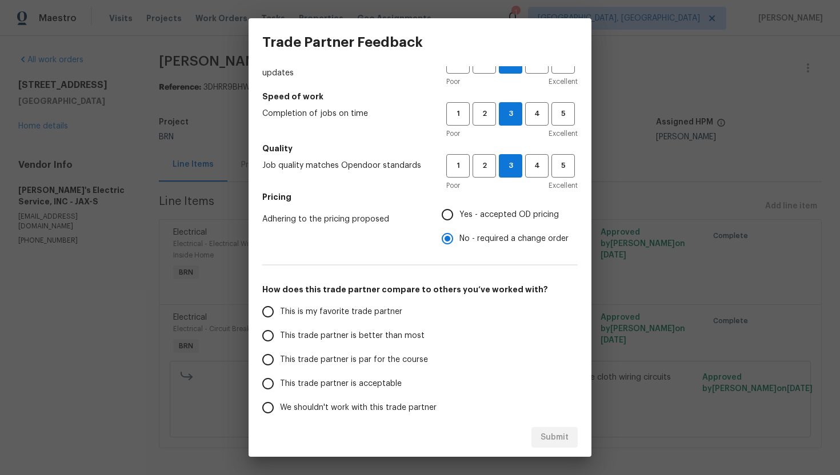
scroll to position [57, 0]
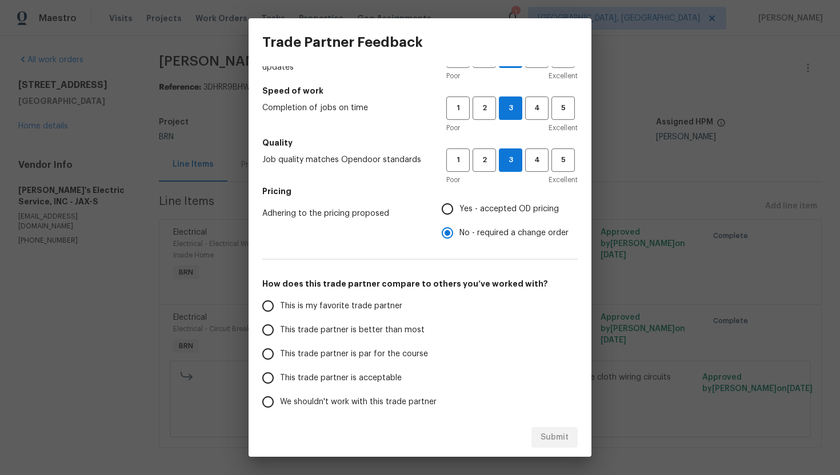
click at [306, 352] on span "This trade partner is par for the course" at bounding box center [354, 355] width 148 height 12
click at [280, 352] on input "This trade partner is par for the course" at bounding box center [268, 354] width 24 height 24
click at [550, 442] on span "Submit" at bounding box center [555, 438] width 28 height 14
radio input "true"
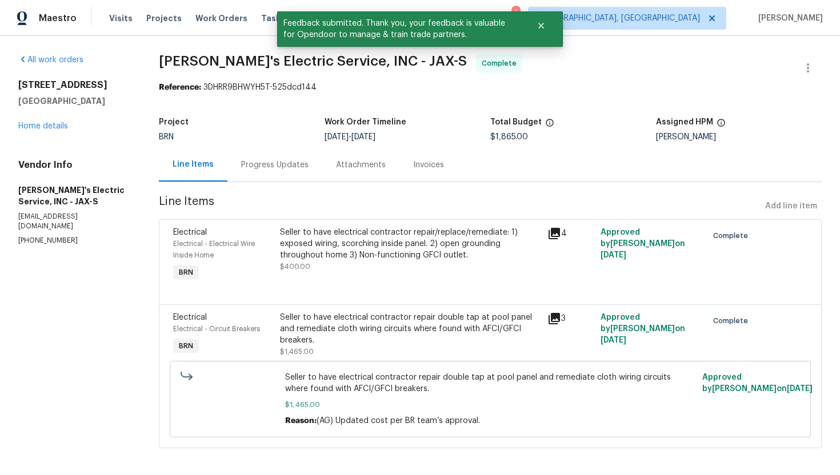
click at [282, 161] on div "Progress Updates" at bounding box center [274, 164] width 67 height 11
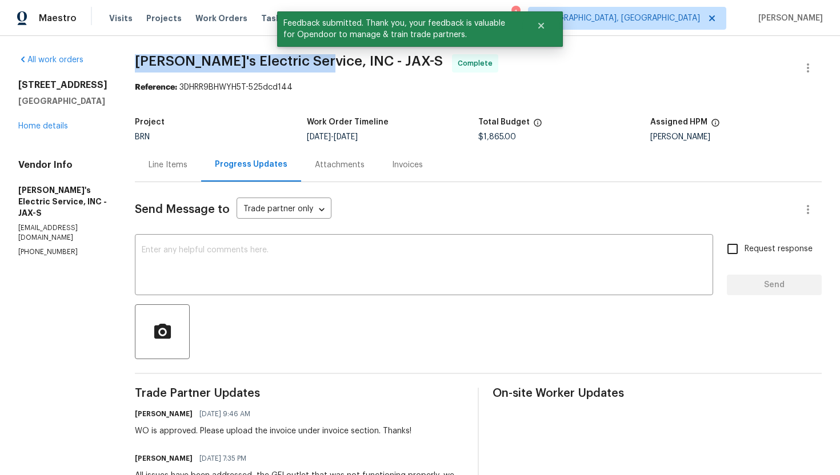
drag, startPoint x: 117, startPoint y: 59, endPoint x: 295, endPoint y: 62, distance: 178.9
copy span "Jack's Electric Service, INC"
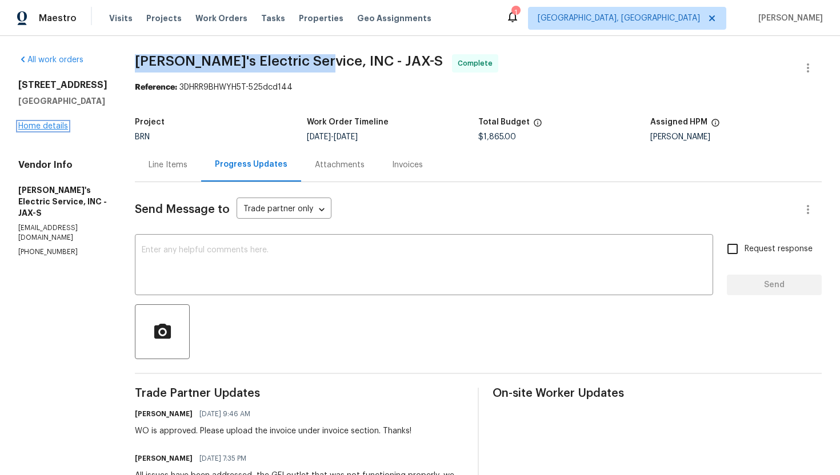
click at [43, 130] on link "Home details" at bounding box center [43, 126] width 50 height 8
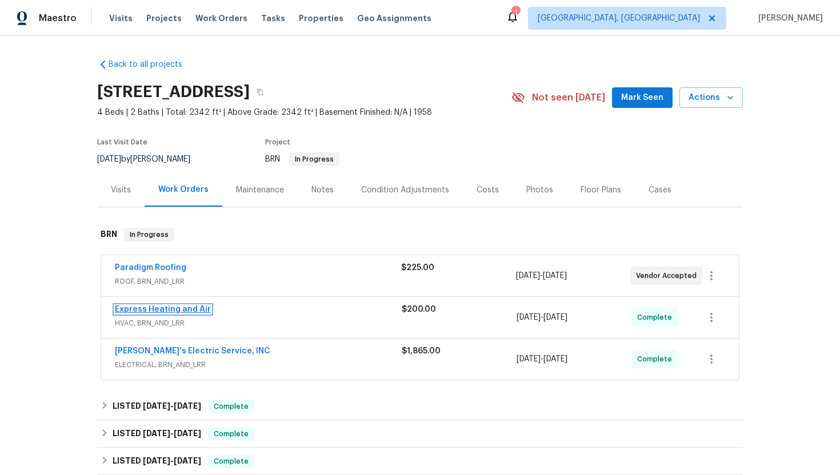
click at [135, 308] on link "Express Heating and Air" at bounding box center [163, 310] width 96 height 8
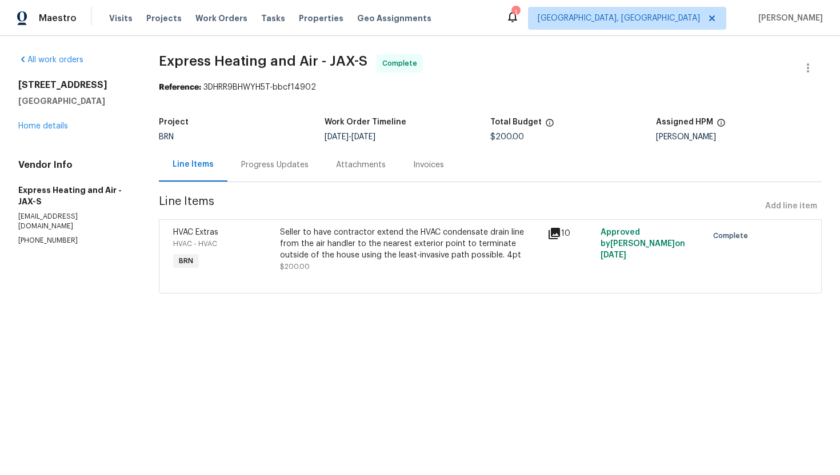
click at [283, 167] on div "Progress Updates" at bounding box center [274, 164] width 67 height 11
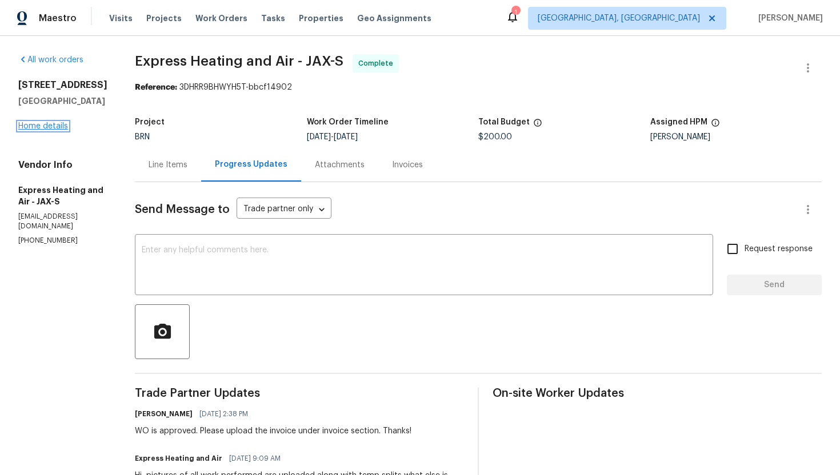
click at [42, 130] on link "Home details" at bounding box center [43, 126] width 50 height 8
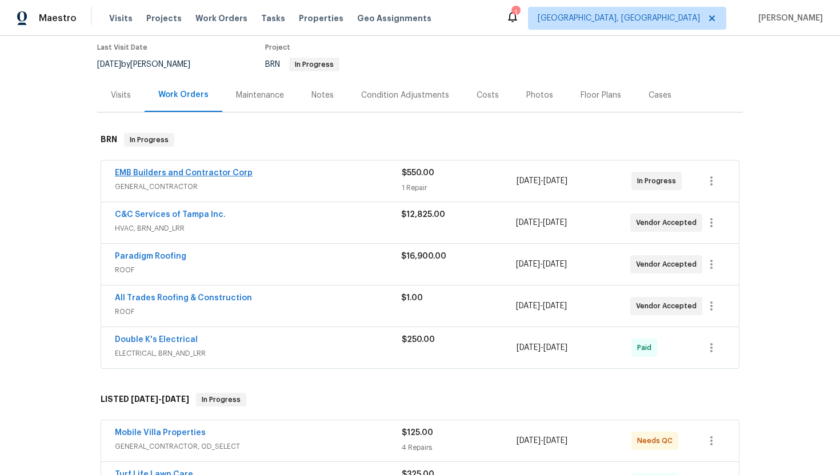
scroll to position [105, 0]
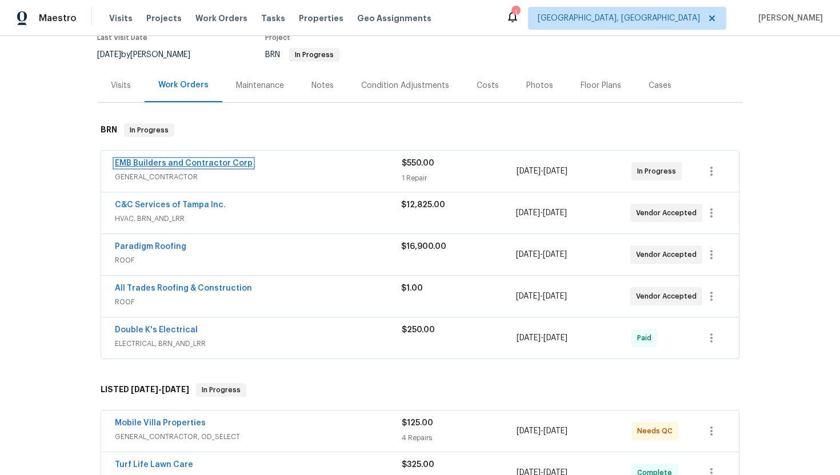
click at [201, 161] on link "EMB Builders and Contractor Corp" at bounding box center [184, 163] width 138 height 8
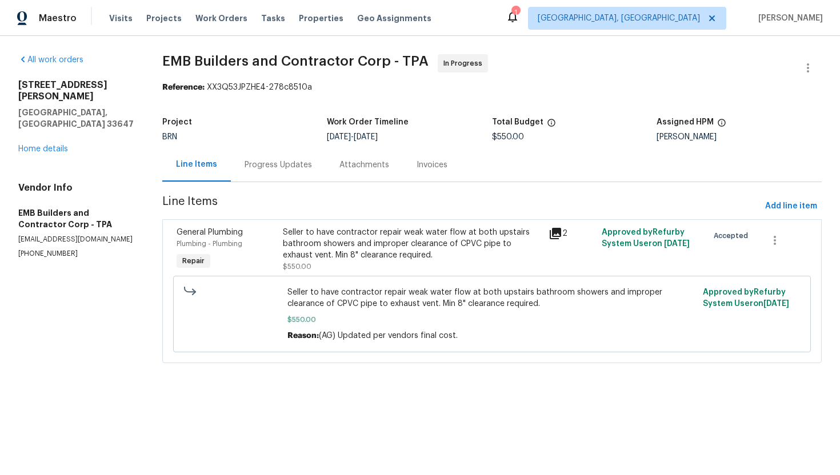
click at [283, 163] on div "Progress Updates" at bounding box center [278, 164] width 67 height 11
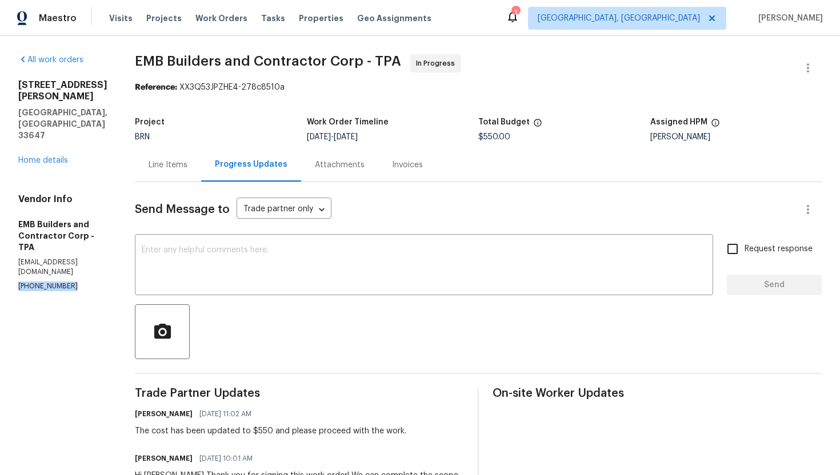
drag, startPoint x: 14, startPoint y: 252, endPoint x: 67, endPoint y: 254, distance: 53.2
click at [67, 254] on div "All work orders 18122 Sugar Brooke Dr Tampa, FL 33647 Home details Vendor Info …" at bounding box center [420, 348] width 840 height 625
copy p "(813) 607-1422"
click at [436, 288] on div "x ​" at bounding box center [424, 266] width 578 height 58
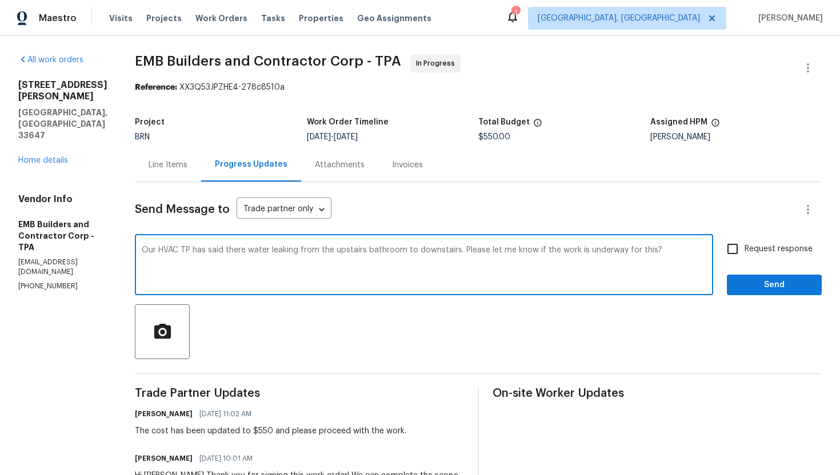
type textarea "Our HVAC TP has said there water leaking from the upstairs bathroom to downstai…"
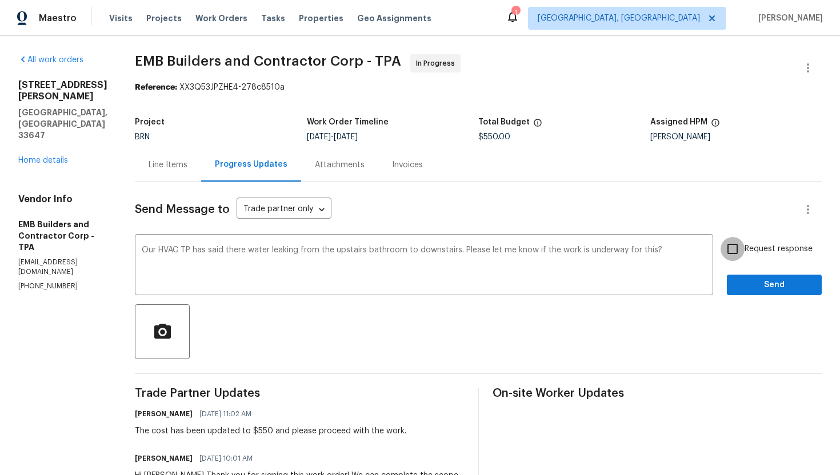
click at [730, 251] on input "Request response" at bounding box center [733, 249] width 24 height 24
checkbox input "true"
click at [755, 286] on span "Send" at bounding box center [774, 285] width 77 height 14
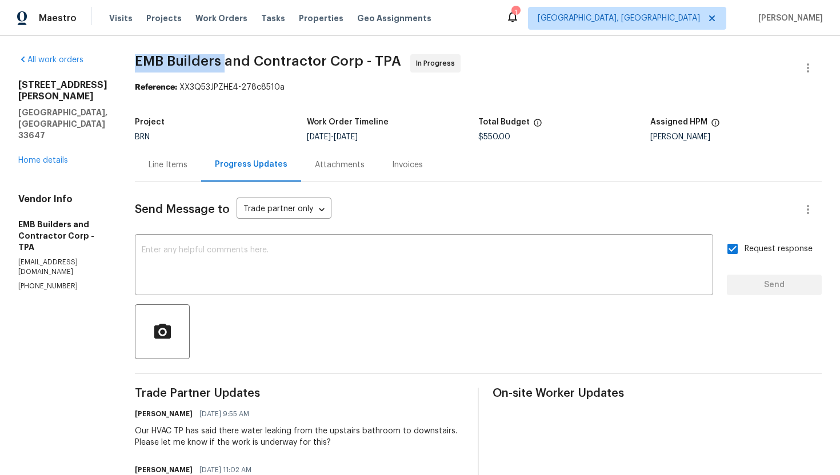
drag, startPoint x: 114, startPoint y: 61, endPoint x: 203, endPoint y: 61, distance: 89.1
click at [203, 61] on div "All work orders 18122 Sugar Brooke Dr Tampa, FL 33647 Home details Vendor Info …" at bounding box center [420, 376] width 840 height 681
copy span "EMB Builders"
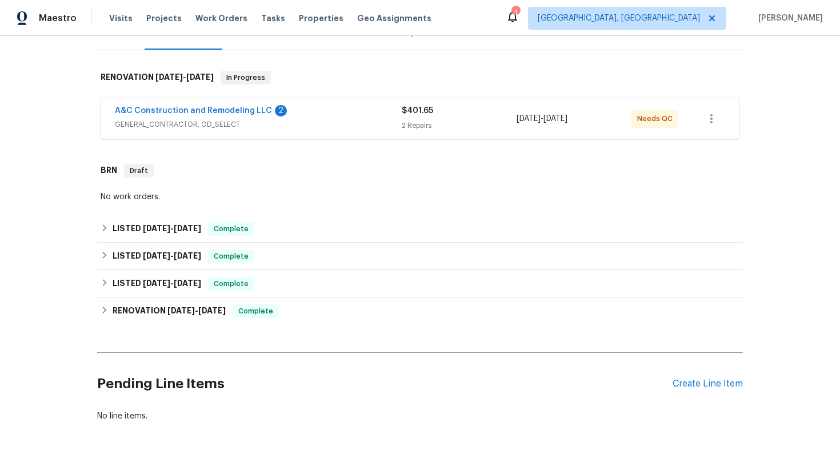
scroll to position [182, 0]
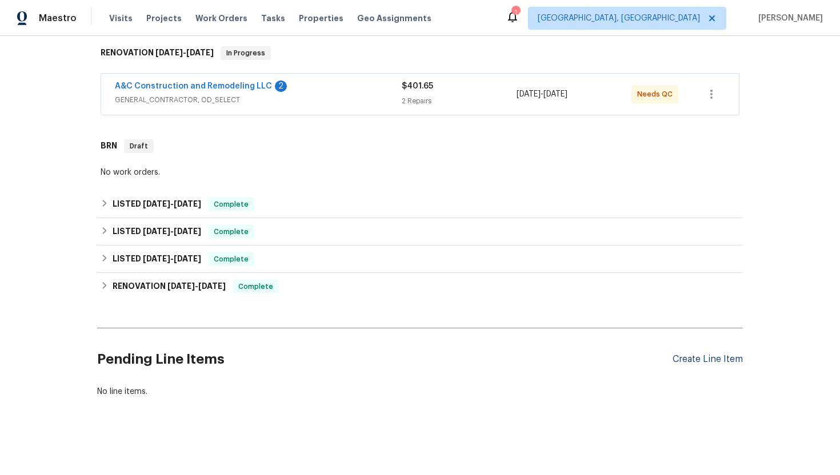
click at [711, 363] on div "Create Line Item" at bounding box center [708, 359] width 70 height 11
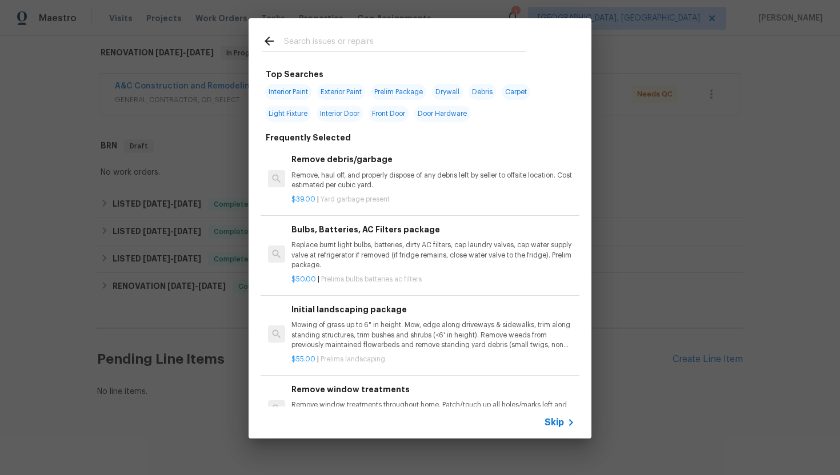
click at [559, 418] on span "Skip" at bounding box center [554, 422] width 19 height 11
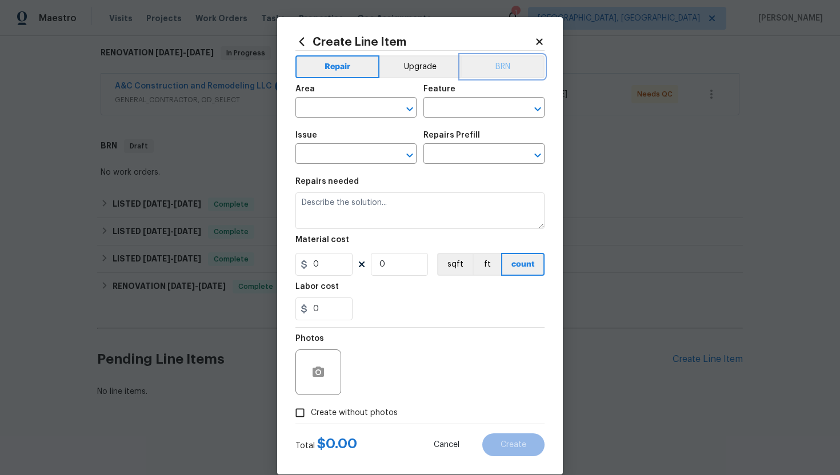
click at [513, 63] on button "BRN" at bounding box center [503, 66] width 84 height 23
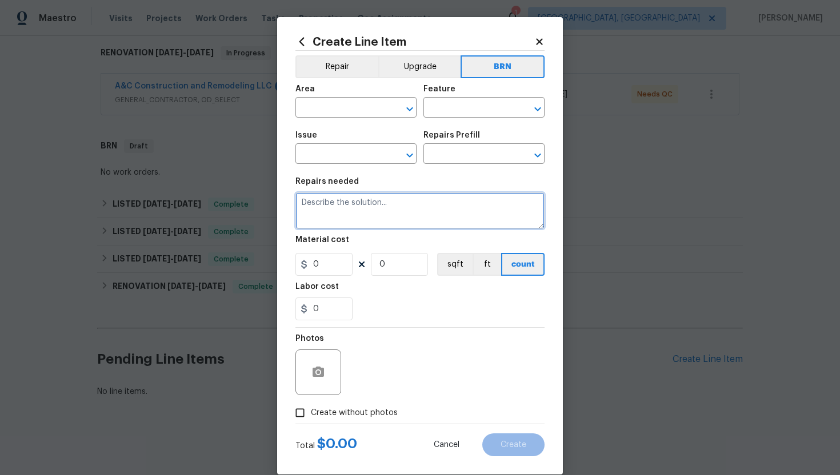
click at [468, 214] on textarea at bounding box center [419, 211] width 249 height 37
paste textarea "Seller to clean and rescope the main sewer line. Provide post cleaning video to…"
click at [299, 199] on textarea "Seller to clean and rescope the main sewer line. Provide post cleaning video to…" at bounding box center [419, 211] width 249 height 37
type textarea "Resale - Seller to clean and rescope the main sewer line. Provide post cleaning…"
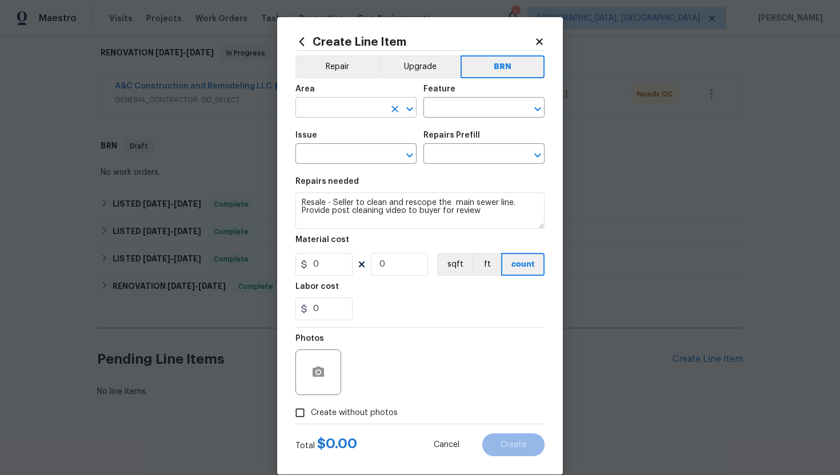
click at [338, 110] on input "text" at bounding box center [339, 109] width 89 height 18
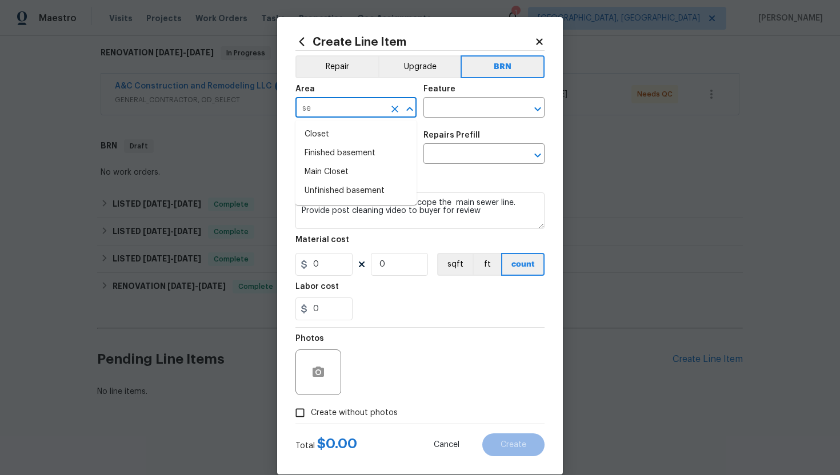
type input "s"
click at [350, 148] on li "Exterior Overall" at bounding box center [355, 153] width 121 height 19
type input "Exterior Overall"
click at [446, 109] on input "text" at bounding box center [467, 109] width 89 height 18
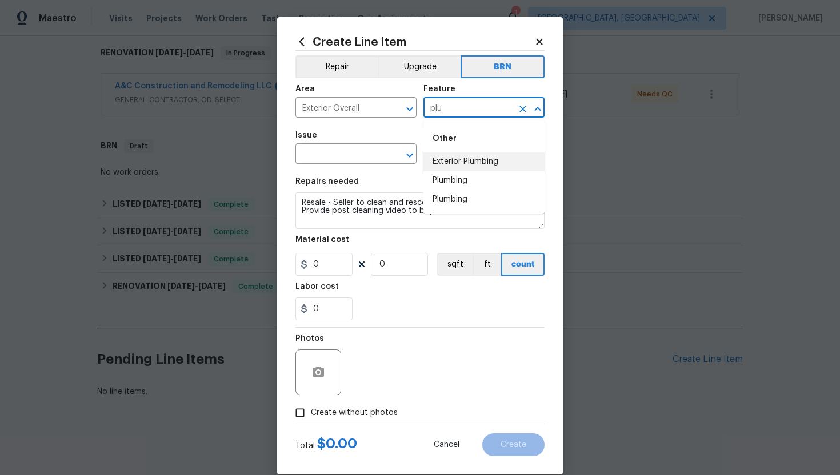
click at [468, 167] on li "Exterior Plumbing" at bounding box center [483, 162] width 121 height 19
type input "Exterior Plumbing"
click at [355, 159] on input "text" at bounding box center [339, 155] width 89 height 18
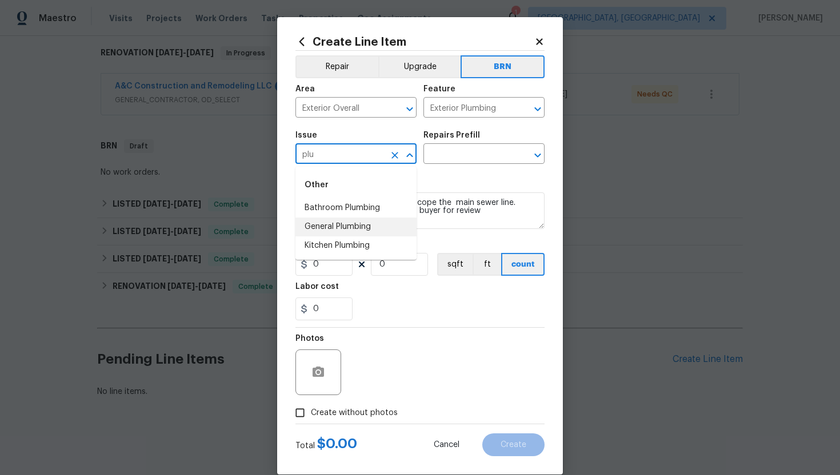
click at [364, 227] on li "General Plumbing" at bounding box center [355, 227] width 121 height 19
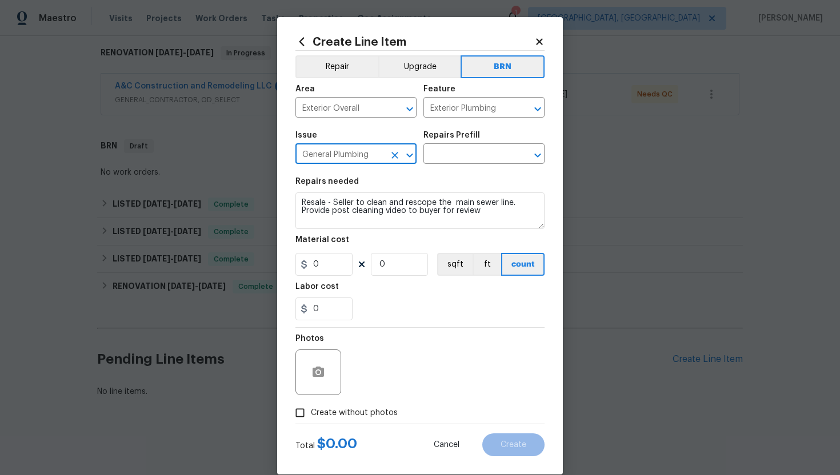
type input "General Plumbing"
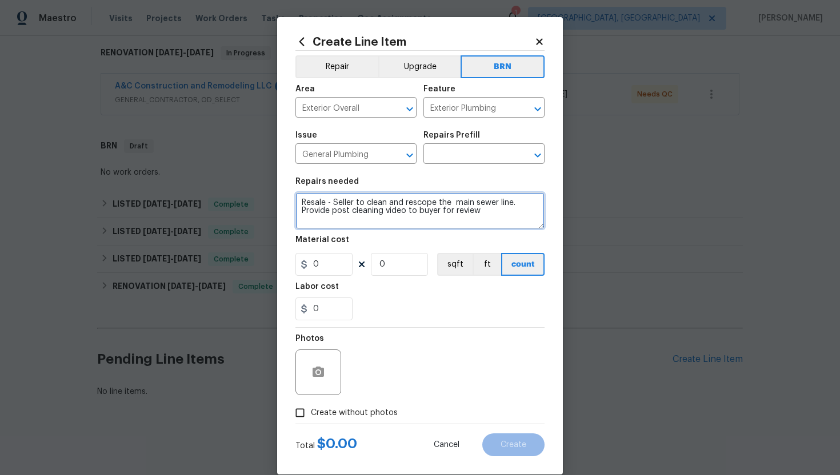
drag, startPoint x: 301, startPoint y: 205, endPoint x: 467, endPoint y: 229, distance: 168.1
click at [467, 229] on textarea "Resale - Seller to clean and rescope the main sewer line. Provide post cleaning…" at bounding box center [419, 211] width 249 height 37
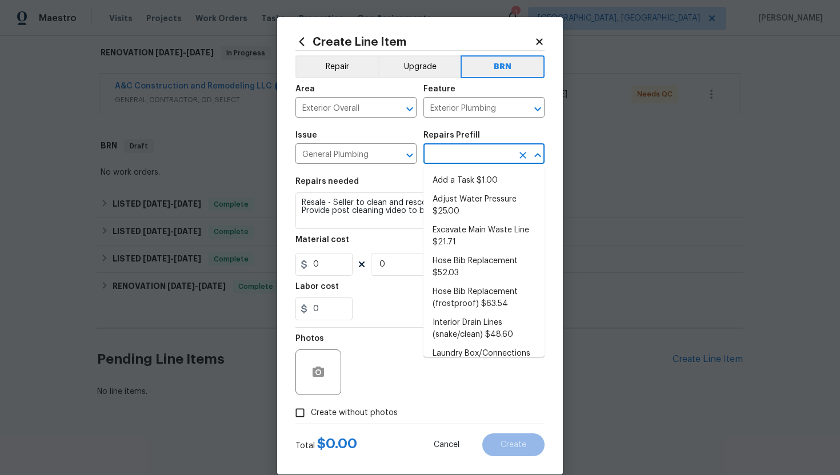
click at [490, 157] on input "text" at bounding box center [467, 155] width 89 height 18
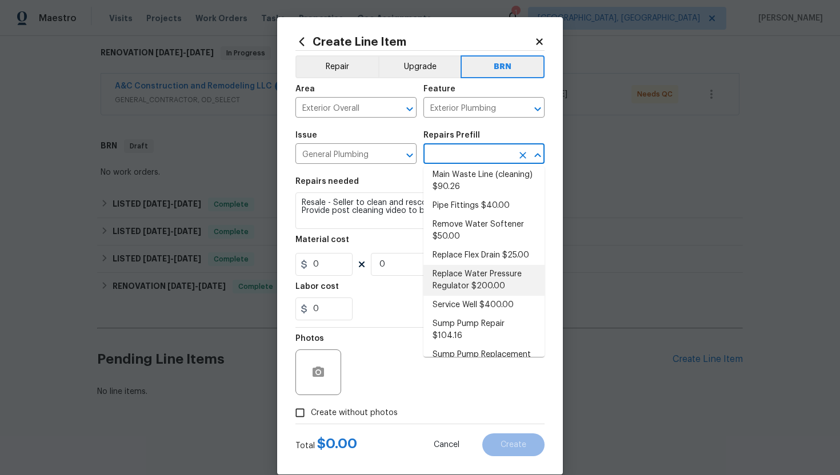
scroll to position [210, 0]
click at [483, 271] on li "Replace Water Pressure Regulator $200.00" at bounding box center [483, 280] width 121 height 31
type input "Plumbing"
type input "Replace Water Pressure Regulator $200.00"
type textarea "Install a new water pressure regulator on the homes main water supply line. Ens…"
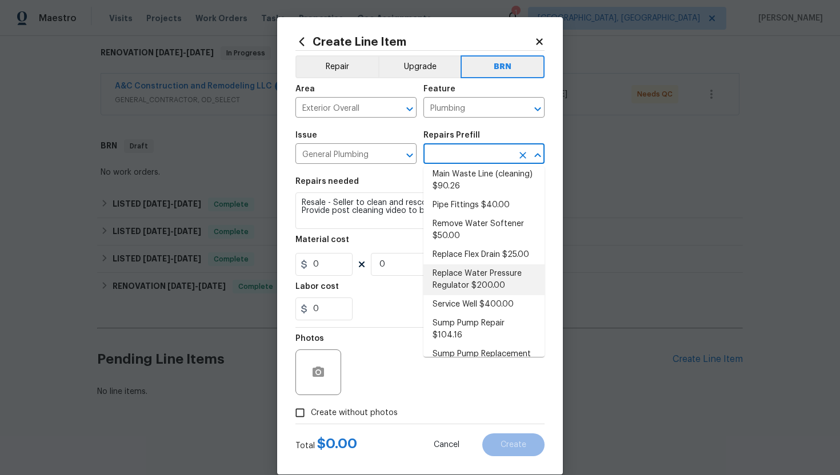
type input "200"
type input "1"
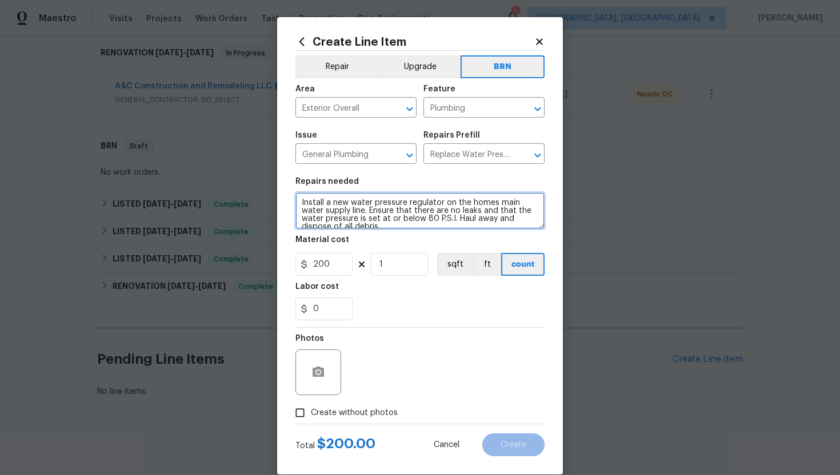
scroll to position [8, 0]
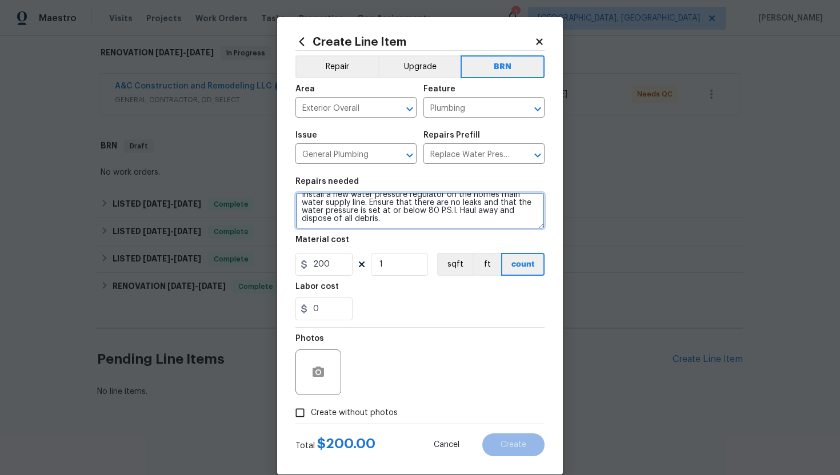
drag, startPoint x: 300, startPoint y: 202, endPoint x: 362, endPoint y: 243, distance: 74.5
click at [362, 243] on section "Repairs needed Install a new water pressure regulator on the homes main water s…" at bounding box center [419, 249] width 249 height 157
paste textarea "Resale - Seller to clean and rescope the main sewer line. Provide post cleaning…"
type textarea "Resale - Seller to clean and rescope the main sewer line. Provide post cleaning…"
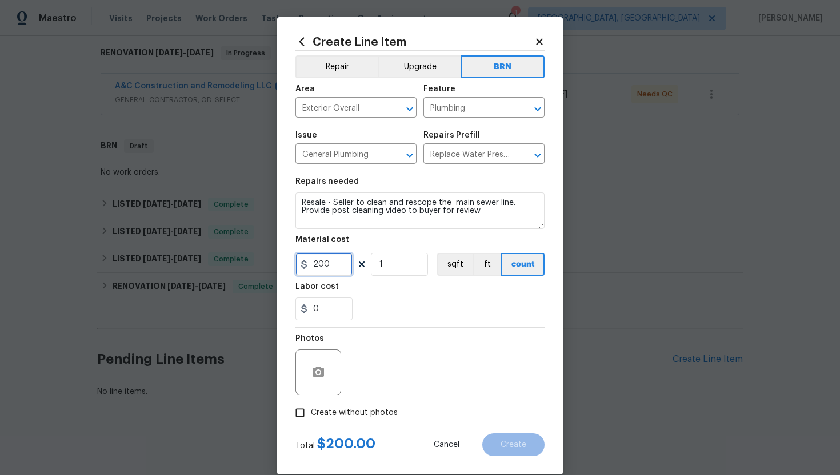
click at [317, 265] on input "200" at bounding box center [323, 264] width 57 height 23
type input "0"
click at [326, 317] on input "0" at bounding box center [323, 309] width 57 height 23
type input "1"
click at [342, 414] on span "Create without photos" at bounding box center [354, 413] width 87 height 12
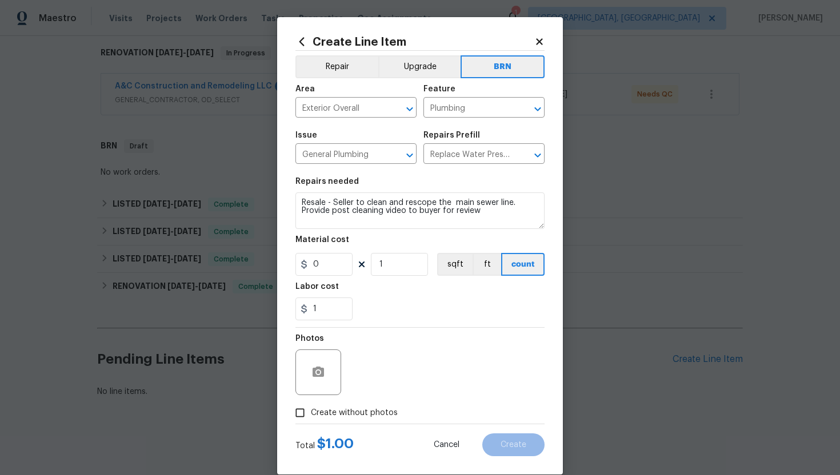
click at [311, 414] on input "Create without photos" at bounding box center [300, 413] width 22 height 22
checkbox input "true"
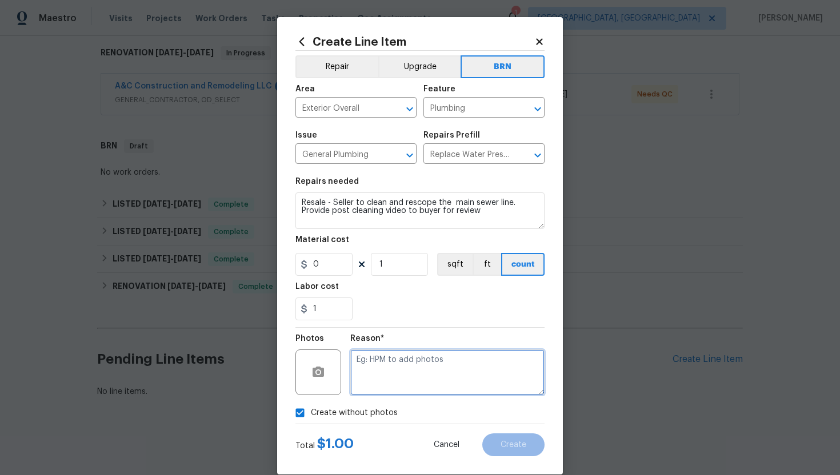
click at [416, 367] on textarea at bounding box center [447, 373] width 194 height 46
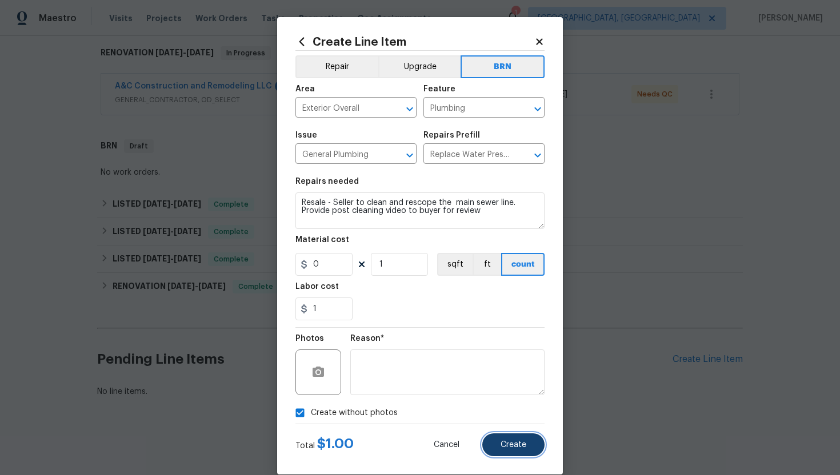
click at [505, 442] on span "Create" at bounding box center [514, 445] width 26 height 9
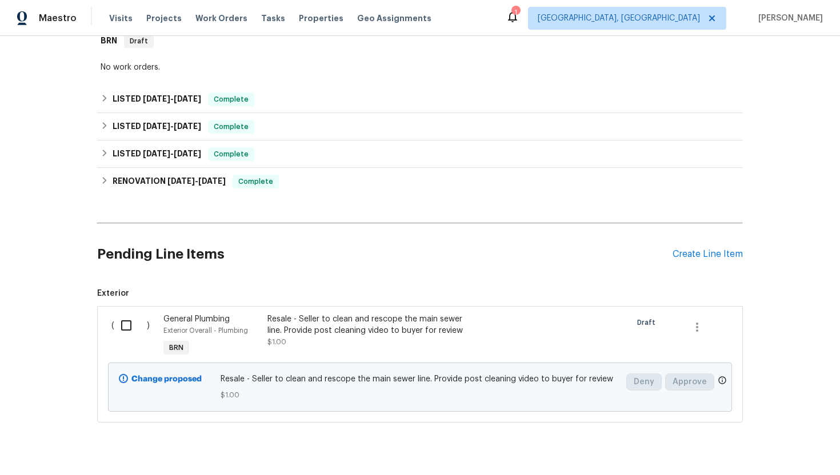
scroll to position [312, 0]
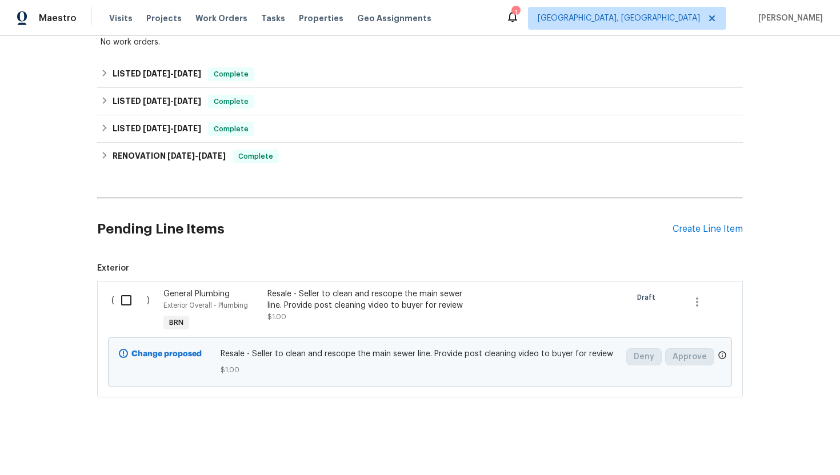
click at [129, 304] on input "checkbox" at bounding box center [130, 301] width 33 height 24
checkbox input "true"
click at [758, 443] on span "Create Work Order" at bounding box center [775, 447] width 76 height 14
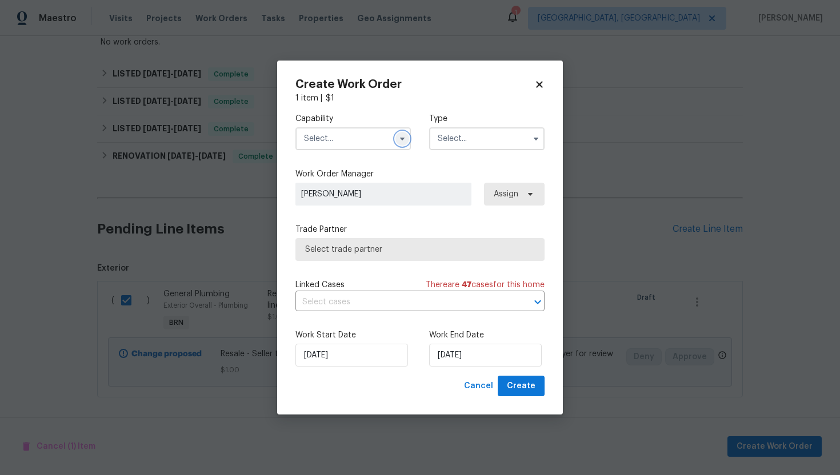
click at [403, 139] on icon "button" at bounding box center [402, 139] width 5 height 3
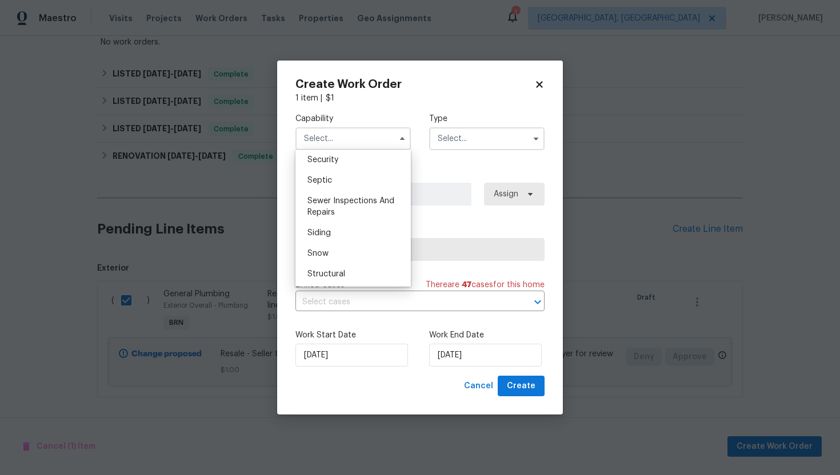
scroll to position [1165, 0]
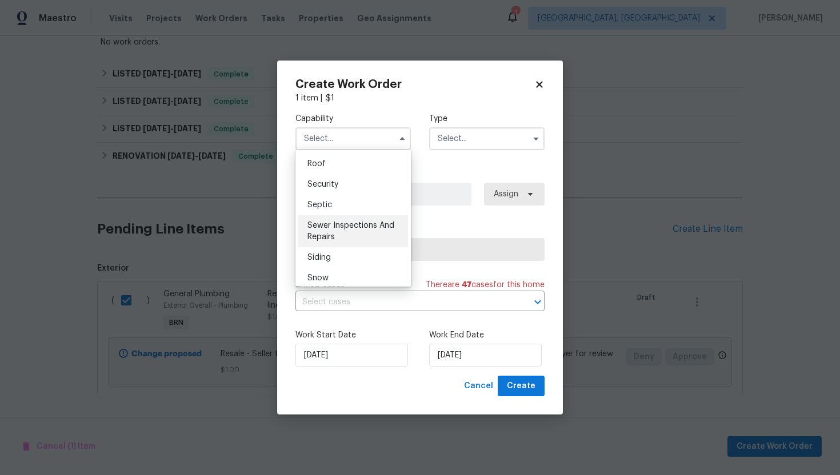
click at [362, 239] on div "Sewer Inspections And Repairs" at bounding box center [353, 231] width 110 height 32
type input "Sewer Inspections And Repairs"
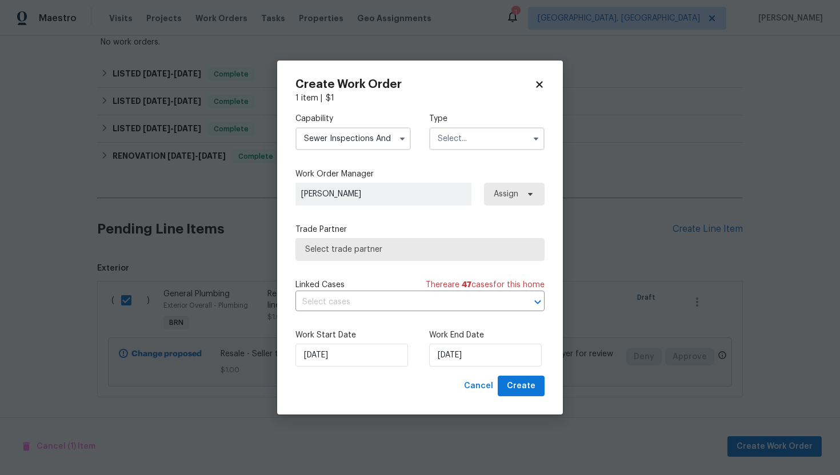
click at [475, 146] on input "text" at bounding box center [486, 138] width 115 height 23
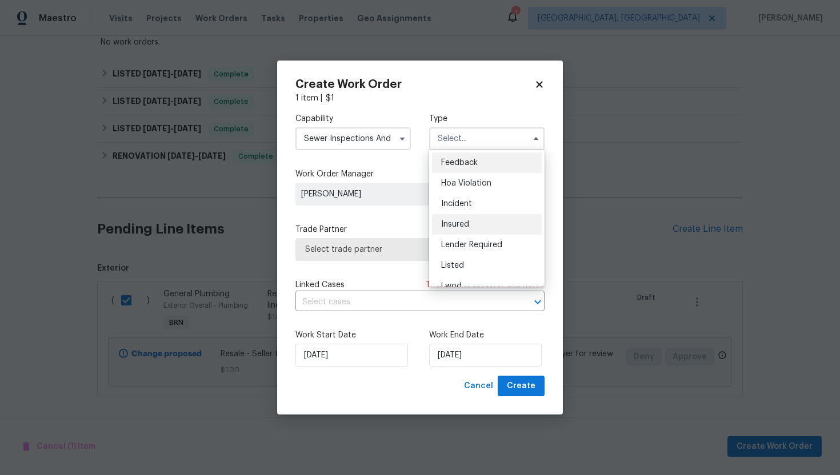
scroll to position [136, 0]
click at [490, 231] on div "Resale" at bounding box center [487, 232] width 110 height 21
type input "Resale"
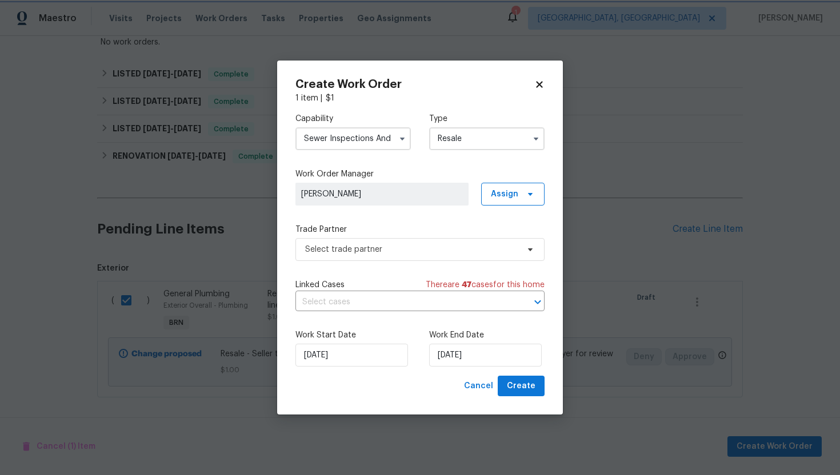
scroll to position [0, 0]
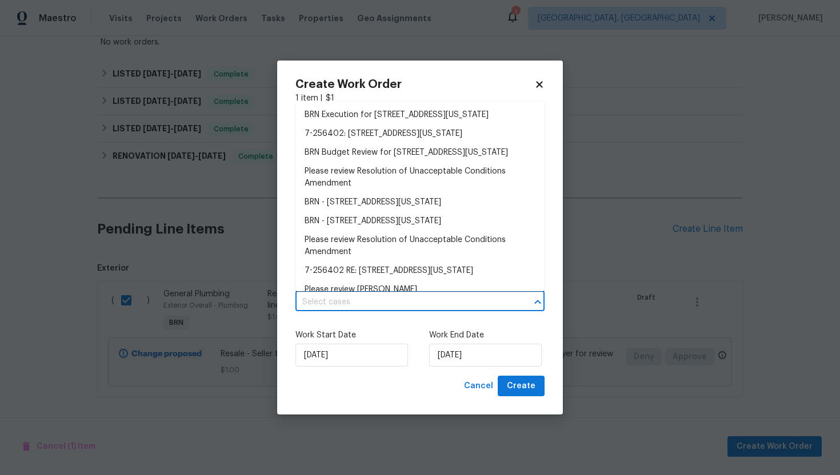
click at [410, 302] on input "text" at bounding box center [403, 303] width 217 height 18
click at [438, 112] on li "BRN Execution for 8412 E 103rd Ter, Kansas City, MO 64134" at bounding box center [419, 115] width 249 height 19
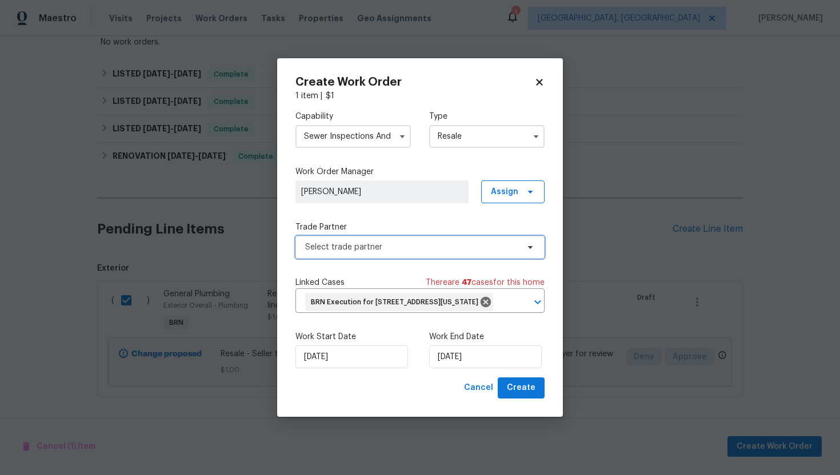
click at [356, 246] on span "Select trade partner" at bounding box center [419, 247] width 249 height 23
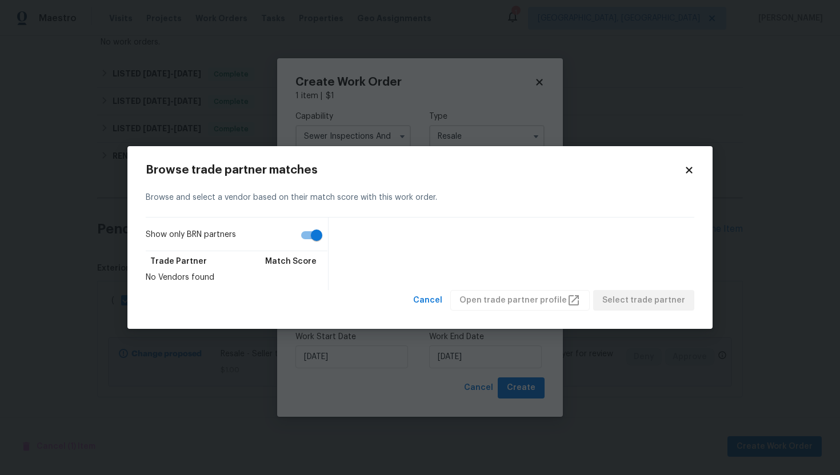
click at [310, 233] on input "Show only BRN partners" at bounding box center [316, 236] width 65 height 22
checkbox input "false"
click at [442, 305] on span "Cancel" at bounding box center [427, 301] width 29 height 14
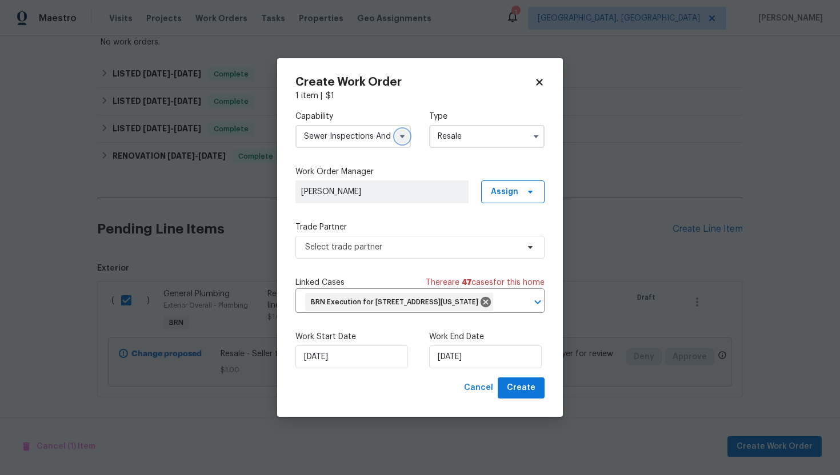
click at [404, 132] on icon "button" at bounding box center [402, 136] width 9 height 9
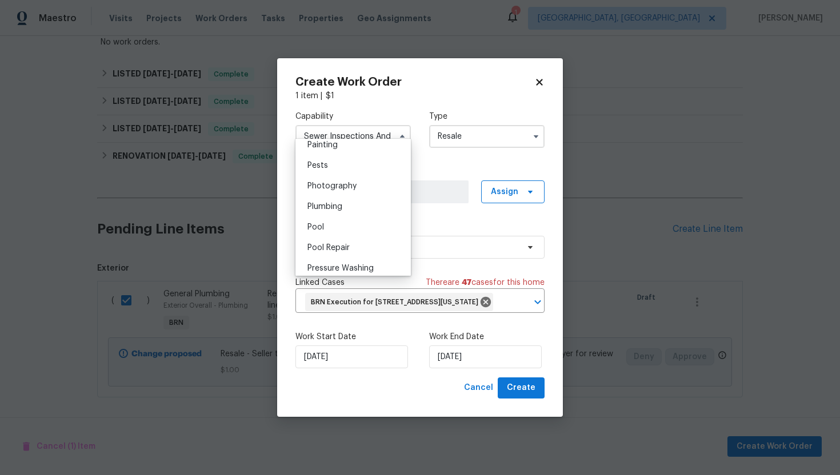
scroll to position [969, 0]
click at [356, 202] on div "Plumbing" at bounding box center [353, 204] width 110 height 21
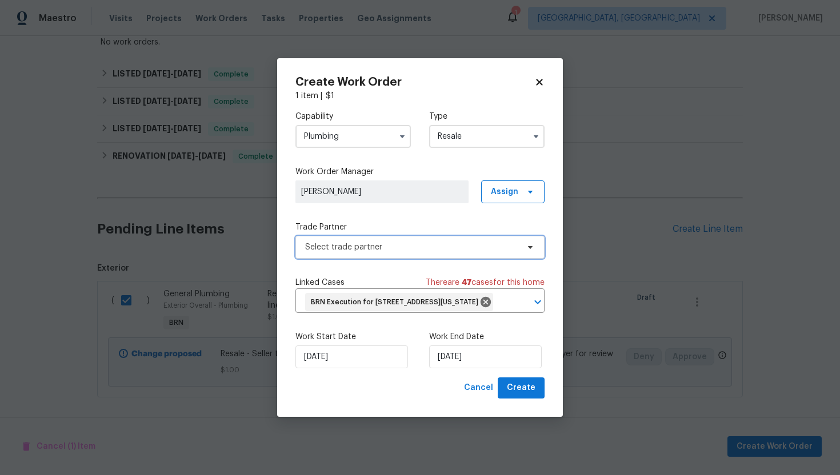
click at [393, 242] on span "Select trade partner" at bounding box center [411, 247] width 213 height 11
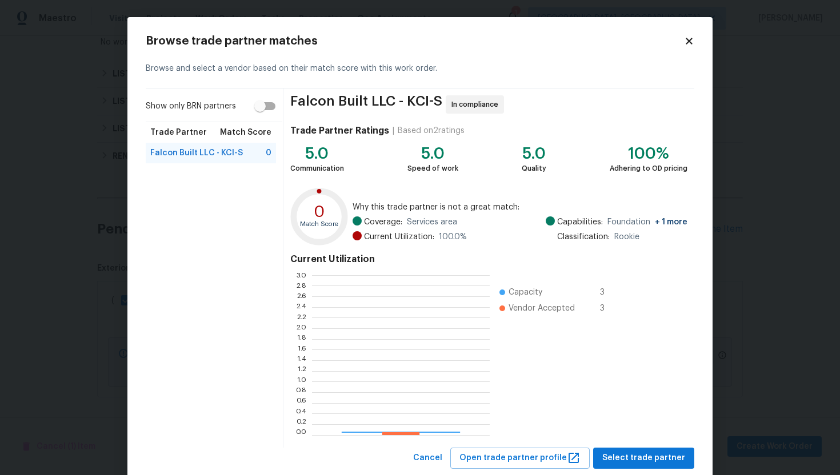
scroll to position [160, 178]
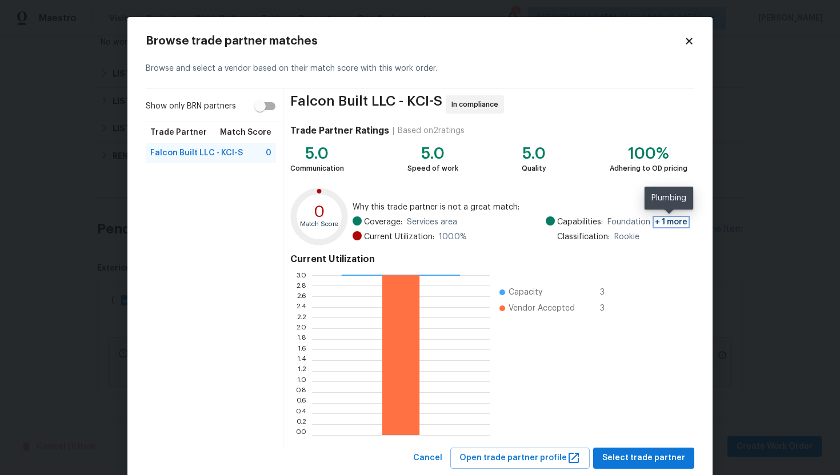
click at [673, 224] on span "+ 1 more" at bounding box center [671, 222] width 33 height 8
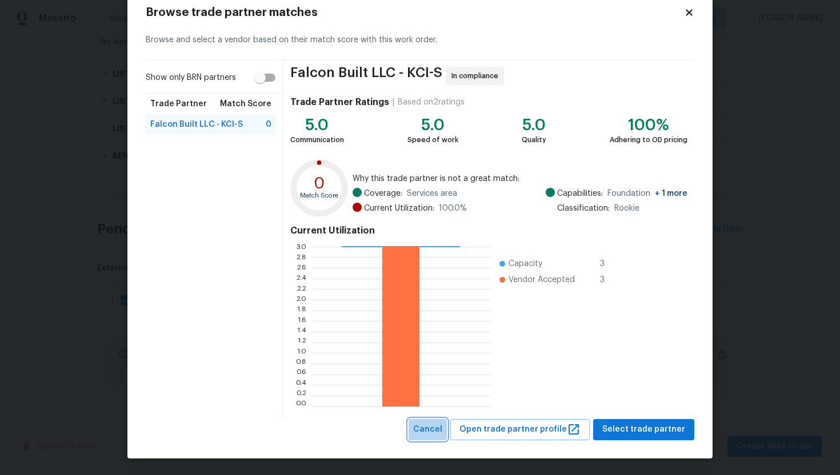
click at [438, 425] on span "Cancel" at bounding box center [427, 430] width 29 height 14
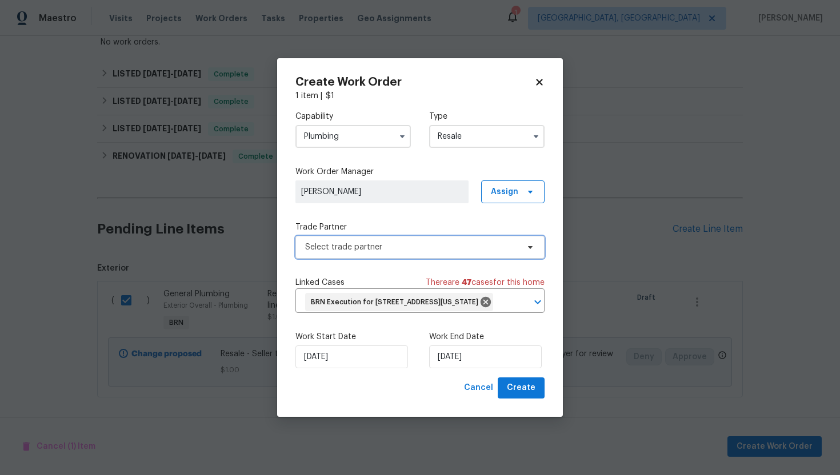
scroll to position [0, 0]
click at [398, 132] on icon "button" at bounding box center [402, 136] width 9 height 9
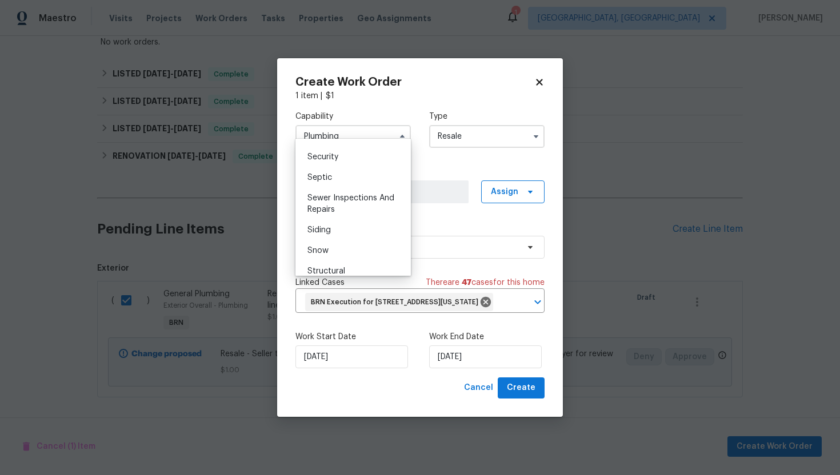
scroll to position [1184, 0]
click at [359, 179] on div "Septic" at bounding box center [353, 175] width 110 height 21
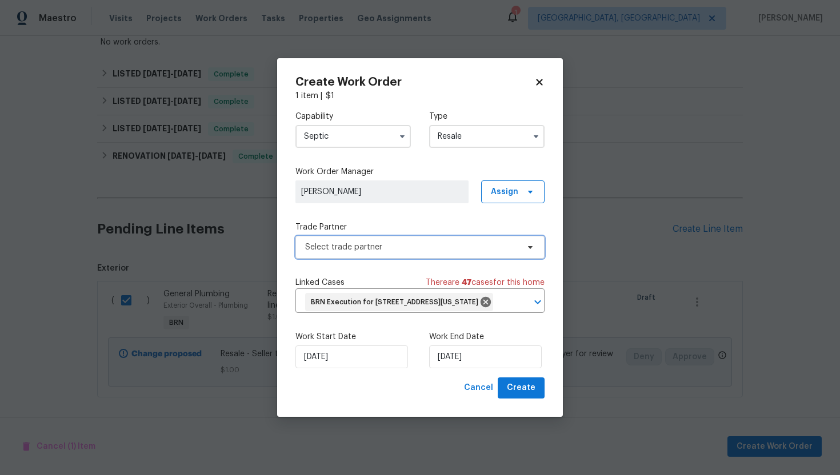
click at [370, 242] on span "Select trade partner" at bounding box center [411, 247] width 213 height 11
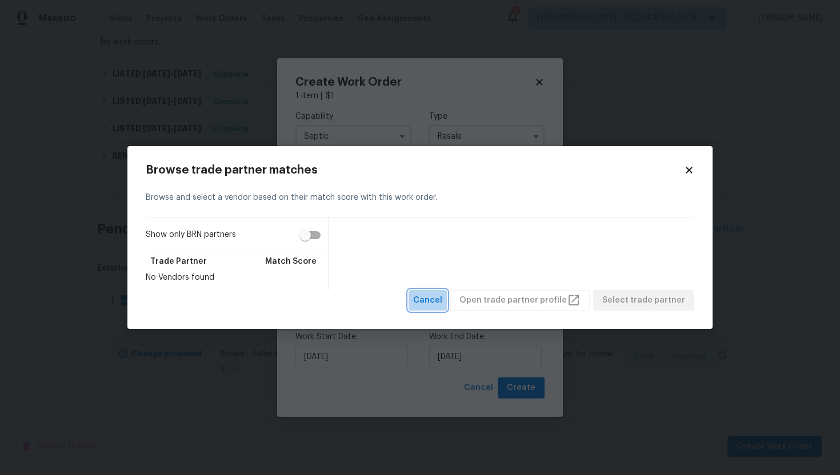
click at [434, 298] on span "Cancel" at bounding box center [427, 301] width 29 height 14
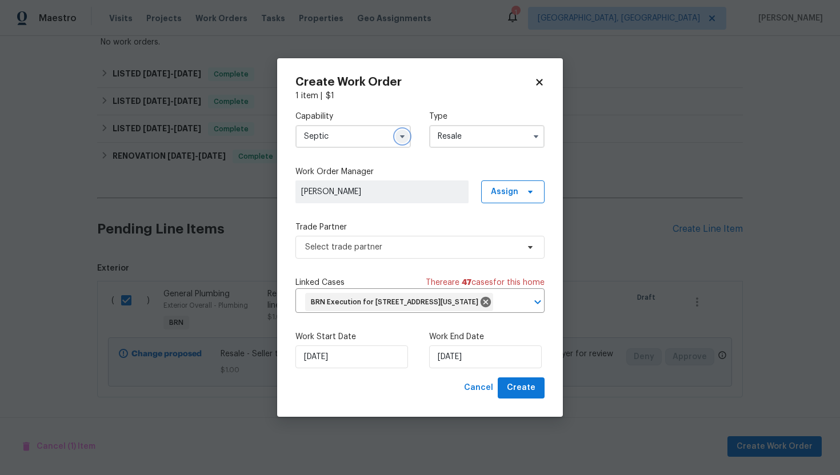
click at [399, 132] on icon "button" at bounding box center [402, 136] width 9 height 9
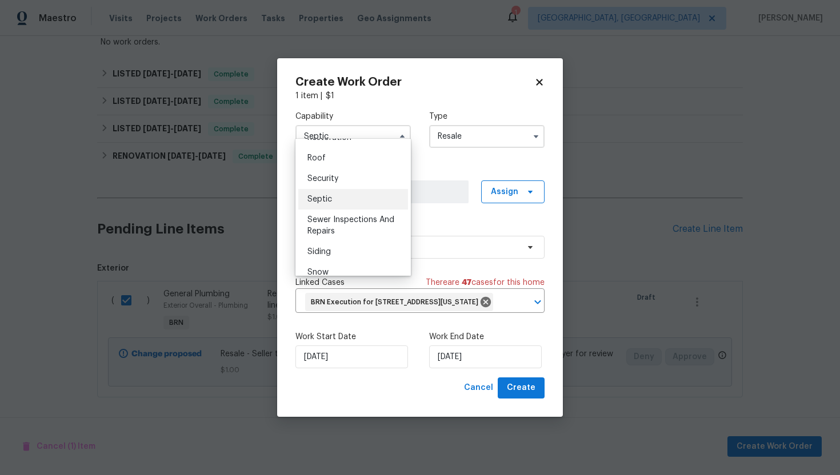
scroll to position [1166, 0]
click at [357, 219] on div "Sewer Inspections And Repairs" at bounding box center [353, 219] width 110 height 32
type input "Sewer Inspections And Repairs"
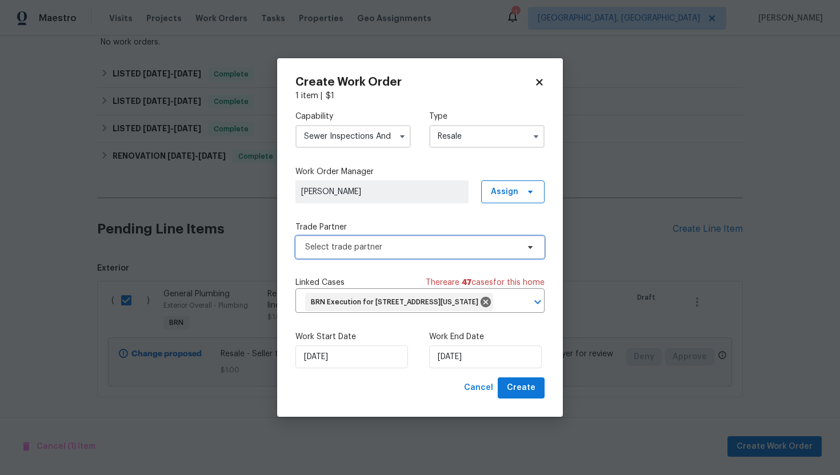
click at [357, 242] on span "Select trade partner" at bounding box center [411, 247] width 213 height 11
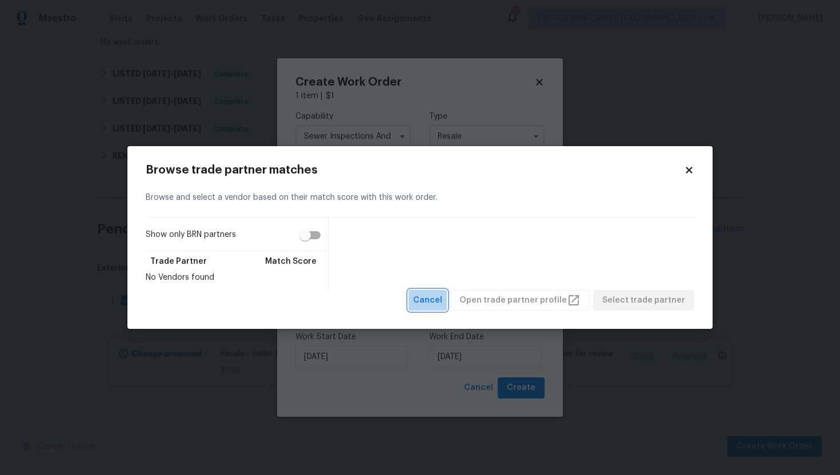
click at [437, 299] on span "Cancel" at bounding box center [427, 301] width 29 height 14
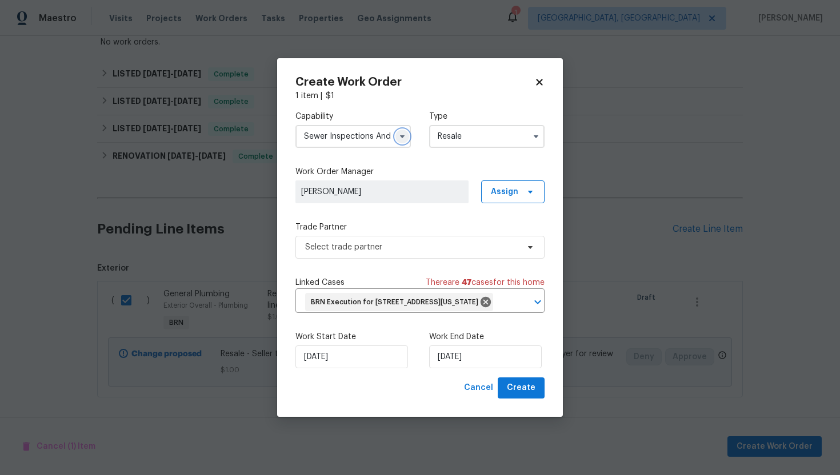
click at [405, 132] on icon "button" at bounding box center [402, 136] width 9 height 9
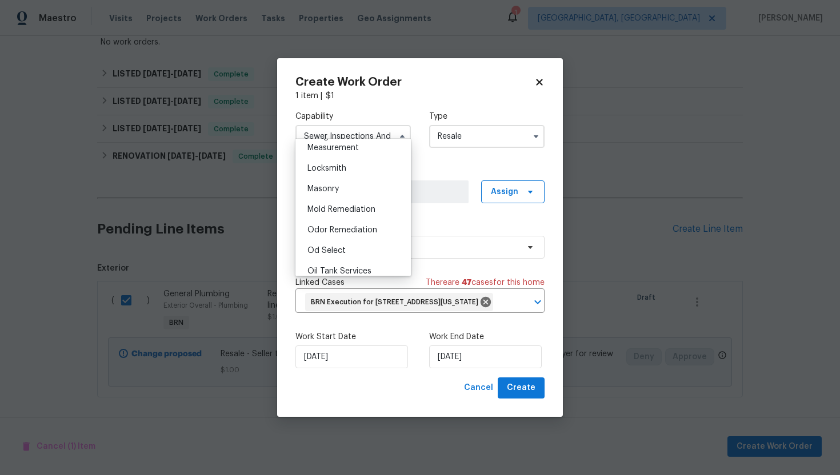
scroll to position [824, 0]
